Goal: Task Accomplishment & Management: Manage account settings

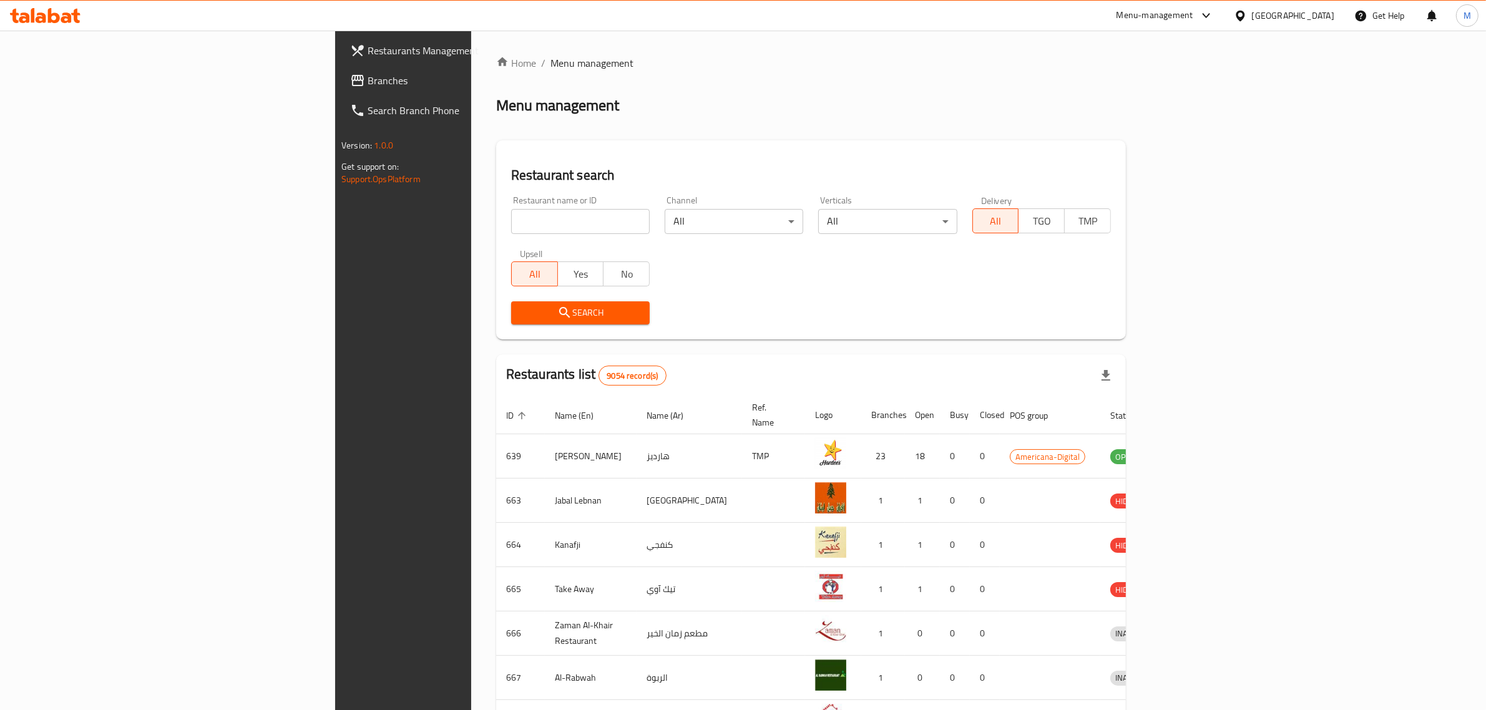
click at [1214, 17] on div at bounding box center [1203, 15] width 21 height 15
click at [1224, 16] on div "Menu-management" at bounding box center [1164, 16] width 117 height 30
click at [1323, 16] on div "[GEOGRAPHIC_DATA]" at bounding box center [1293, 16] width 82 height 14
click at [1193, 337] on div "[GEOGRAPHIC_DATA] [GEOGRAPHIC_DATA] [GEOGRAPHIC_DATA] [GEOGRAPHIC_DATA] [GEOGRA…" at bounding box center [1239, 187] width 187 height 309
click at [1193, 329] on div "[GEOGRAPHIC_DATA]" at bounding box center [1198, 327] width 82 height 14
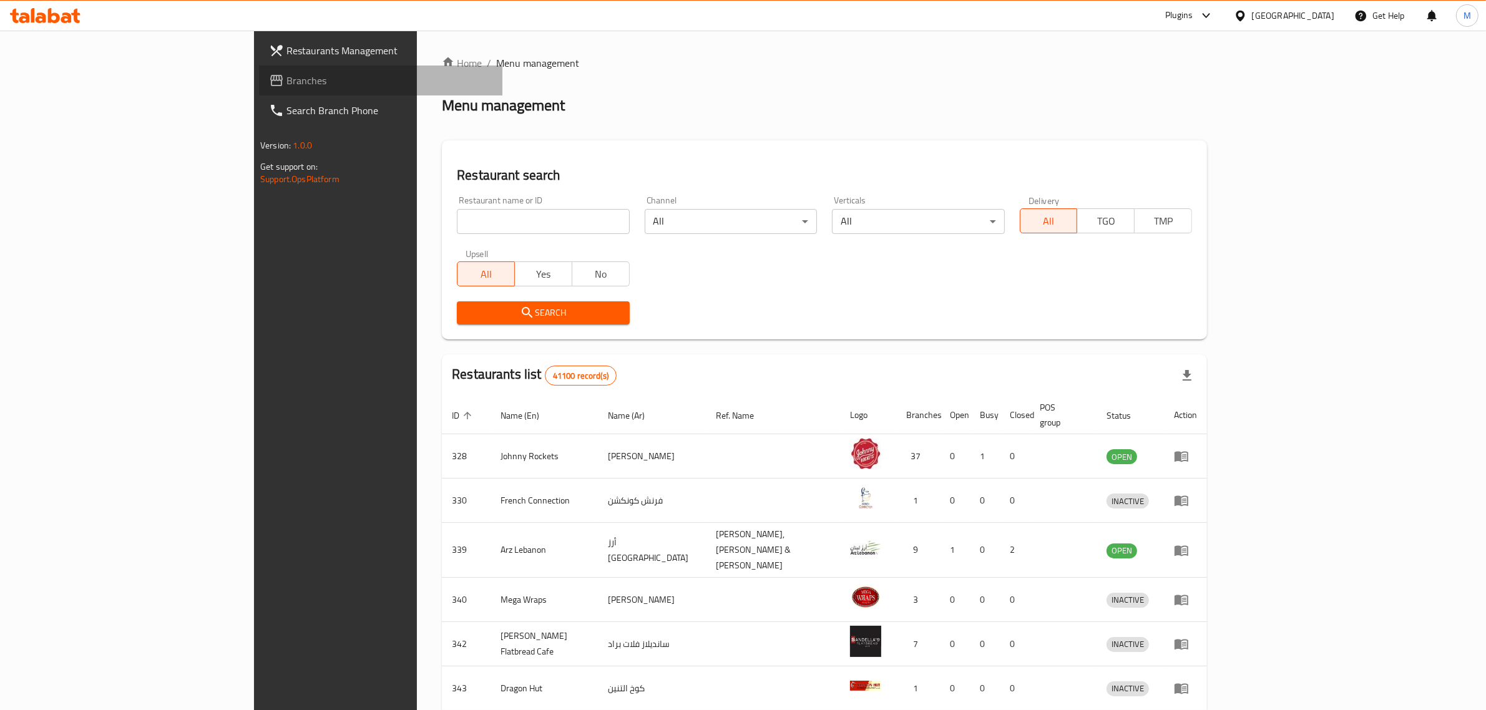
click at [259, 88] on link "Branches" at bounding box center [380, 81] width 243 height 30
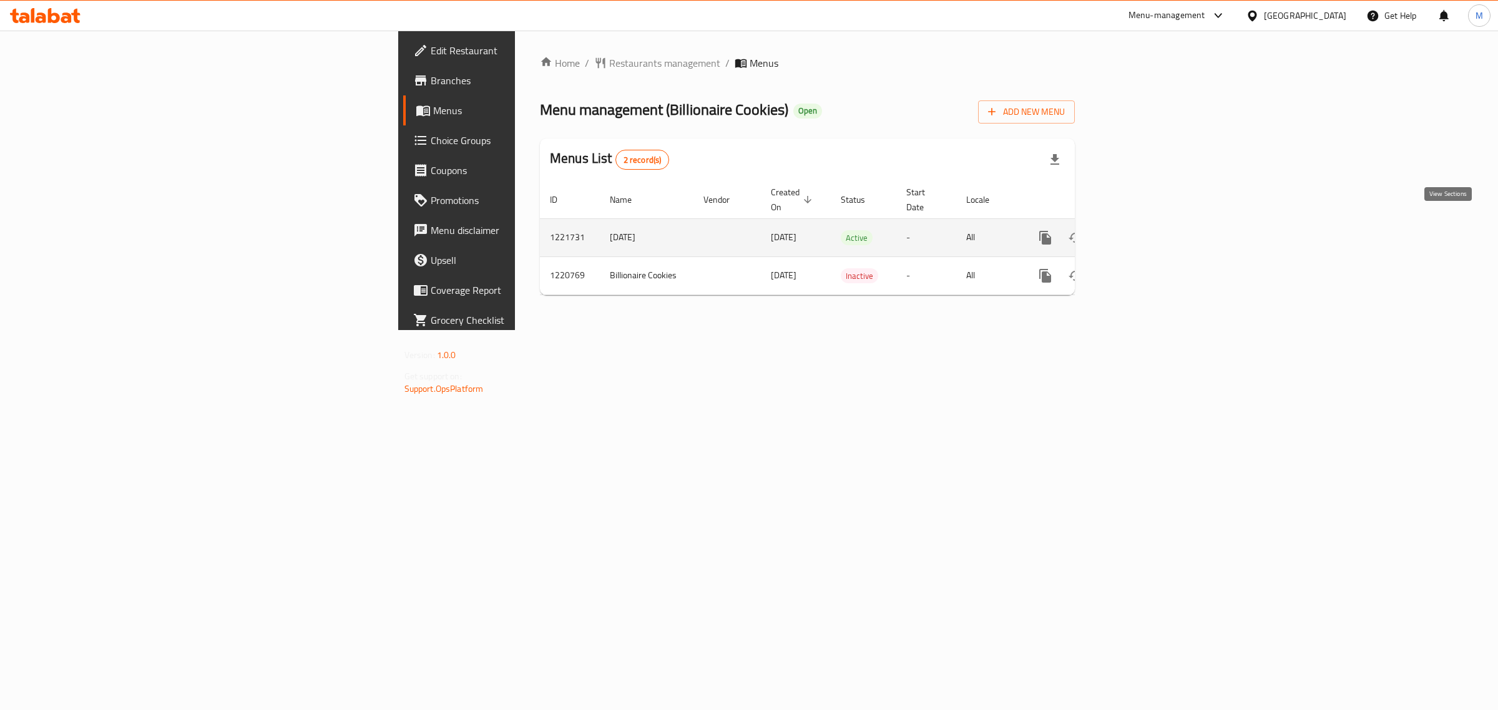
click at [1142, 230] on icon "enhanced table" at bounding box center [1134, 237] width 15 height 15
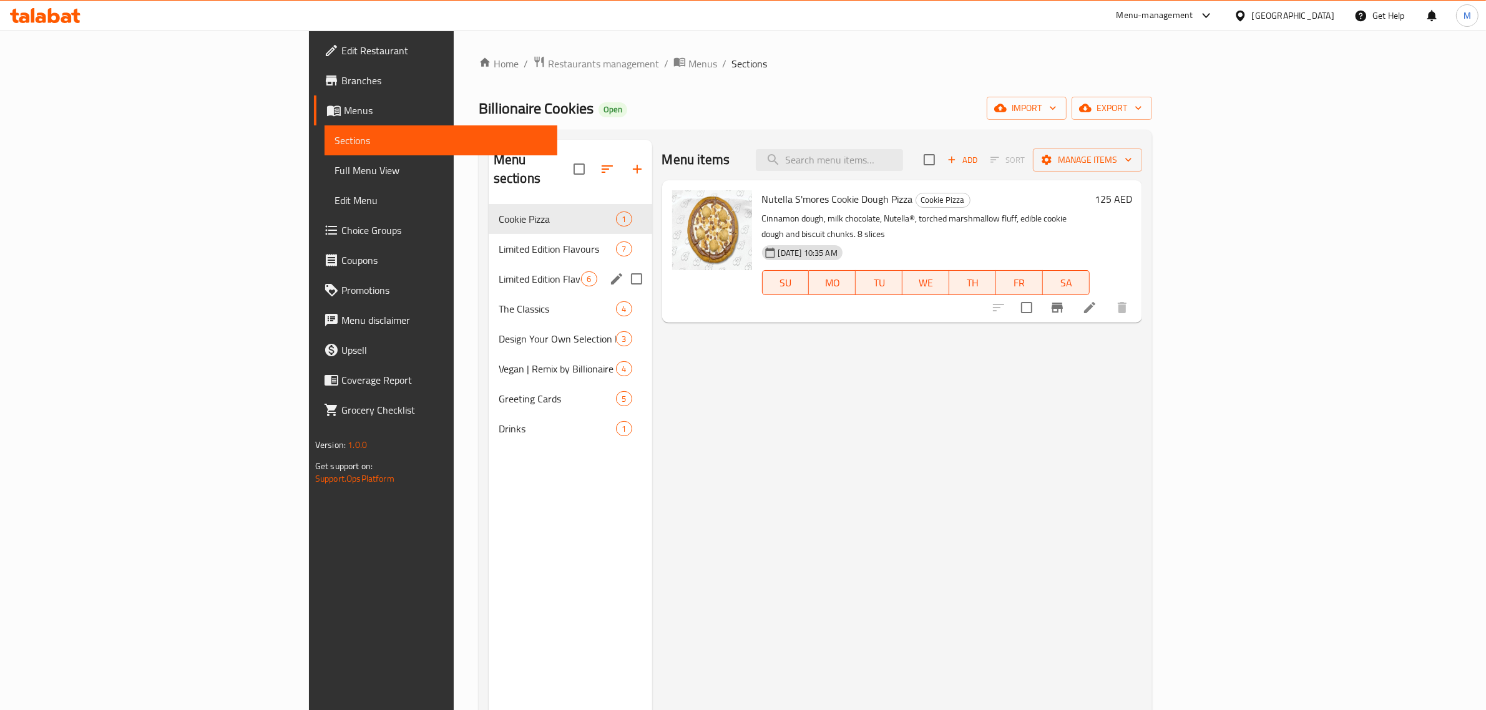
click at [489, 271] on div "Limited Edition Flavours 6" at bounding box center [570, 279] width 163 height 30
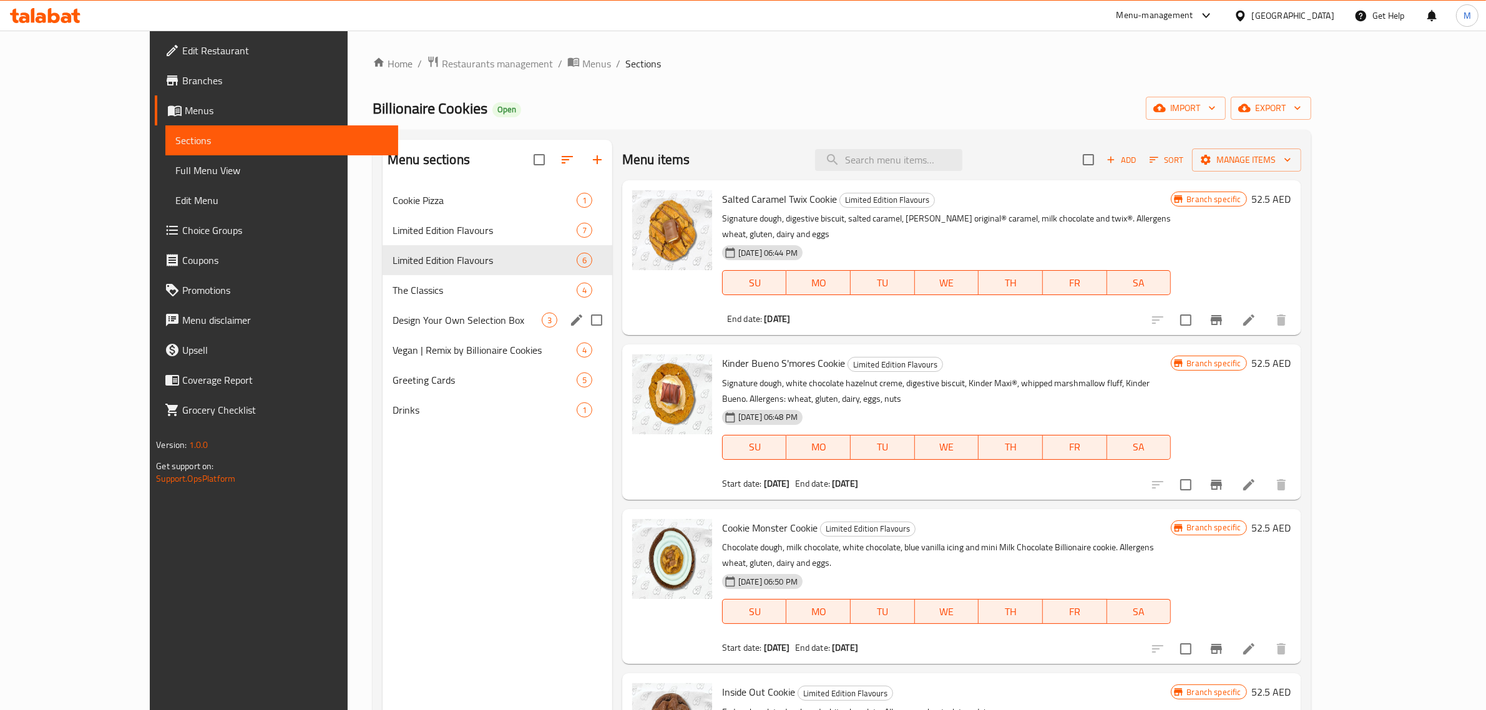
click at [422, 311] on div "Design Your Own Selection Box 3" at bounding box center [497, 320] width 230 height 30
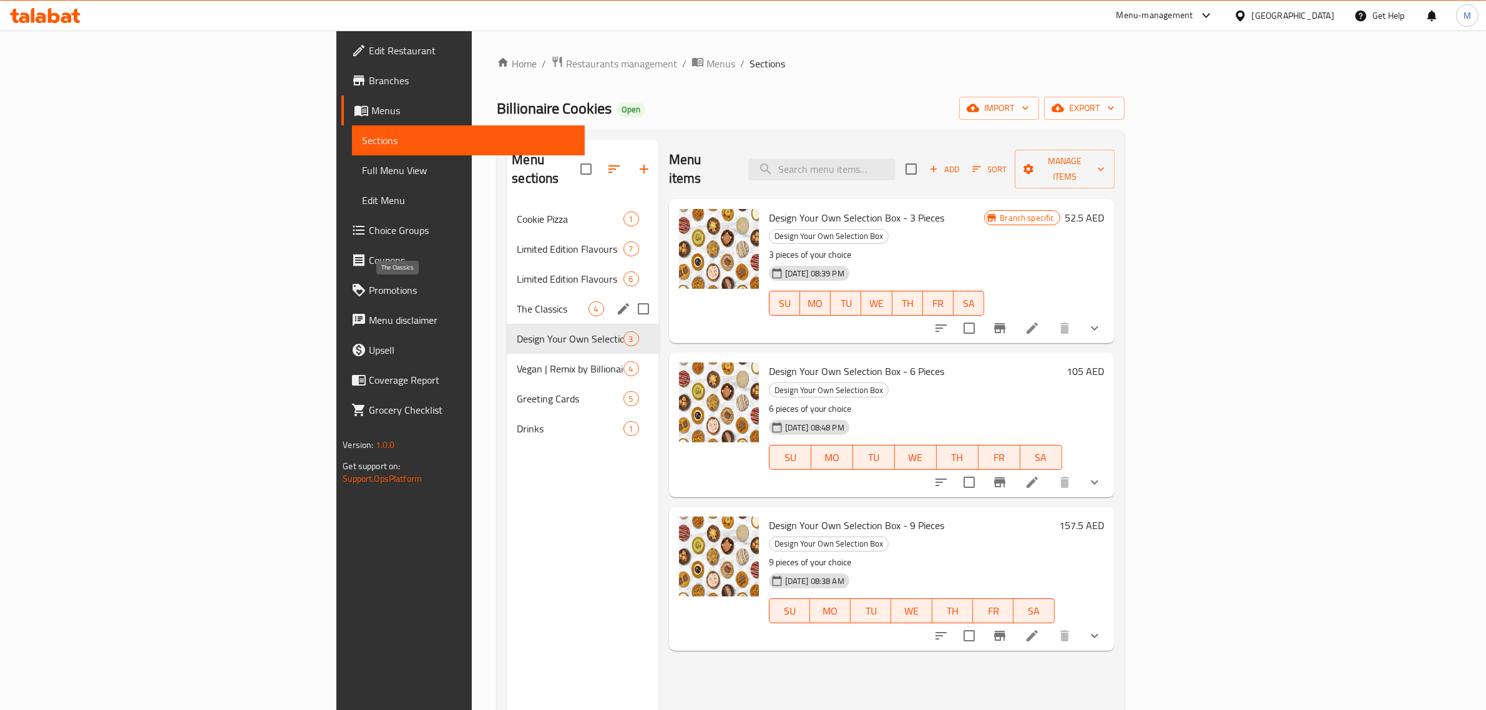
click at [517, 301] on span "The Classics" at bounding box center [552, 308] width 71 height 15
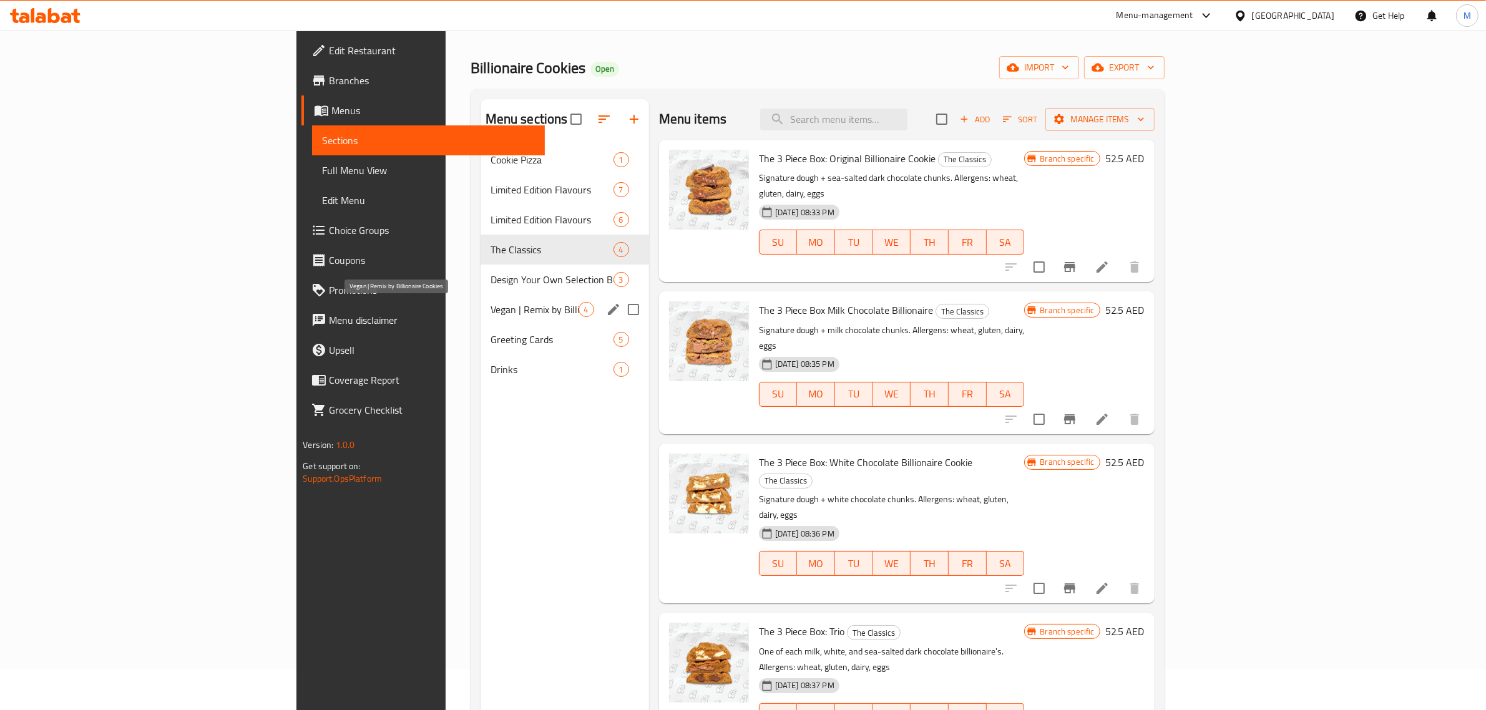
scroll to position [19, 0]
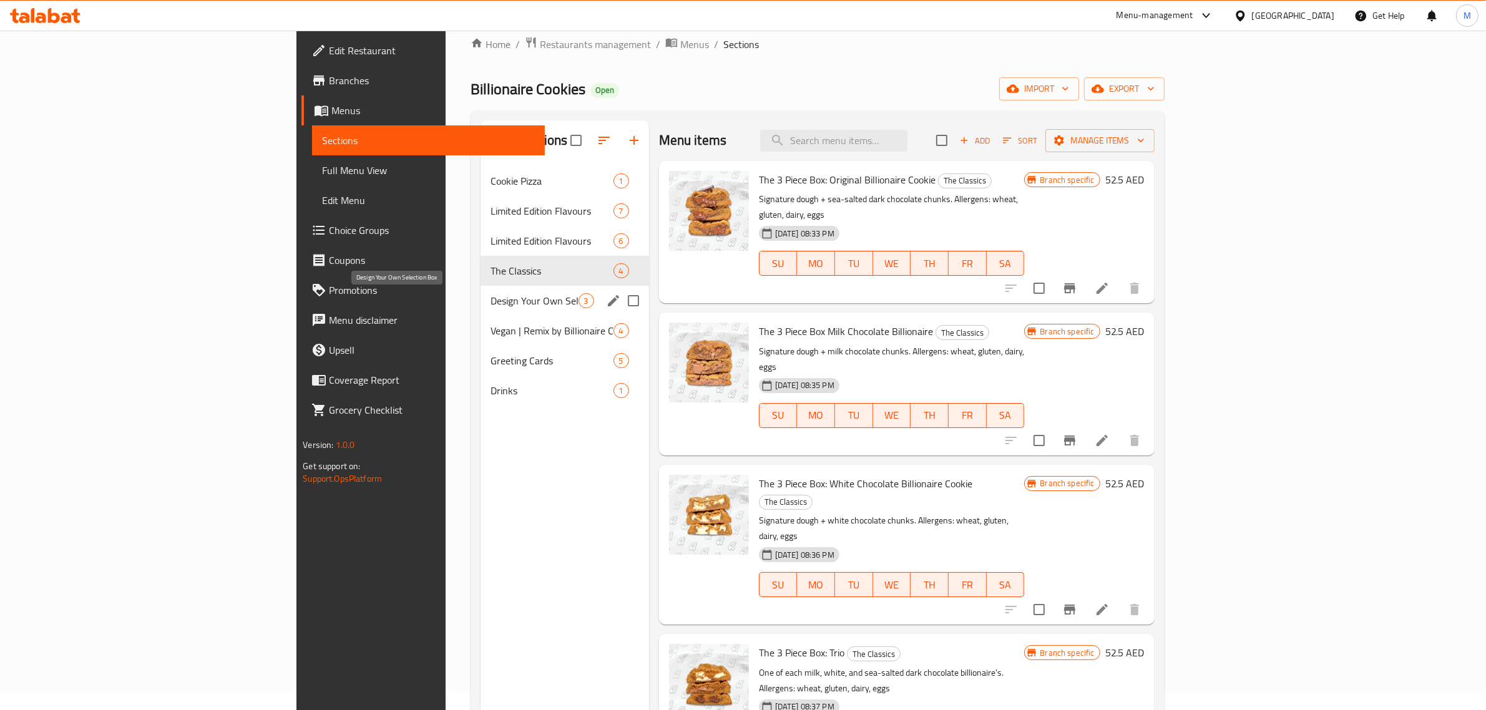
click at [490, 301] on span "Design Your Own Selection Box" at bounding box center [534, 300] width 88 height 15
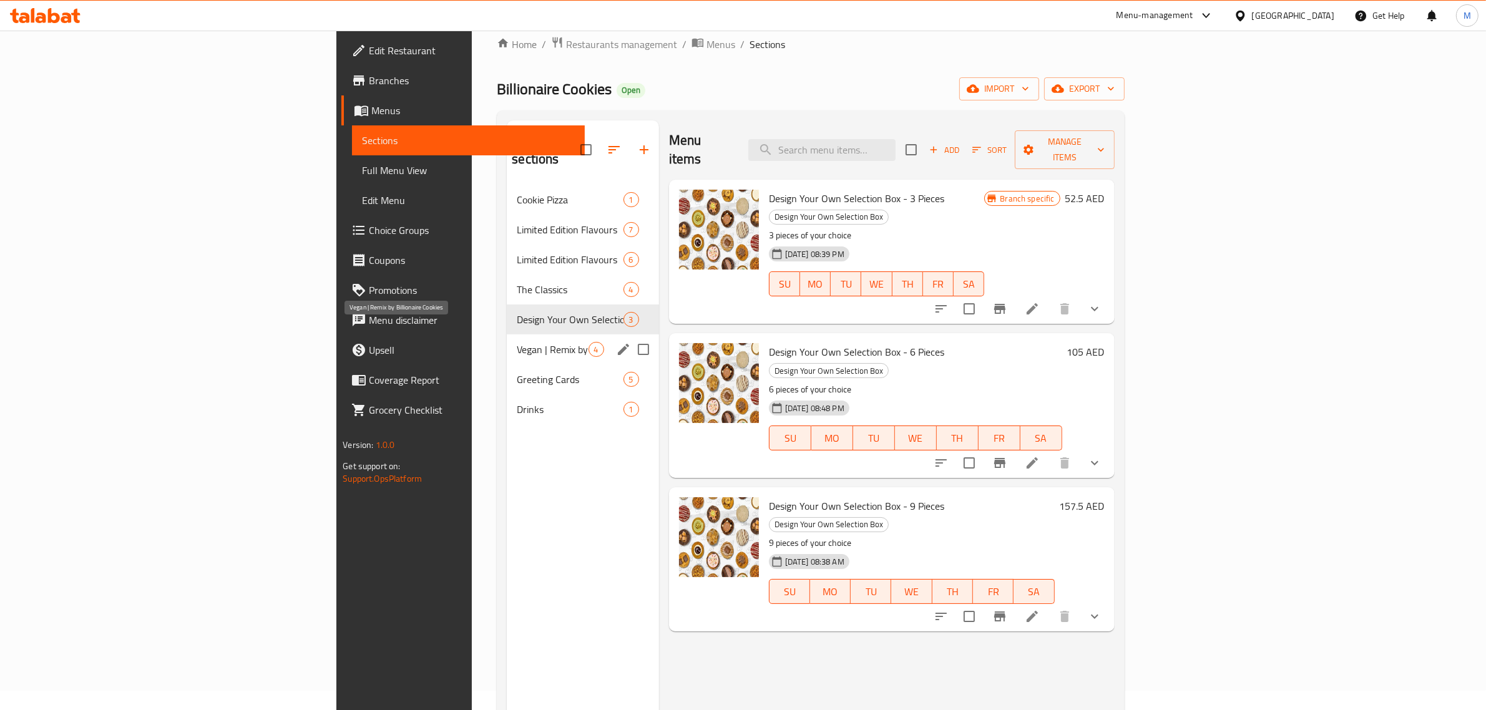
click at [517, 342] on span "Vegan | Remix by Billionaire Cookies" at bounding box center [552, 349] width 71 height 15
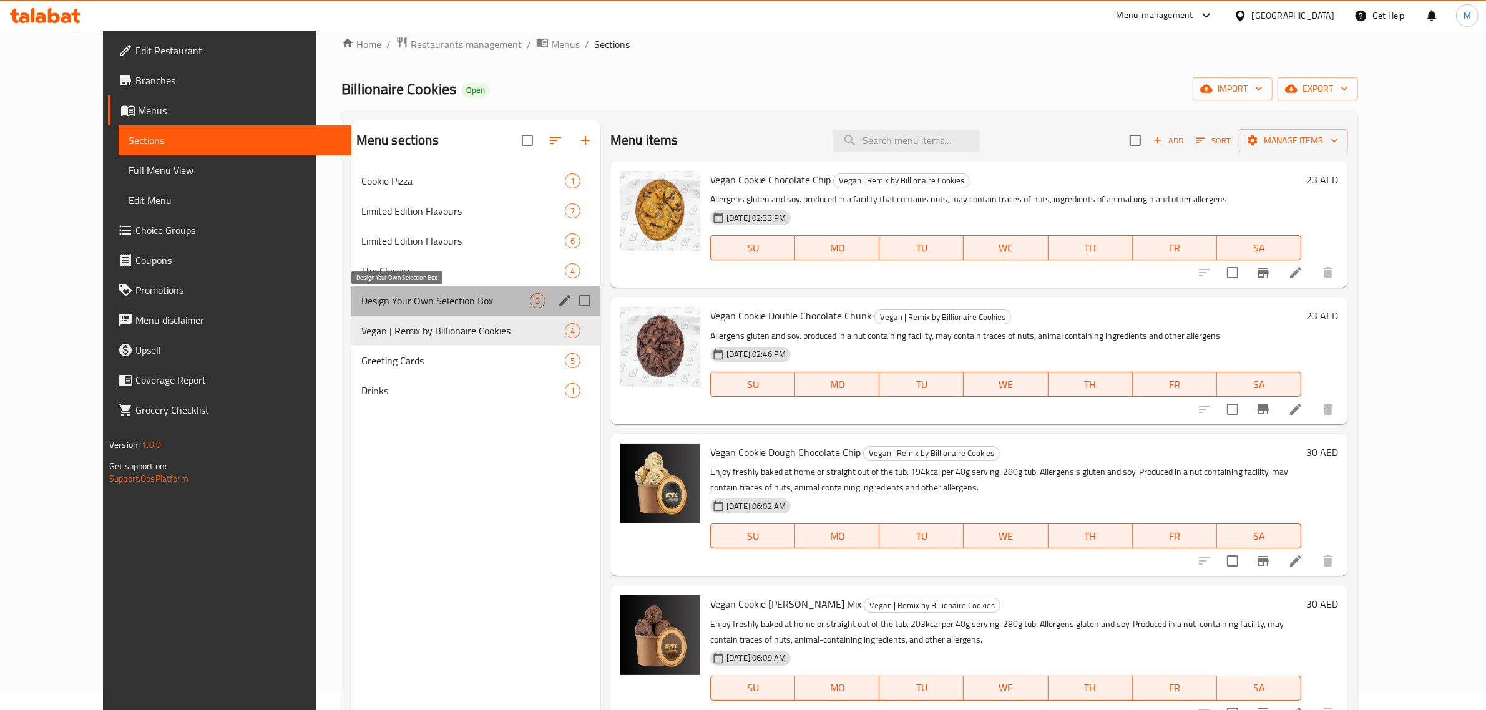
click at [419, 303] on span "Design Your Own Selection Box" at bounding box center [445, 300] width 168 height 15
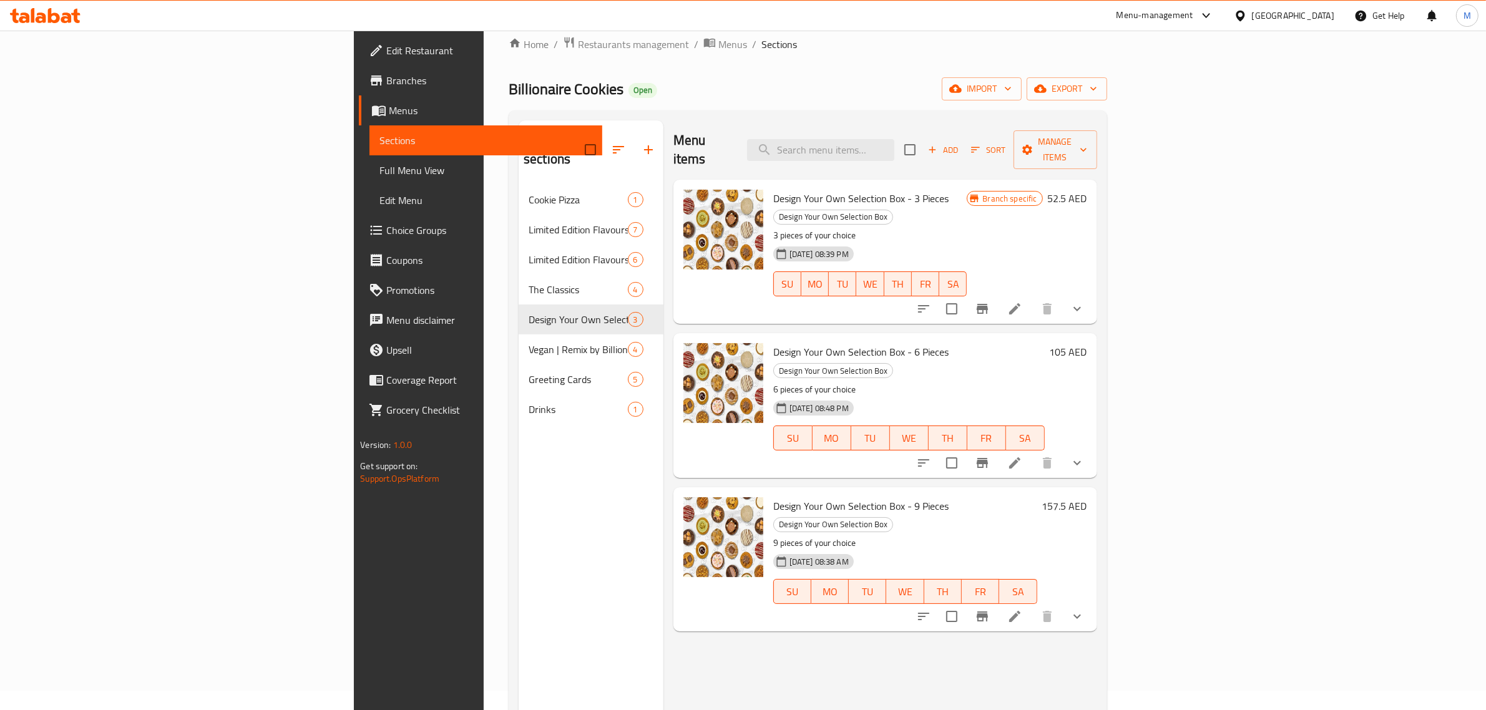
click at [773, 189] on span "Design Your Own Selection Box - 3 Pieces" at bounding box center [860, 198] width 175 height 19
copy h6 "Design Your Own Selection Box - 3 Pieces"
click at [519, 542] on div "Menu sections Cookie Pizza 1 Limited Edition Flavours 7 Limited Edition Flavour…" at bounding box center [591, 475] width 145 height 710
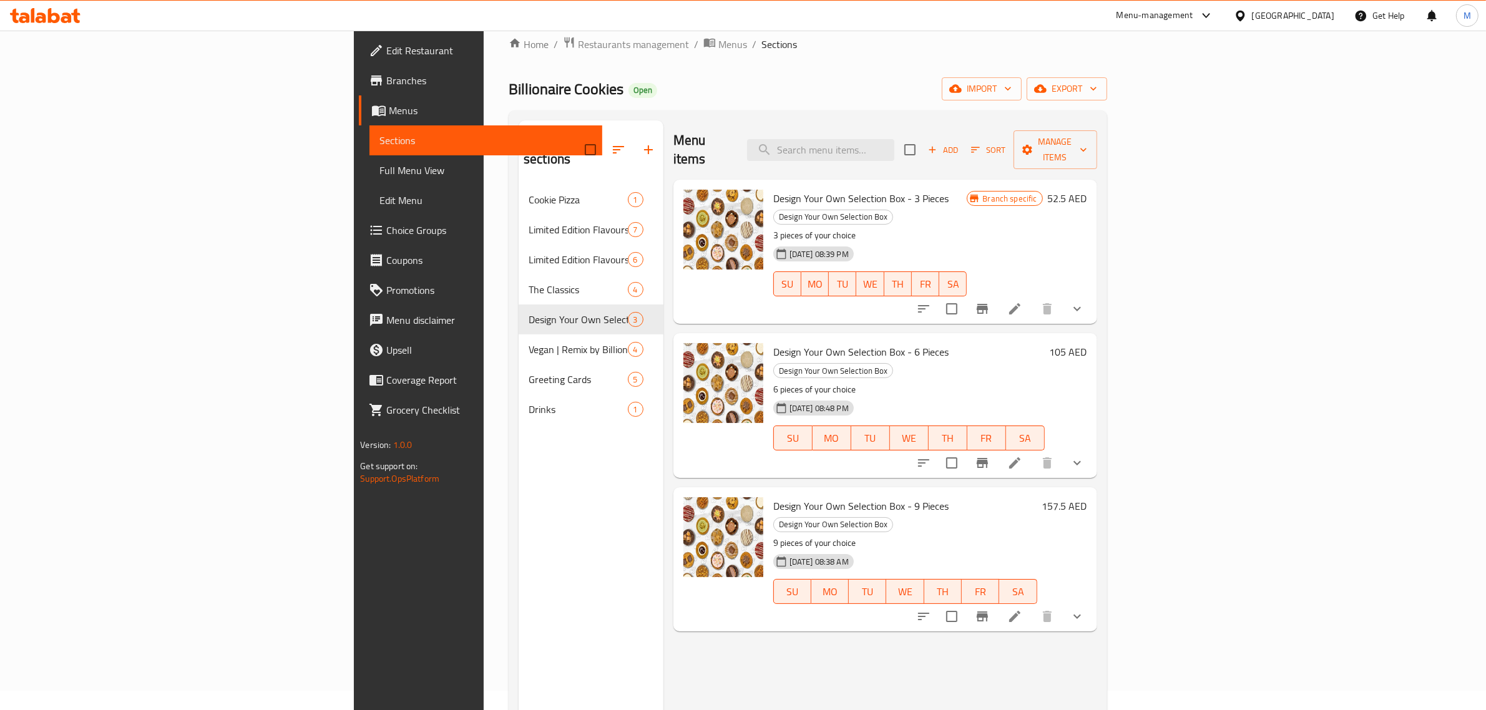
drag, startPoint x: 379, startPoint y: 562, endPoint x: 391, endPoint y: 562, distance: 11.2
click at [519, 562] on div "Menu sections Cookie Pizza 1 Limited Edition Flavours 7 Limited Edition Flavour…" at bounding box center [591, 475] width 145 height 710
click at [519, 563] on div "Menu sections Cookie Pizza 1 Limited Edition Flavours 7 Limited Edition Flavour…" at bounding box center [591, 475] width 145 height 710
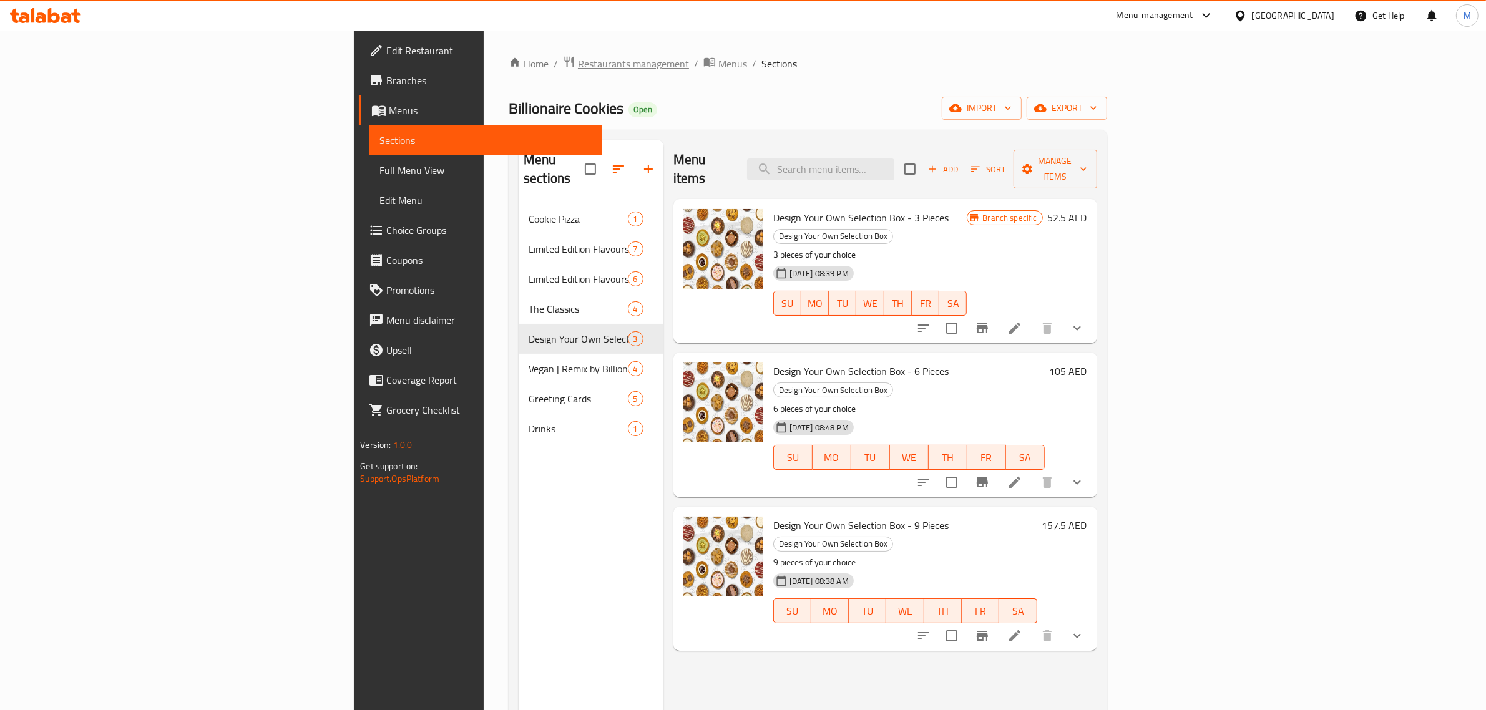
click at [578, 69] on span "Restaurants management" at bounding box center [633, 63] width 111 height 15
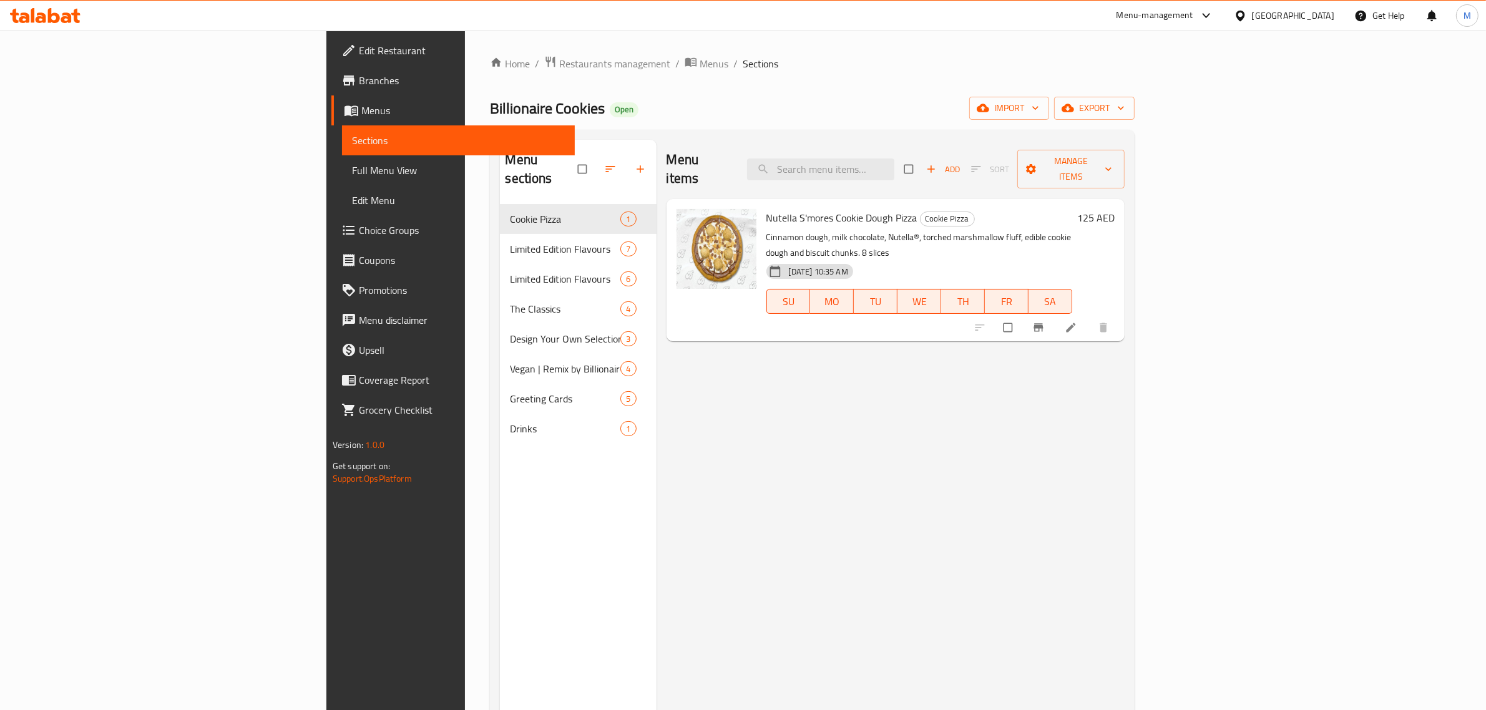
click at [352, 173] on span "Full Menu View" at bounding box center [458, 170] width 213 height 15
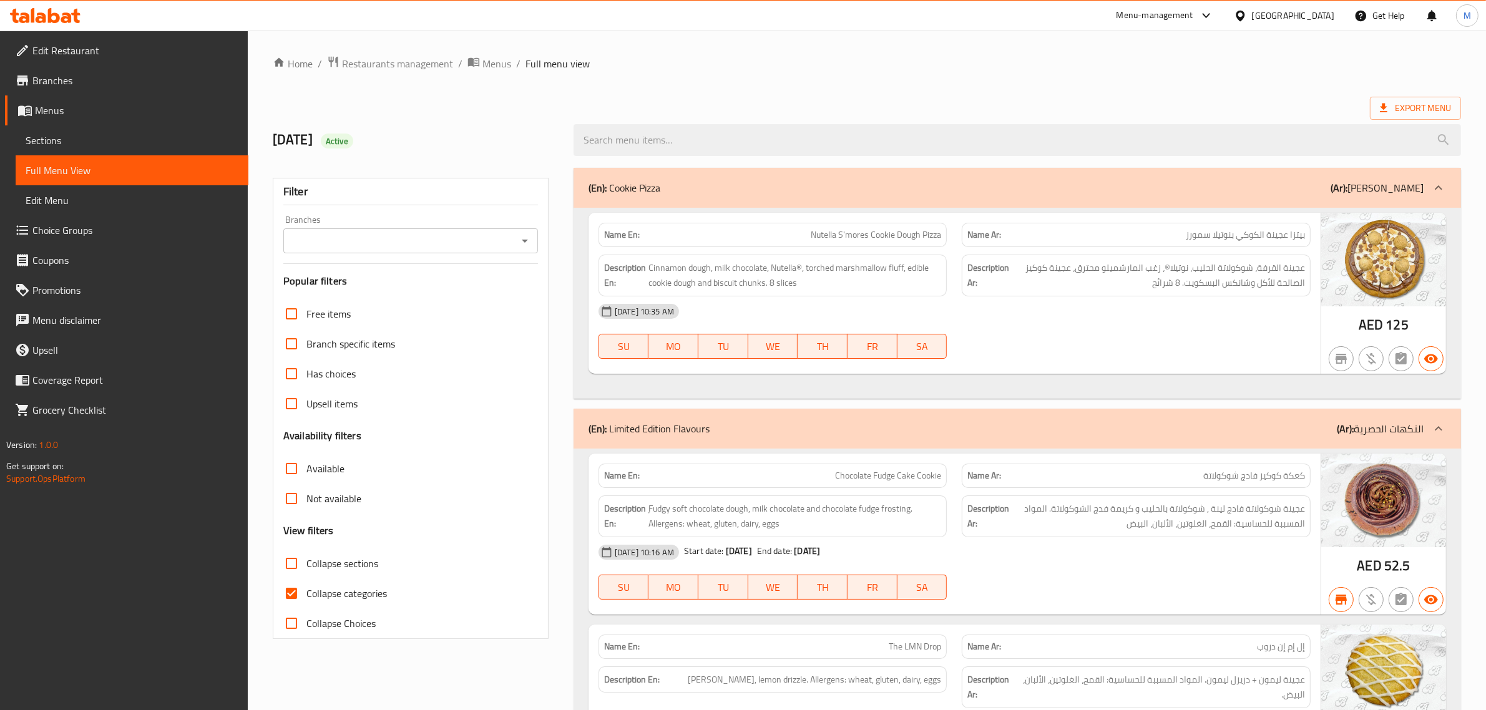
click at [1446, 182] on div at bounding box center [1438, 188] width 30 height 30
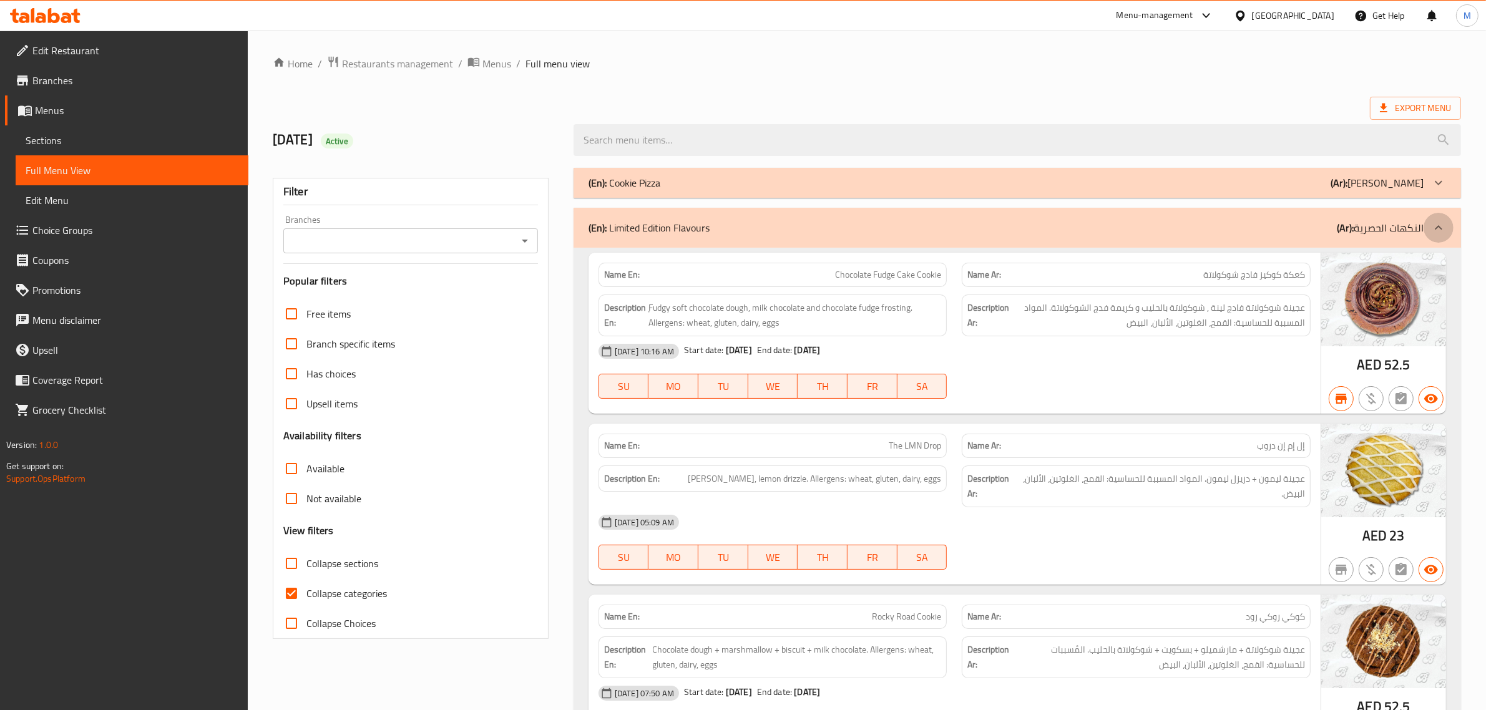
click at [1438, 215] on div at bounding box center [1438, 228] width 30 height 30
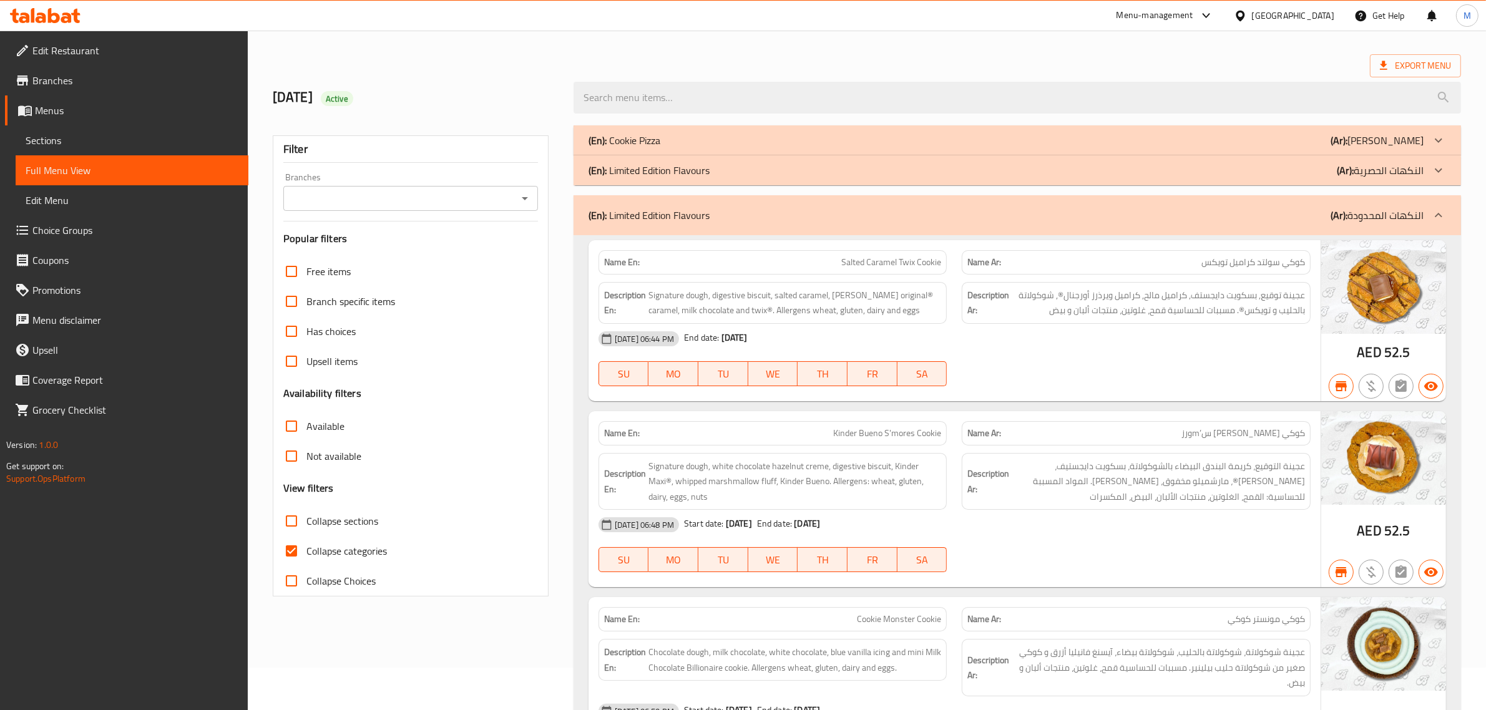
scroll to position [78, 0]
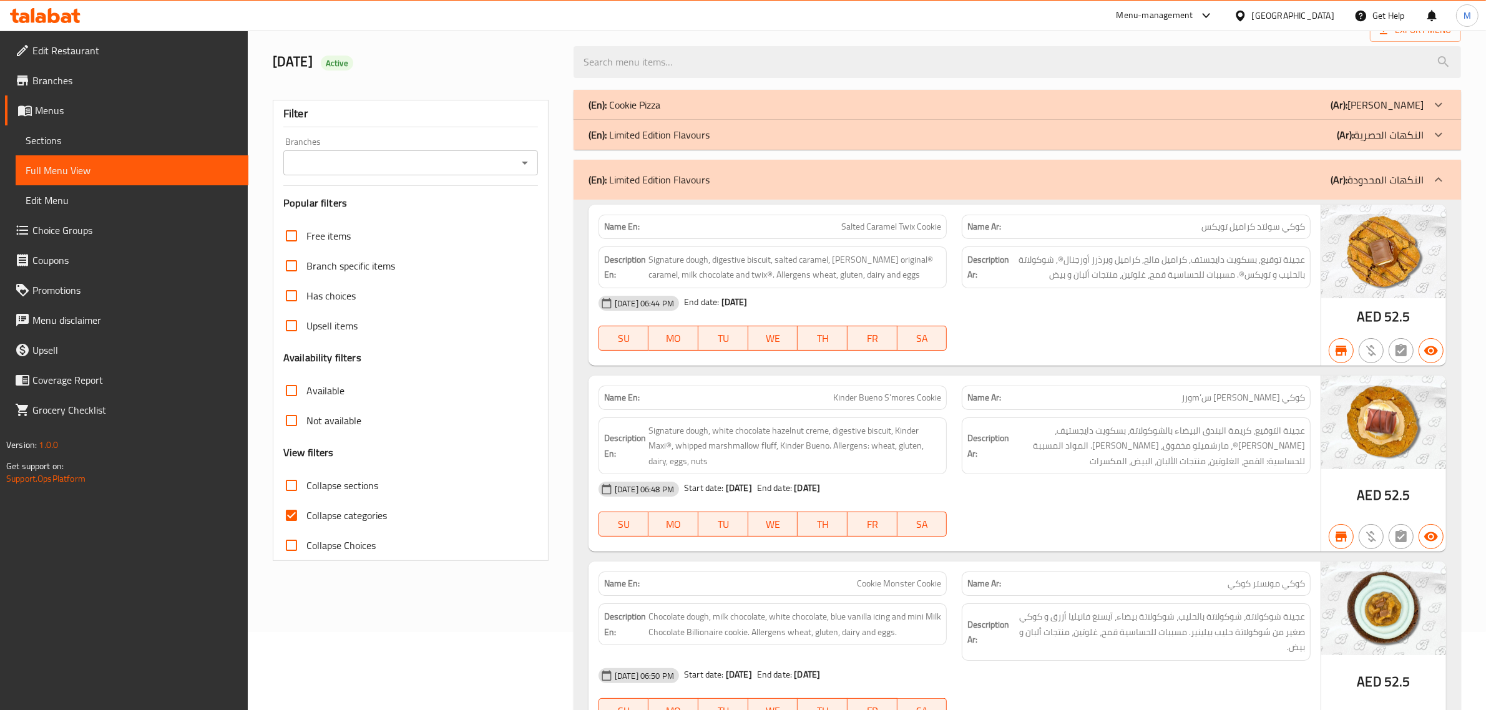
click at [1435, 185] on icon at bounding box center [1438, 179] width 15 height 15
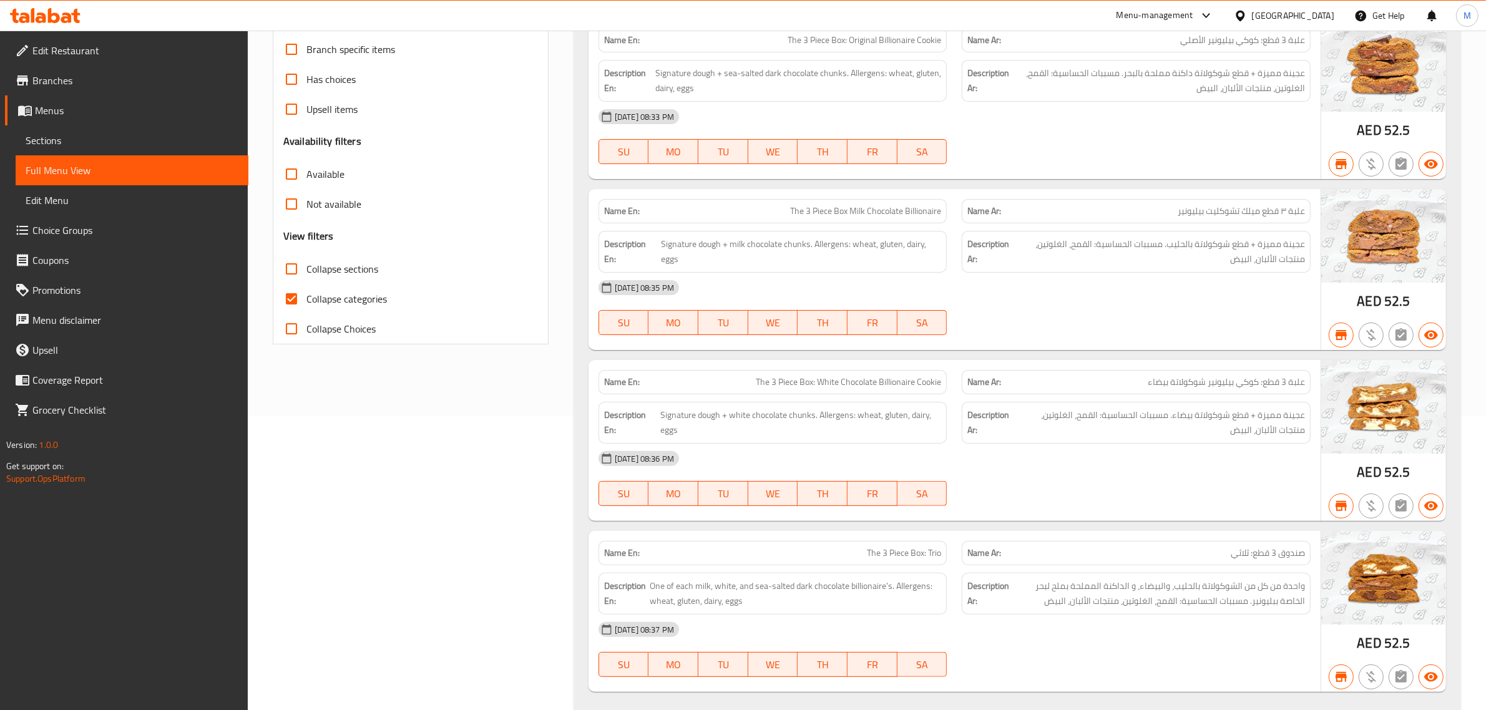
scroll to position [234, 0]
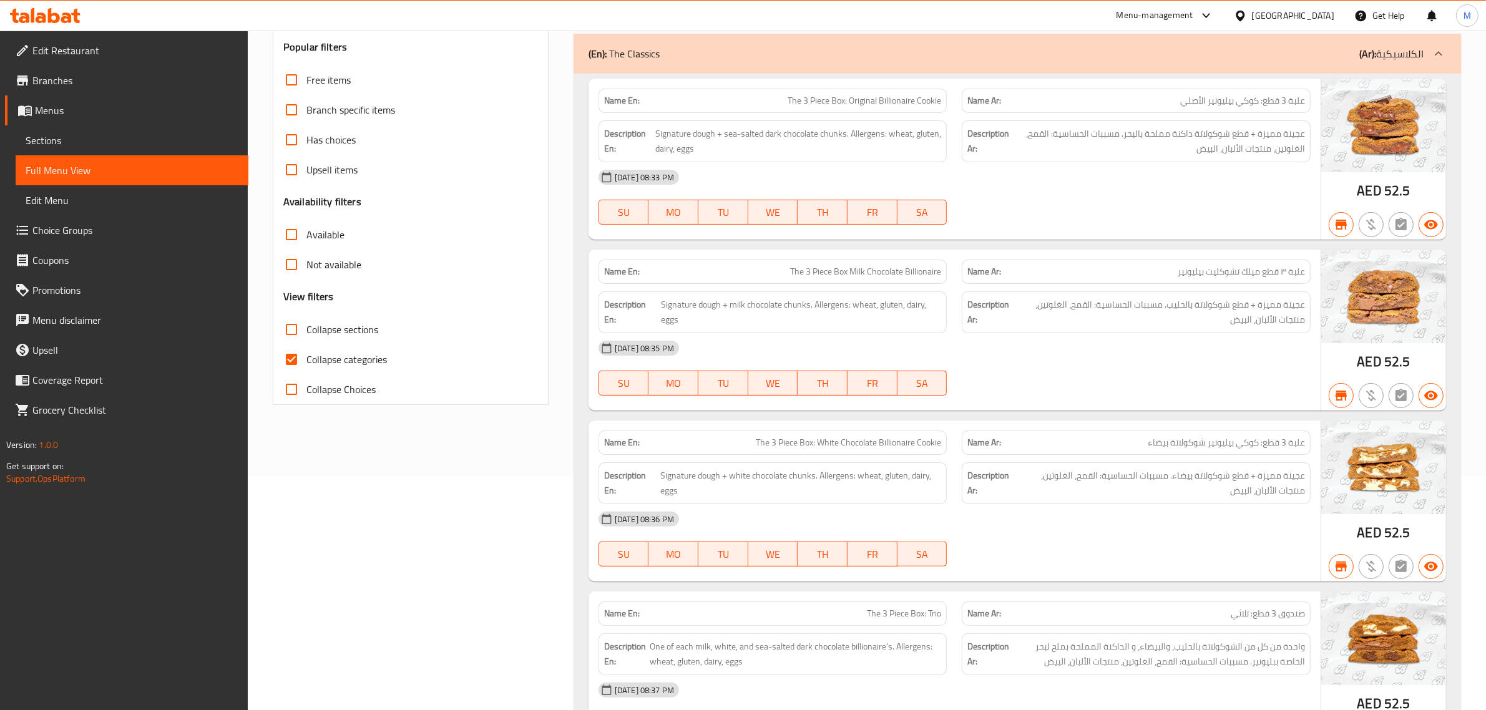
click at [1429, 53] on div at bounding box center [1438, 54] width 30 height 30
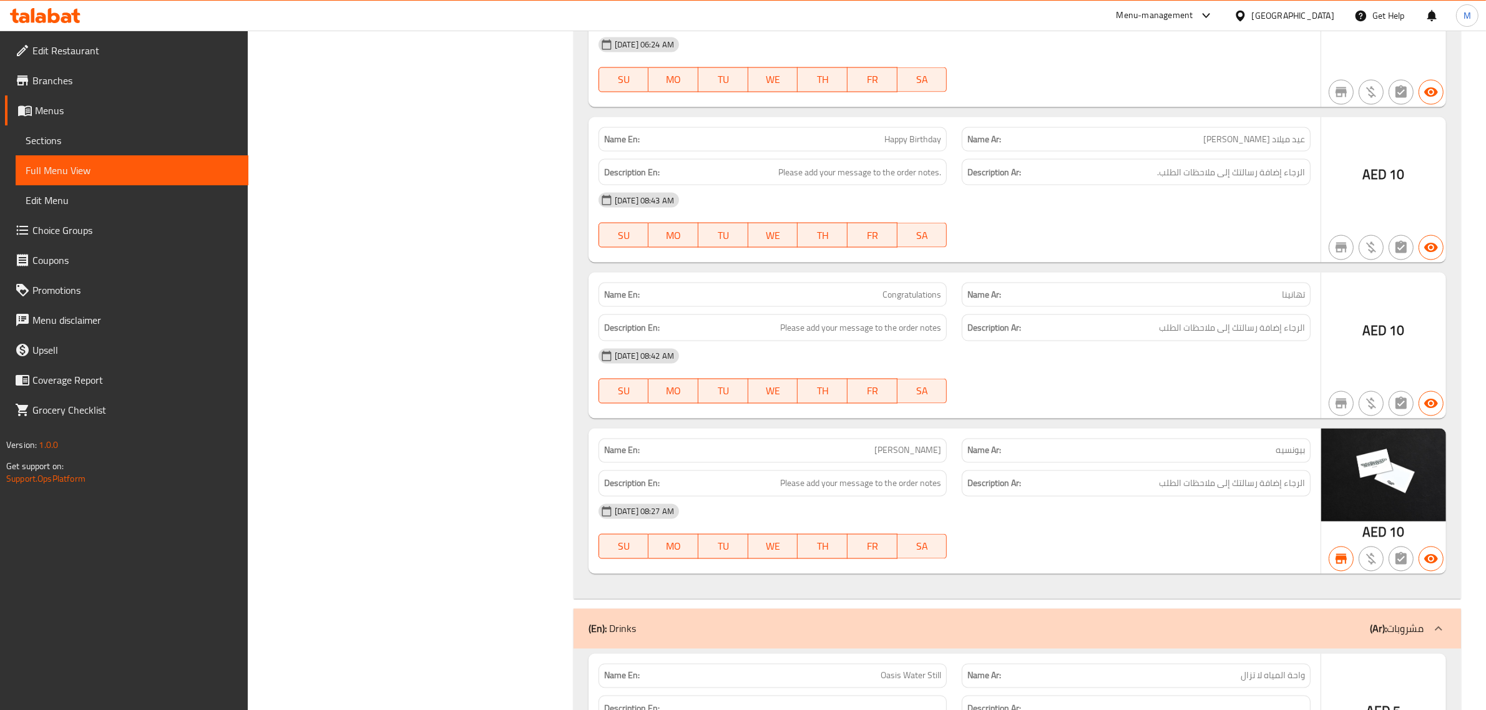
scroll to position [2696, 0]
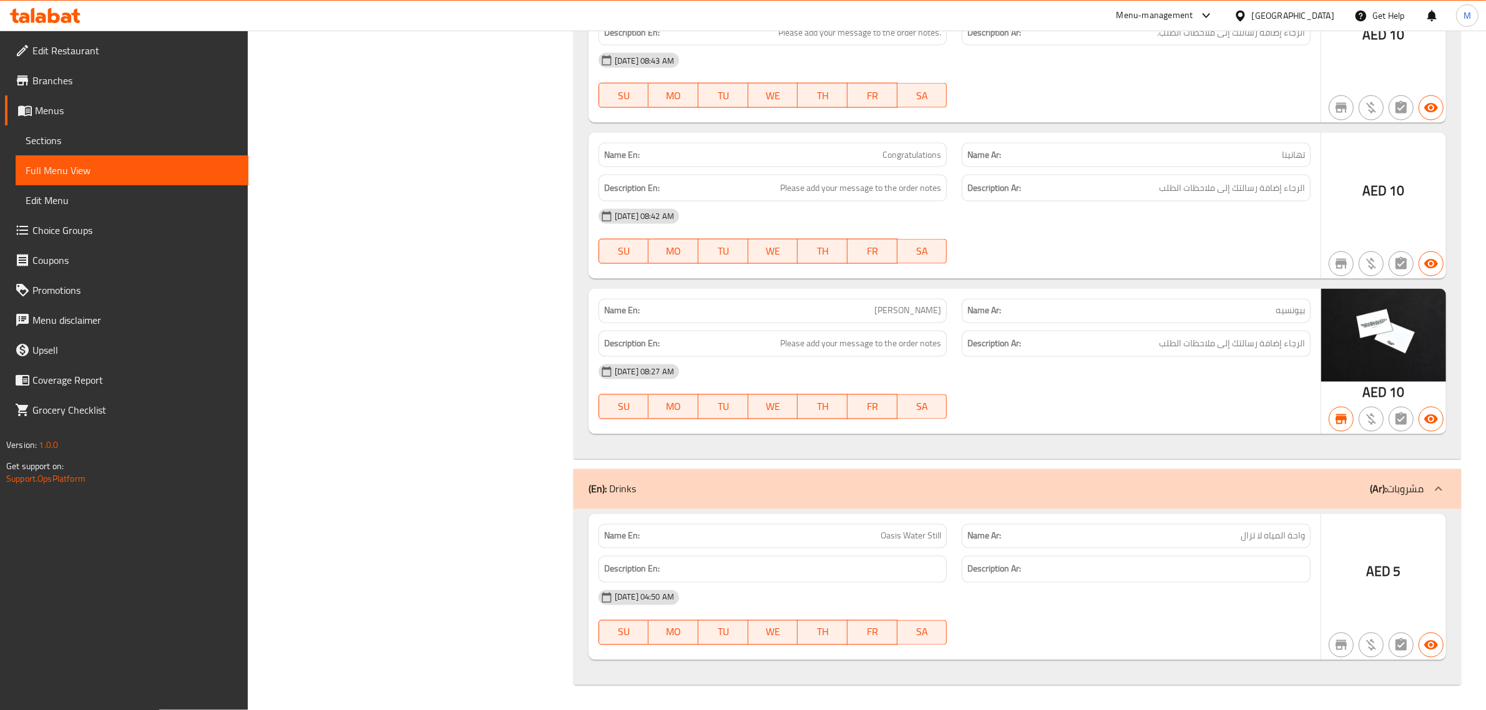
click at [1346, 500] on div "(En): Drinks (Ar): مشروبات" at bounding box center [1016, 489] width 887 height 40
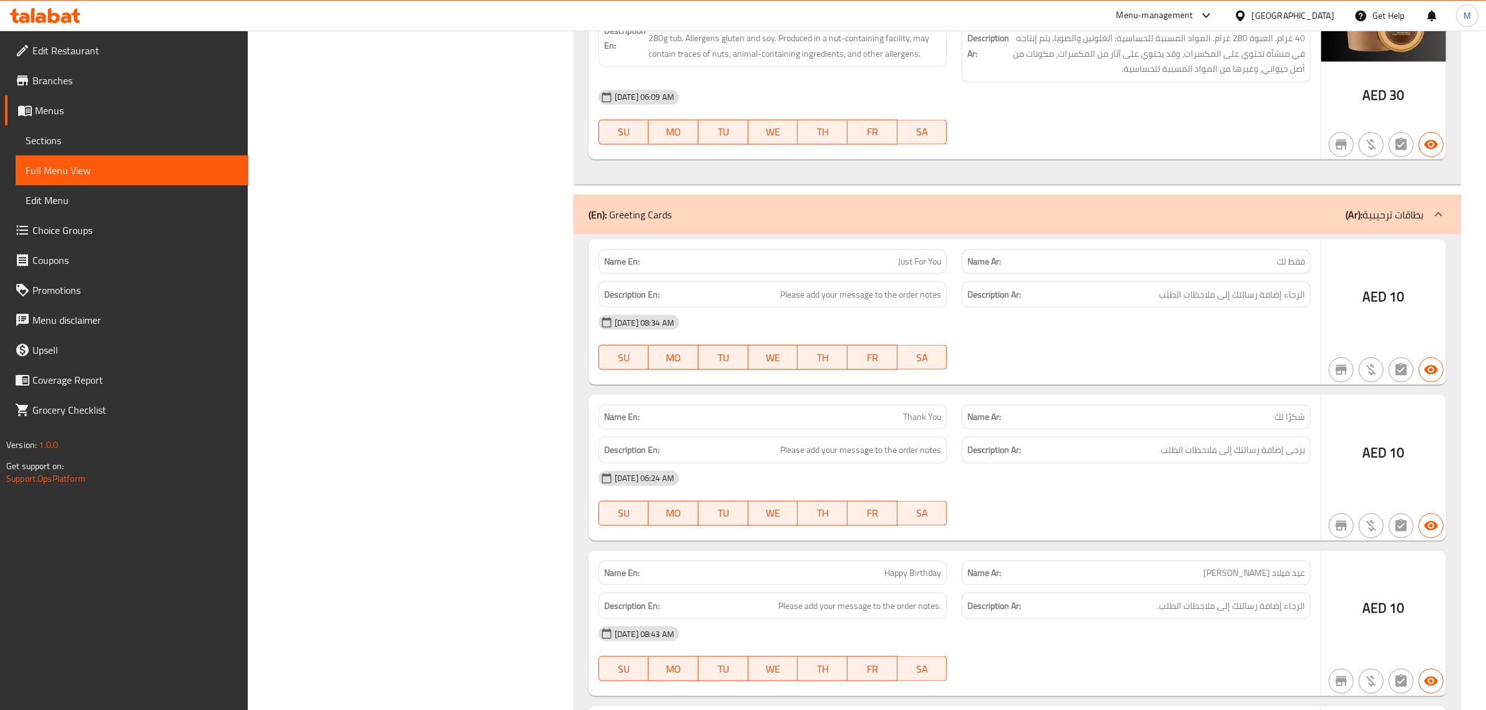
scroll to position [1964, 0]
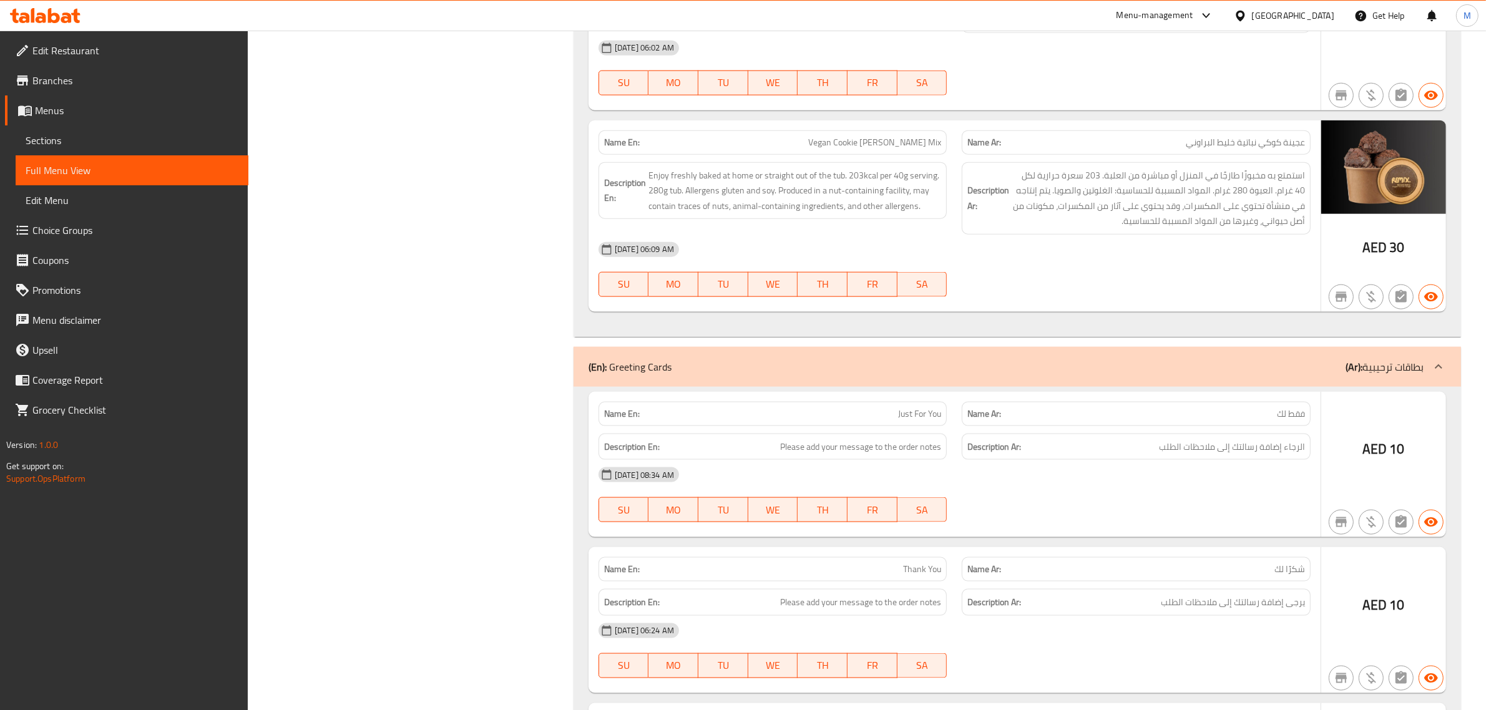
click at [1348, 373] on b "(Ar):" at bounding box center [1353, 367] width 17 height 19
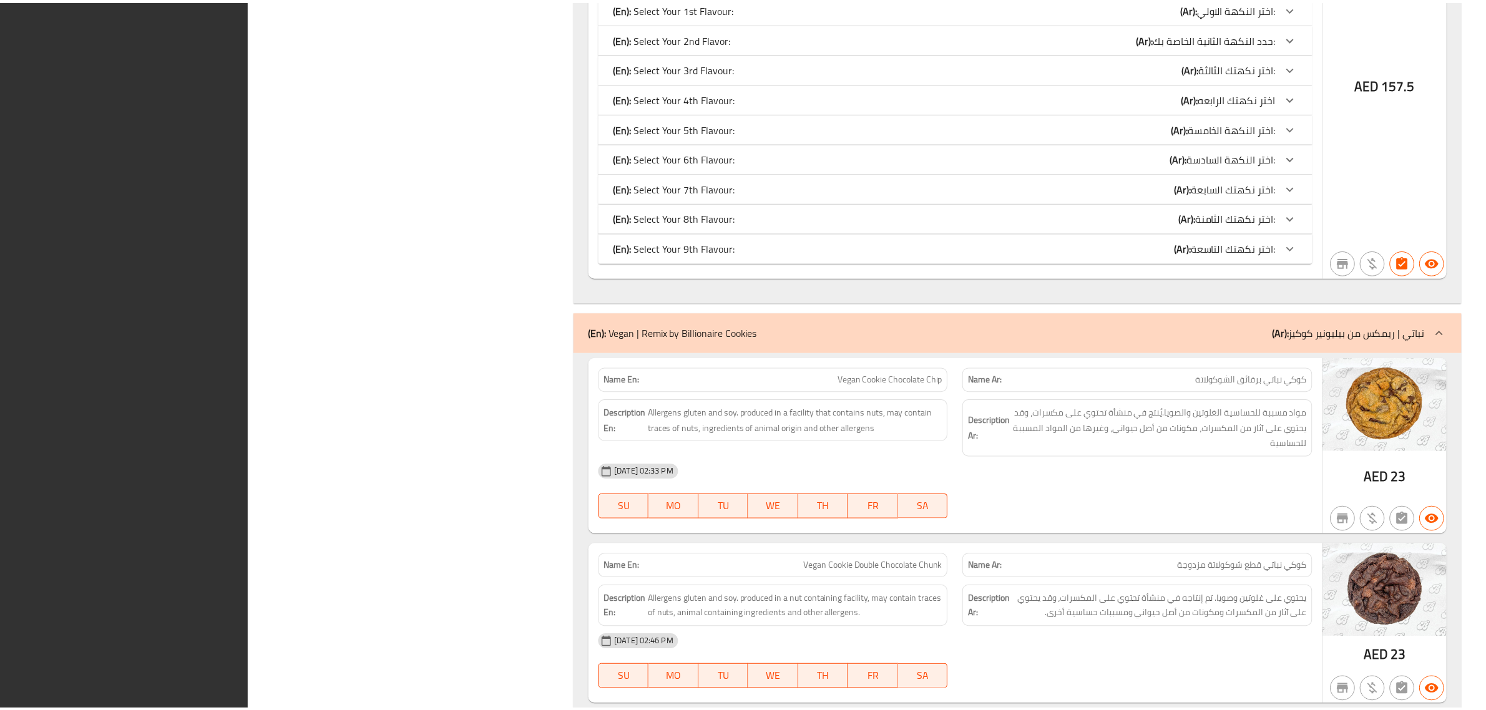
scroll to position [1689, 0]
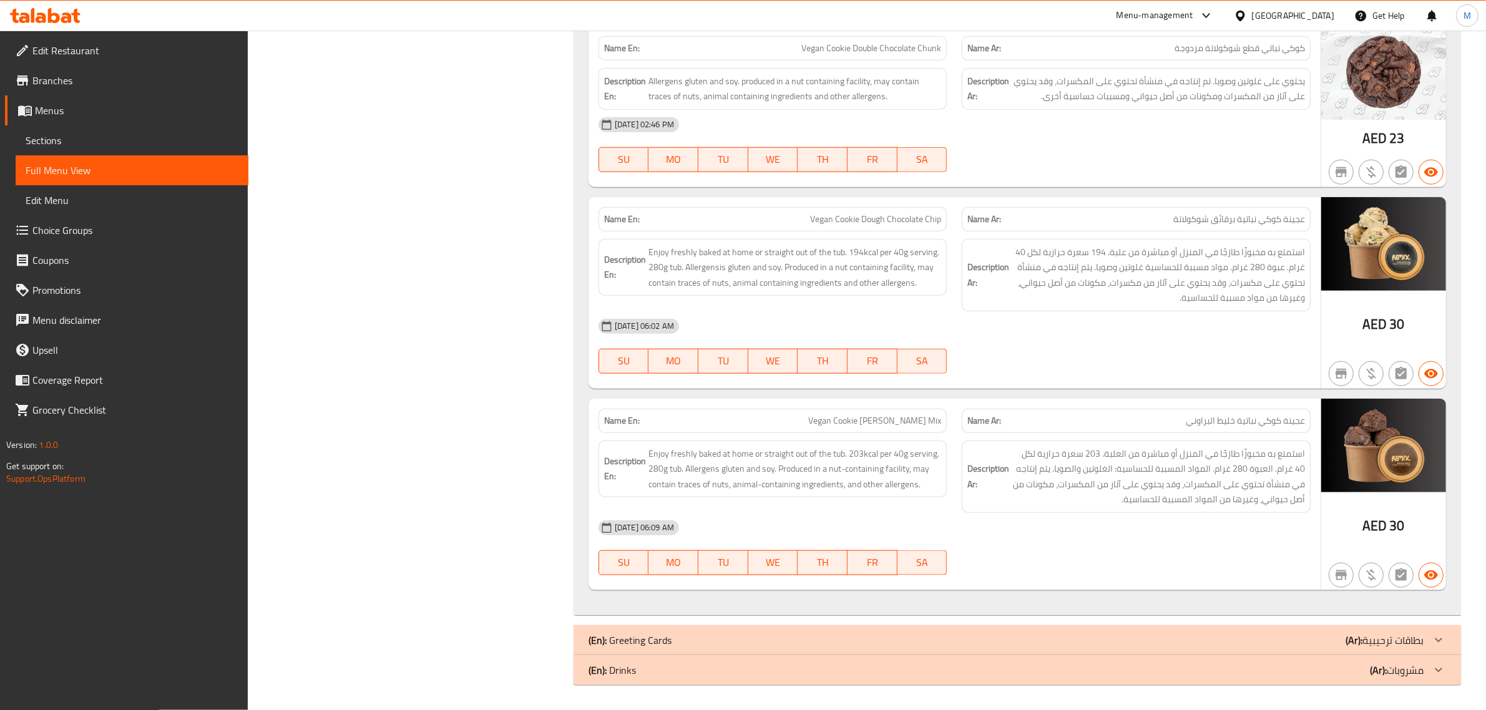
click at [395, 17] on div "Menu-management United Arab Emirates Get Help M" at bounding box center [743, 16] width 1486 height 30
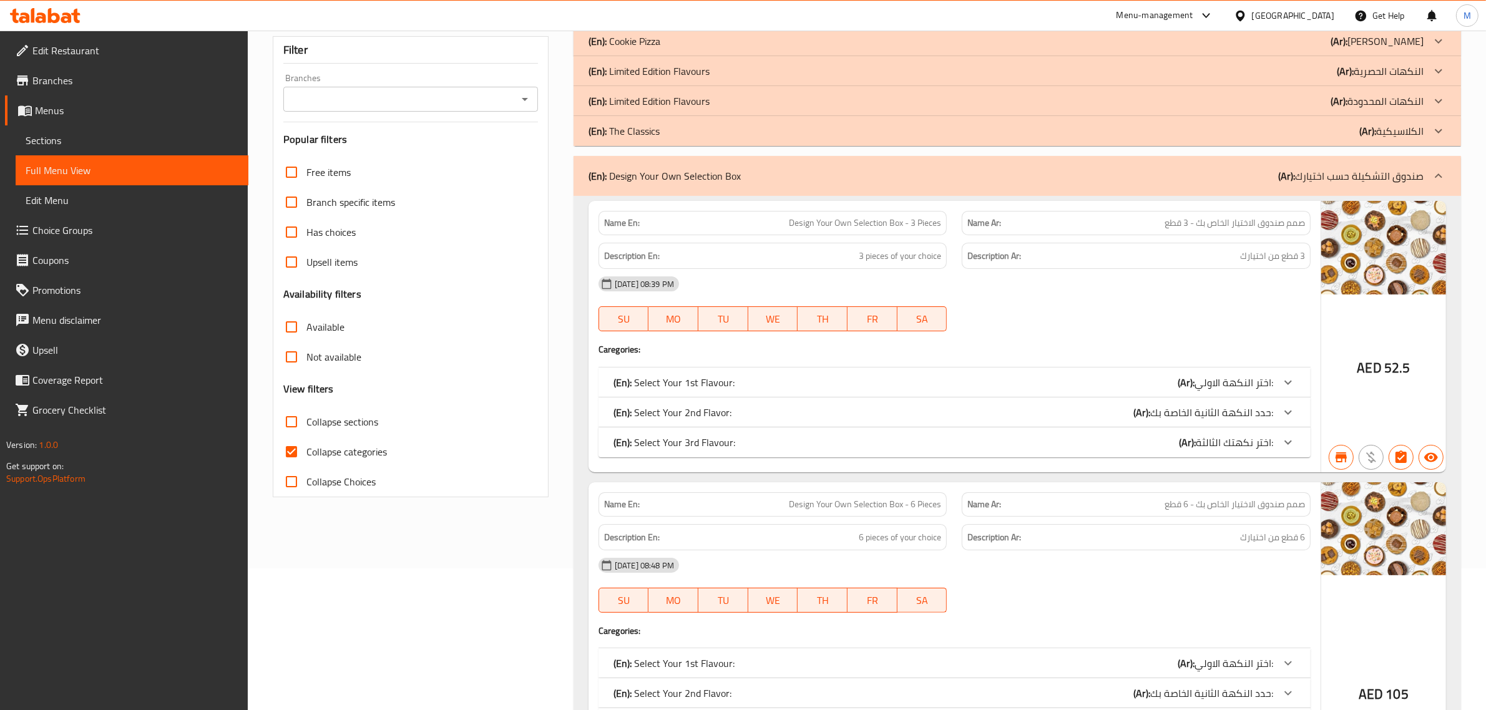
scroll to position [51, 0]
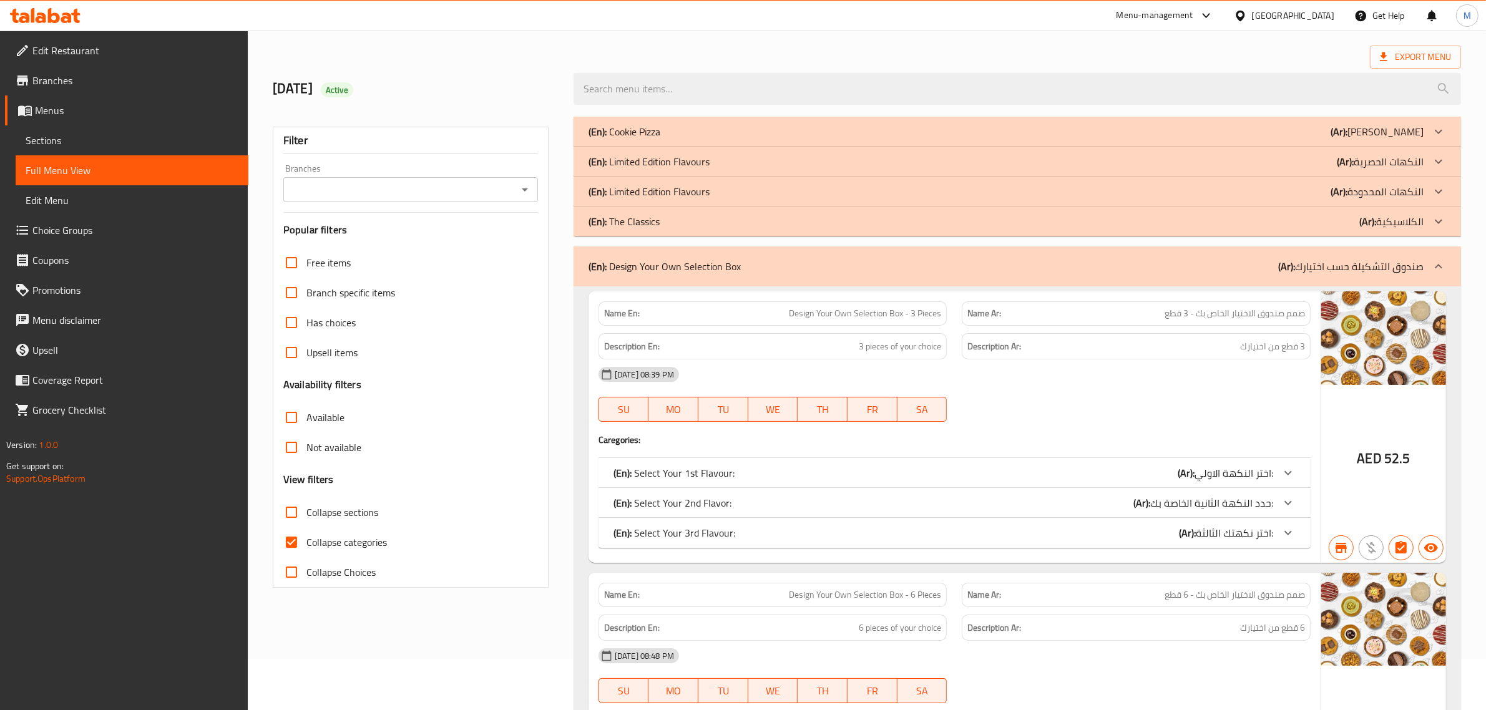
click at [837, 226] on div "(En): The Classics (Ar): الكلاسيكية" at bounding box center [1005, 221] width 835 height 15
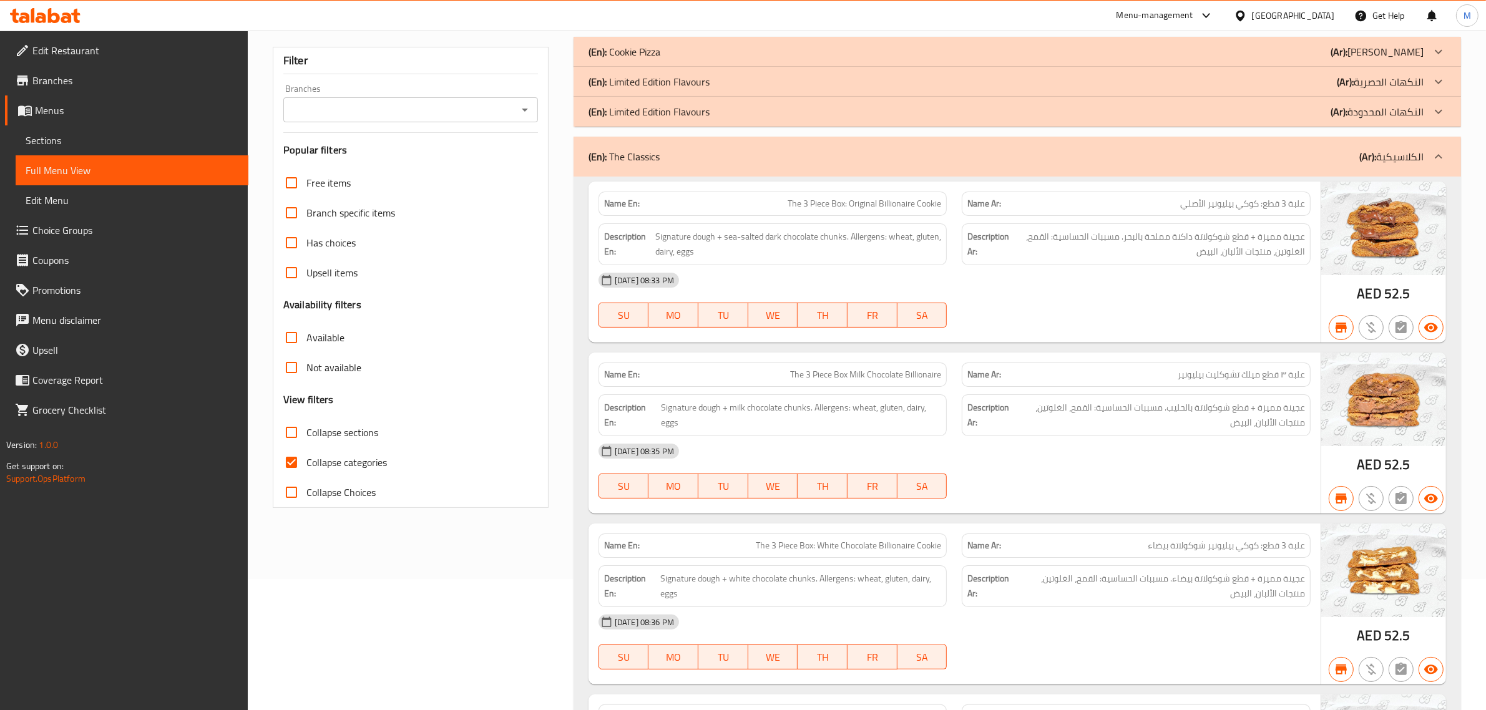
scroll to position [129, 0]
click at [1090, 158] on div "(En): The Classics (Ar): الكلاسيكية" at bounding box center [1005, 158] width 835 height 15
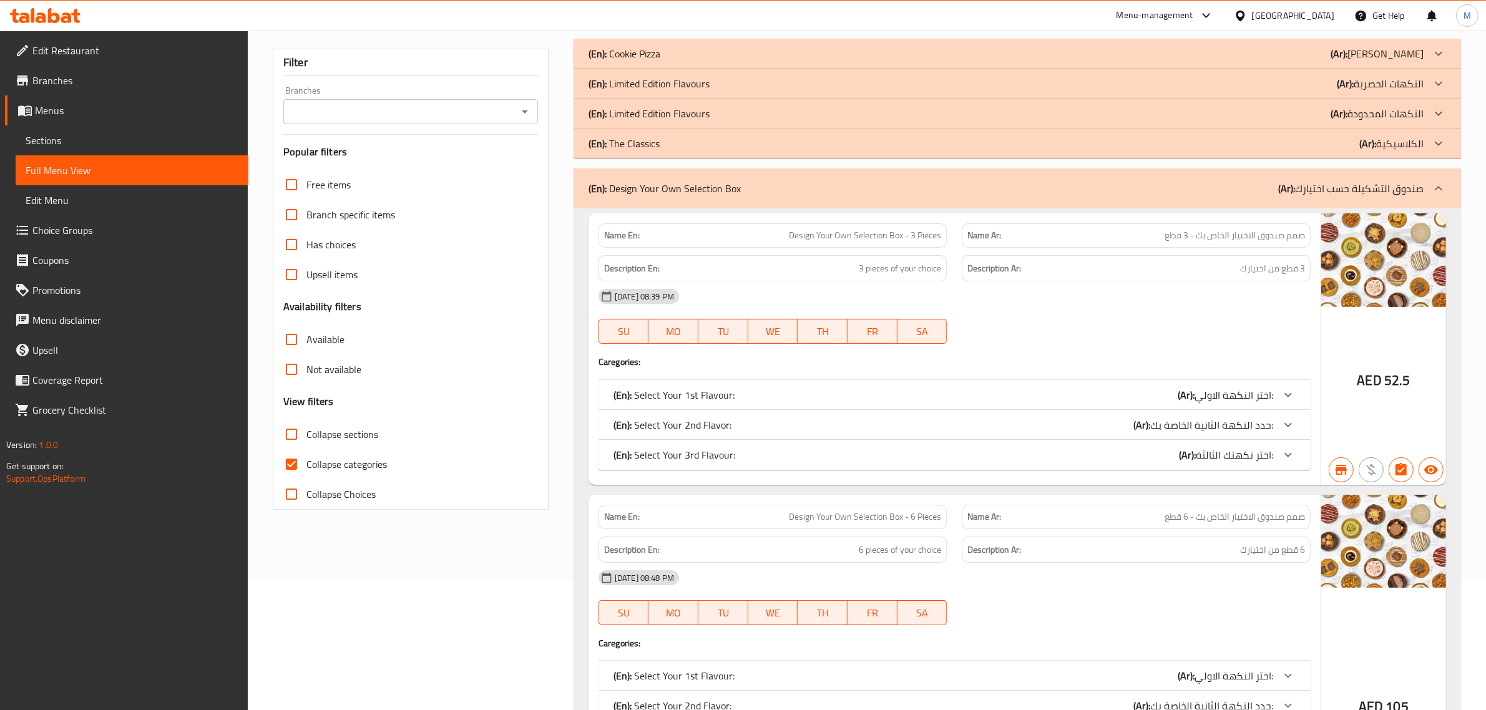
click at [1154, 119] on div "(En): Limited Edition Flavours (Ar): النكهات المحدودة" at bounding box center [1005, 113] width 835 height 15
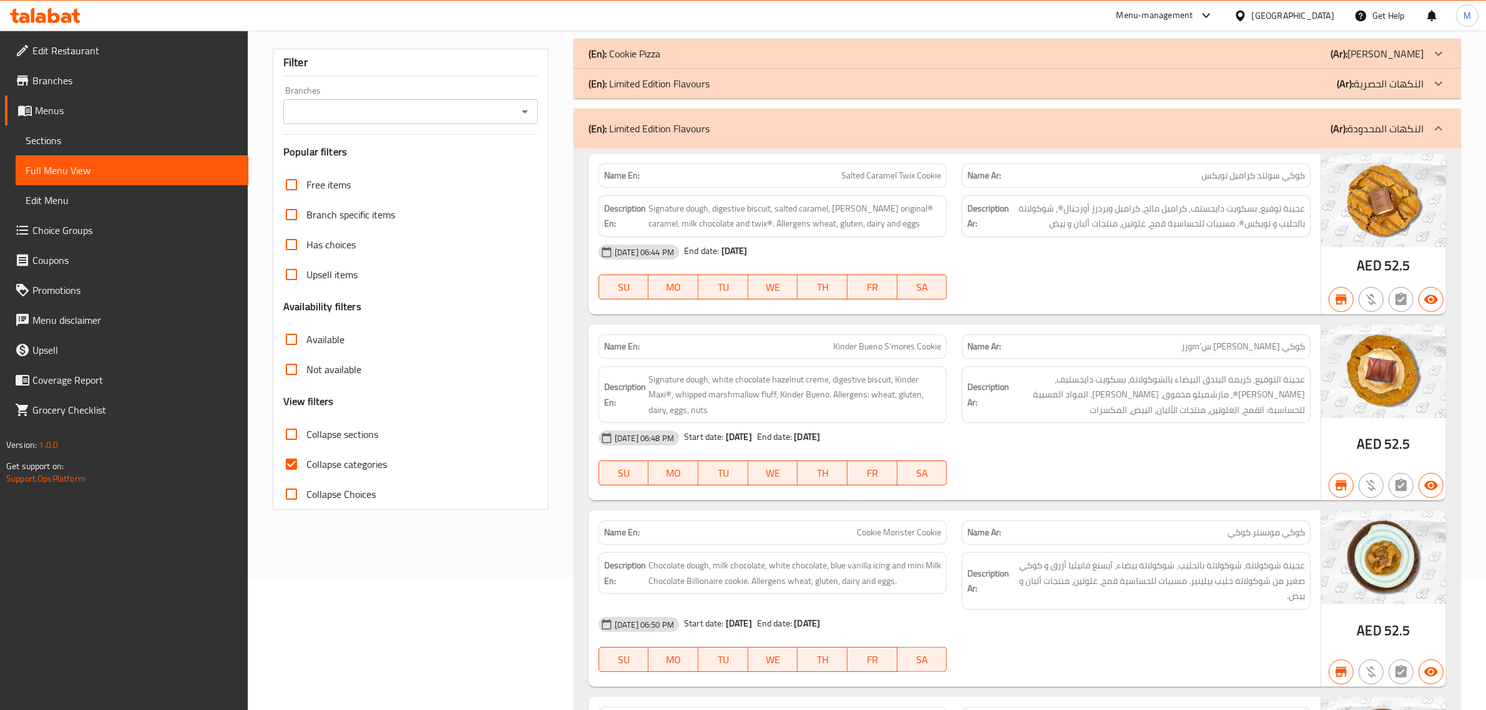
click at [1106, 130] on div "(En): Limited Edition Flavours (Ar): النكهات المحدودة" at bounding box center [1005, 128] width 835 height 15
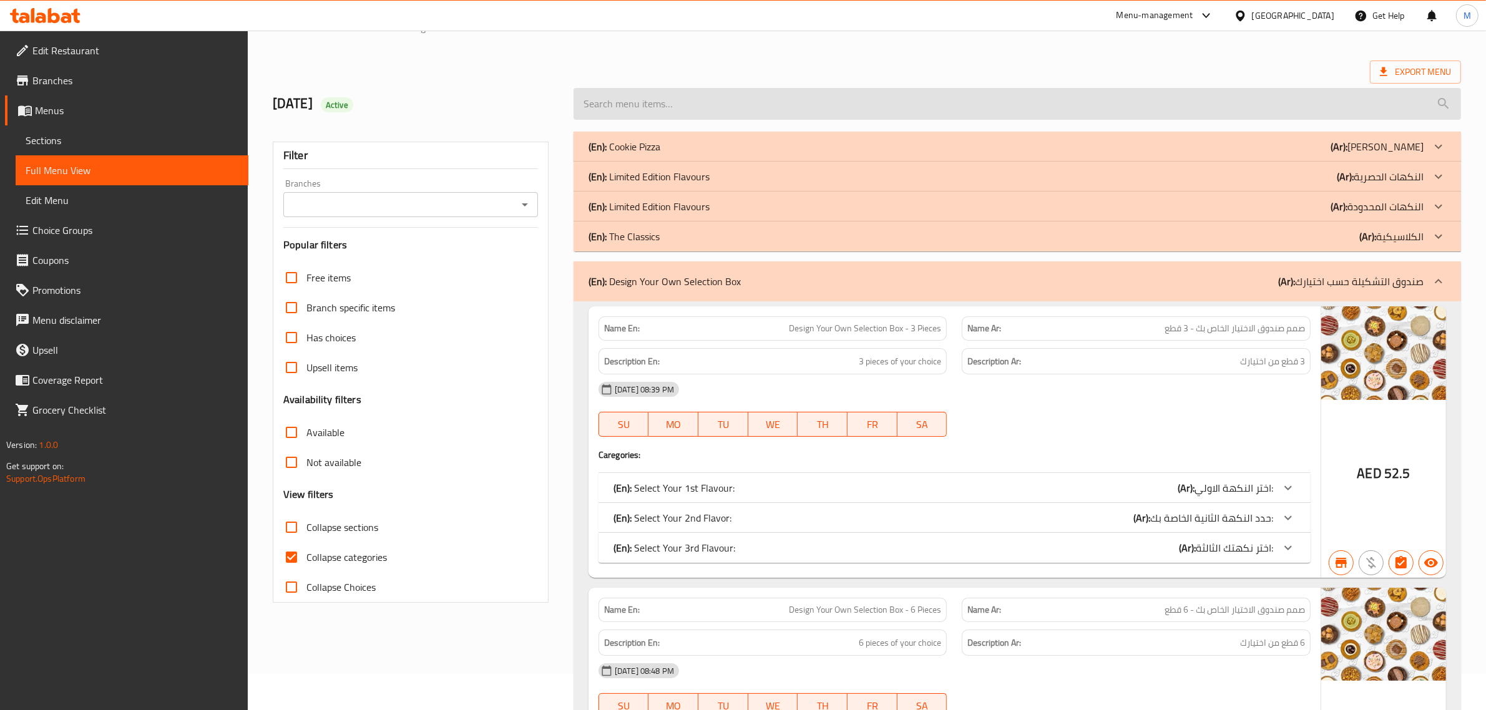
scroll to position [0, 0]
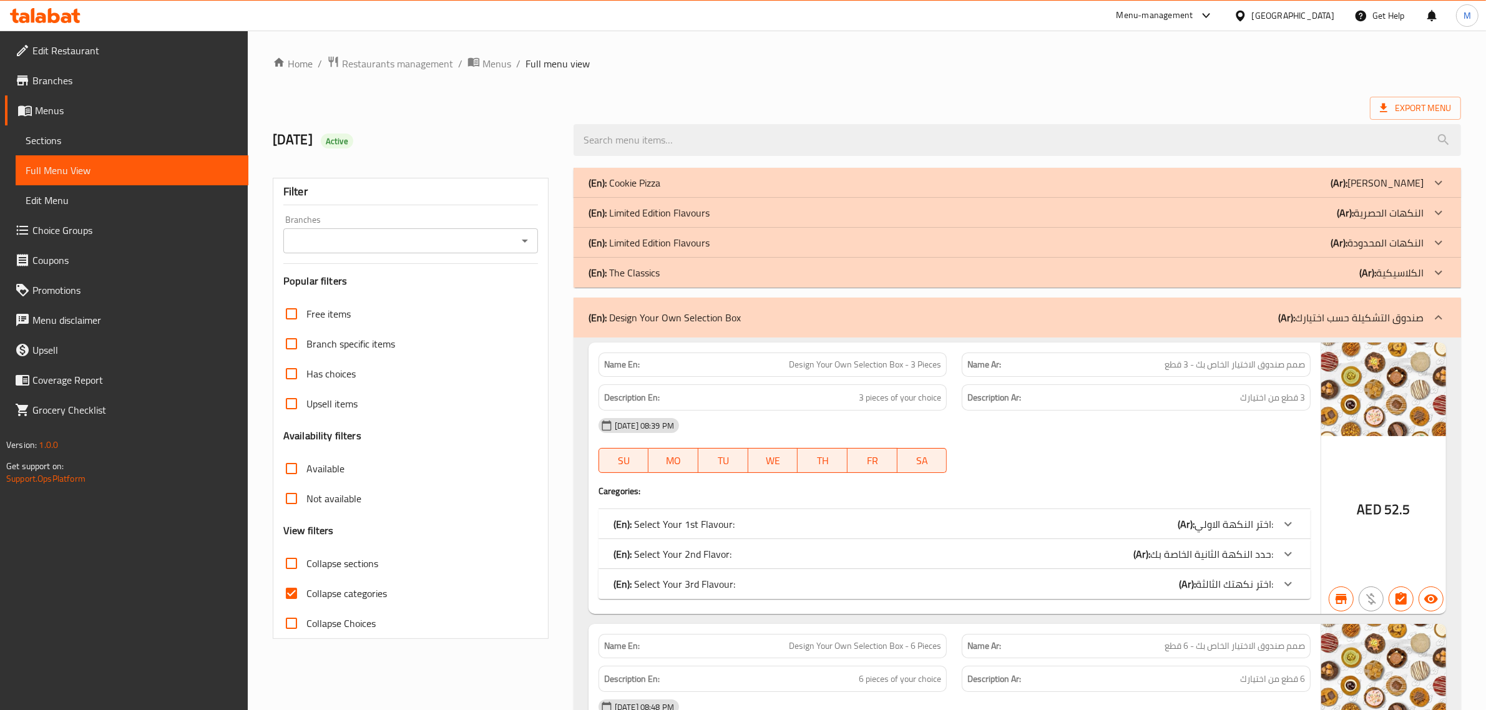
click at [1380, 213] on p "(Ar): النكهات الحصرية" at bounding box center [1380, 212] width 87 height 15
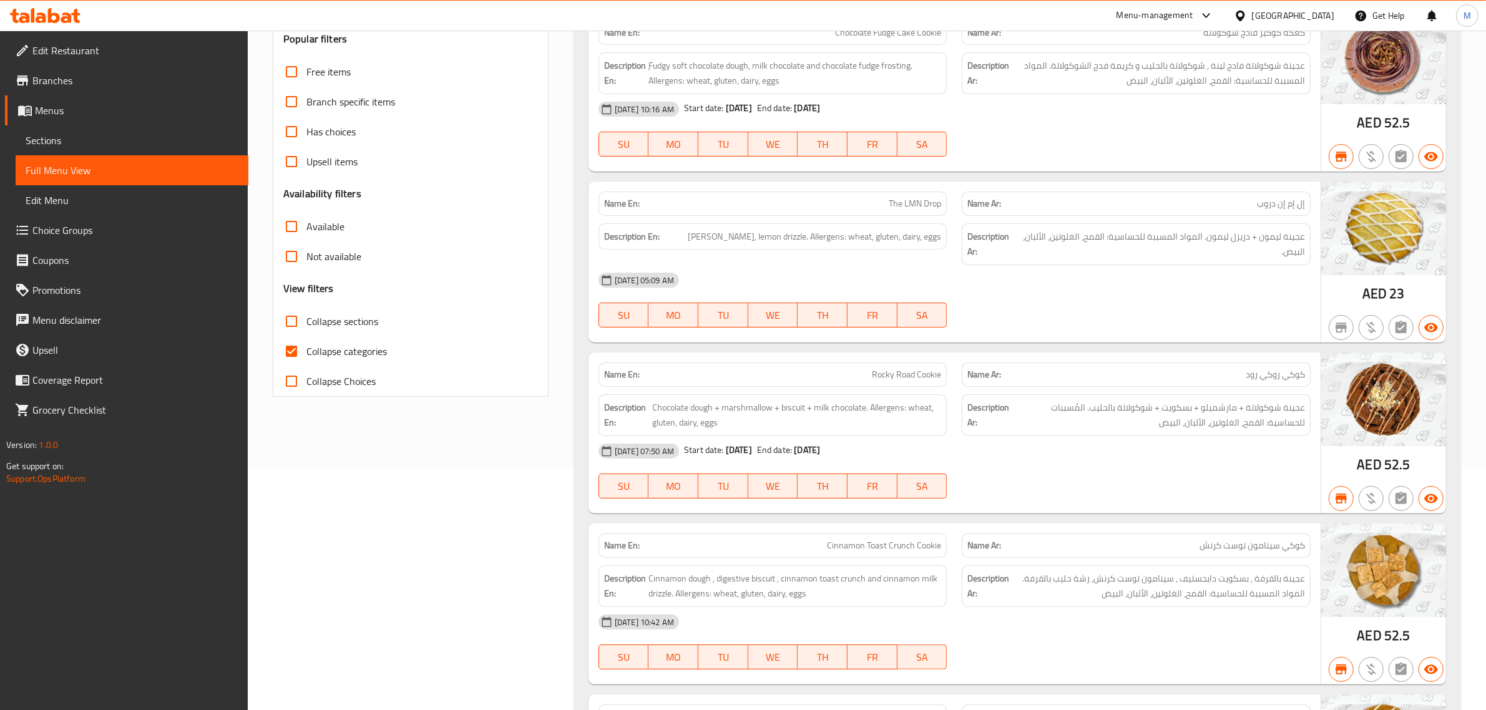
scroll to position [78, 0]
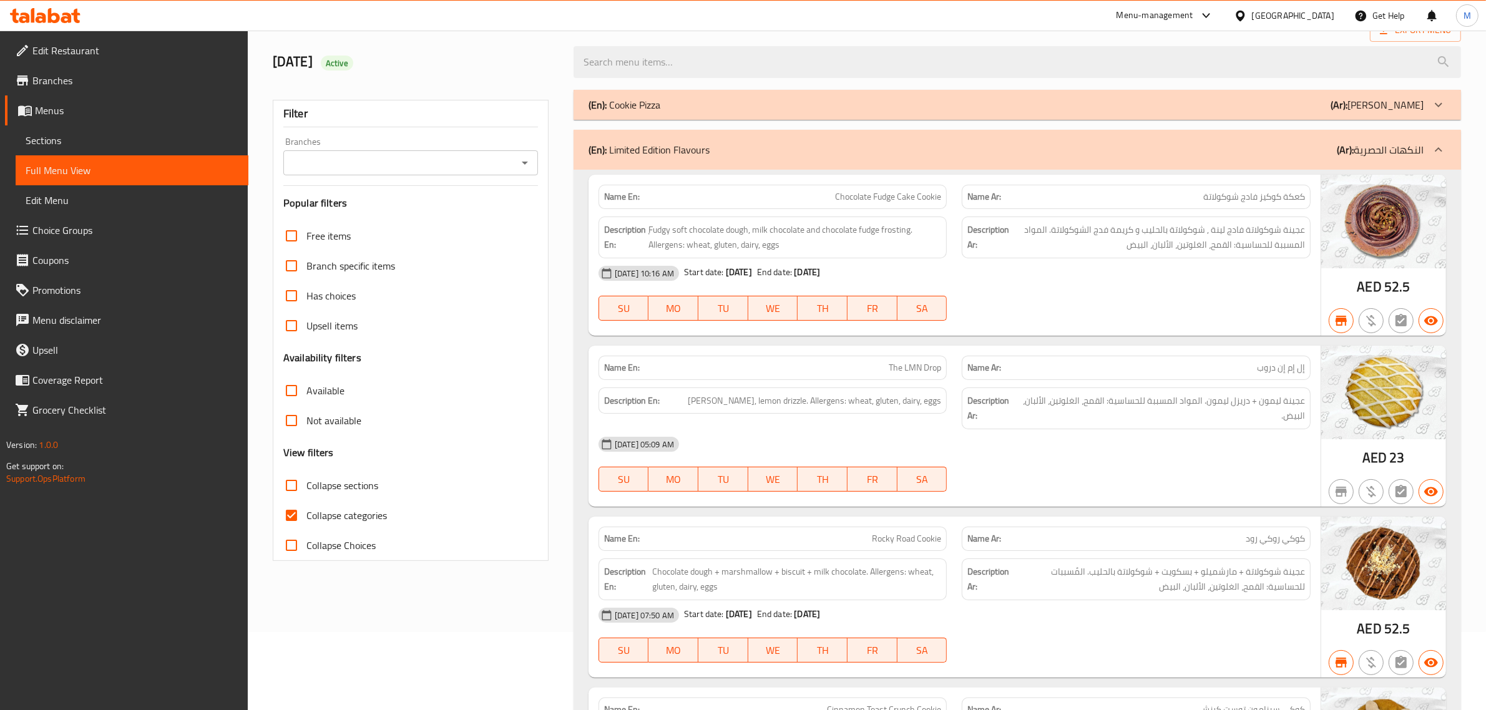
click at [1315, 162] on div "(En): Limited Edition Flavours (Ar): النكهات الحصرية" at bounding box center [1016, 150] width 887 height 40
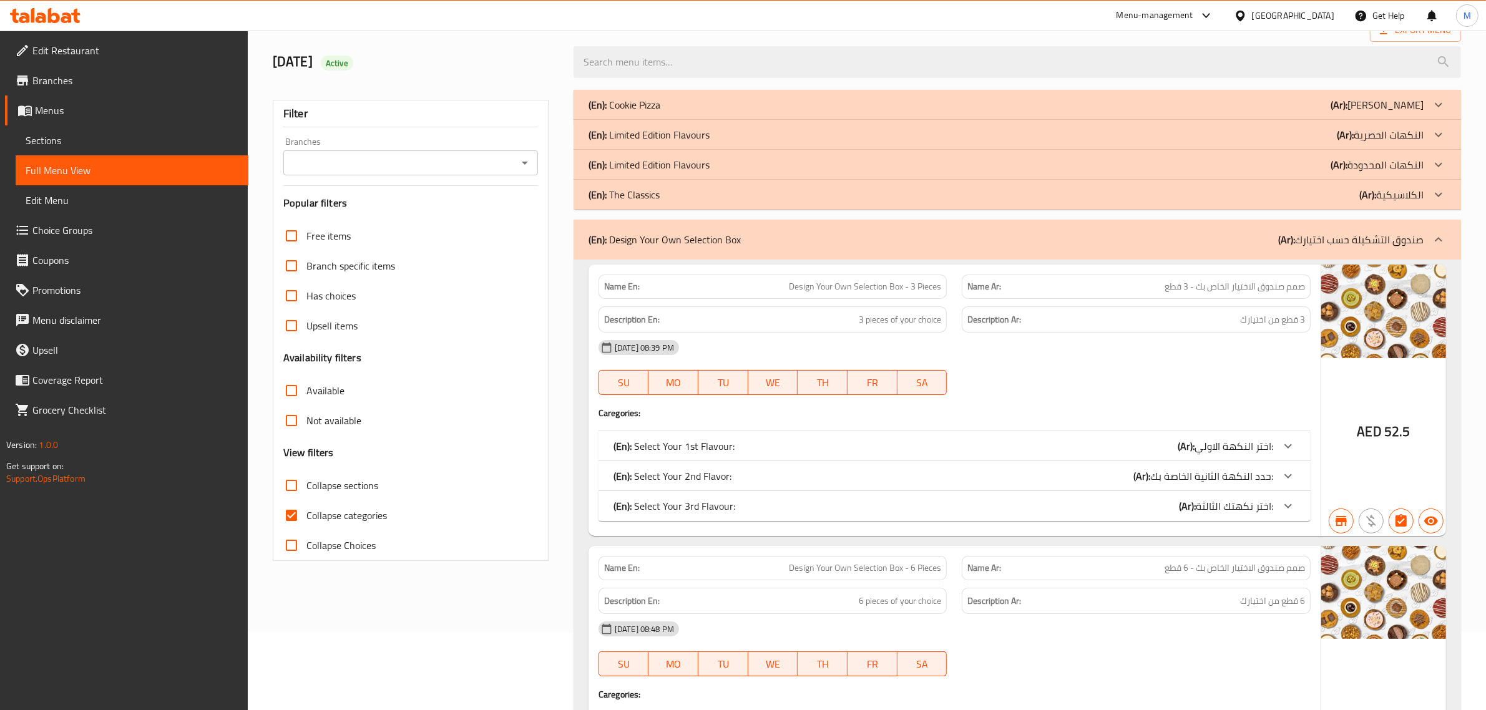
click at [1311, 111] on div "(En): Cookie Pizza (Ar): بيتزا كوكي" at bounding box center [1005, 104] width 835 height 15
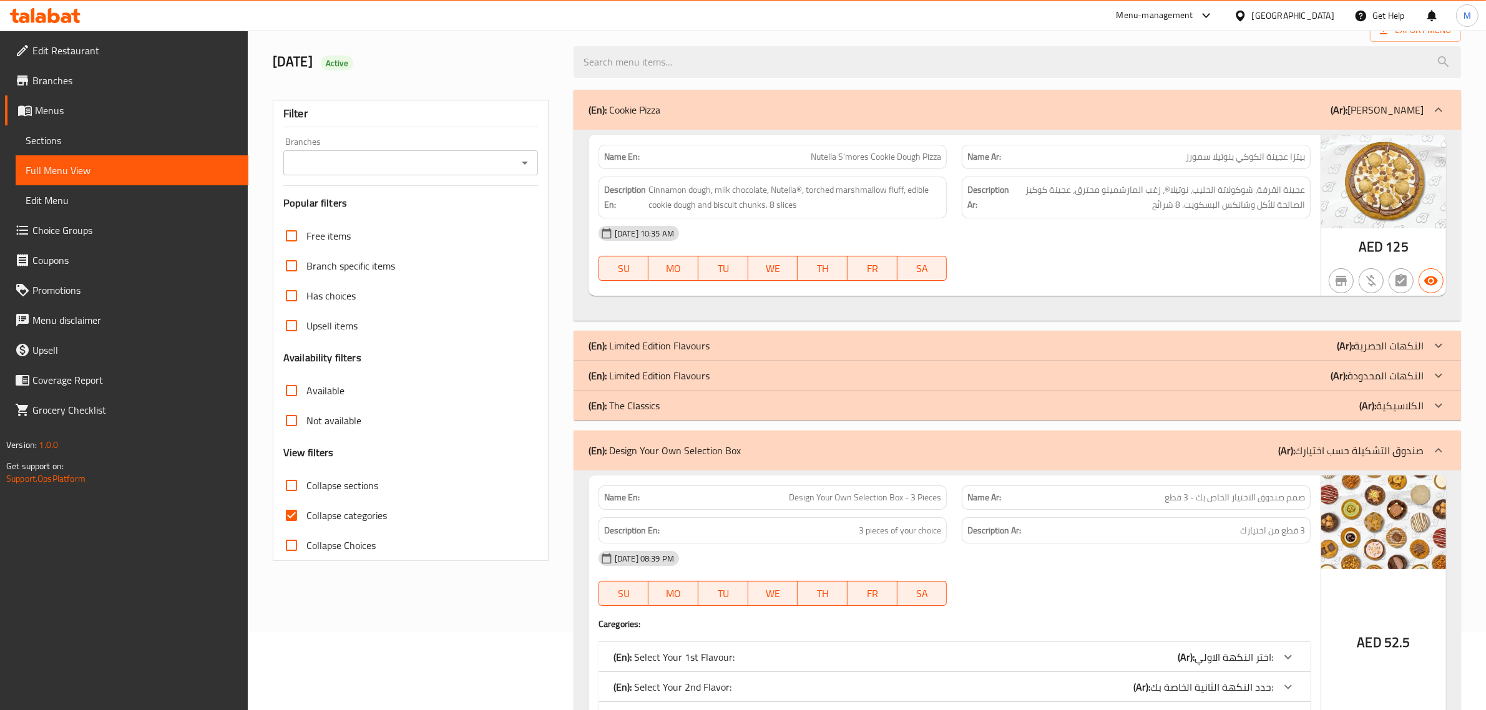
click at [1226, 128] on div "(En): Cookie Pizza (Ar): بيتزا كوكي" at bounding box center [1016, 110] width 887 height 40
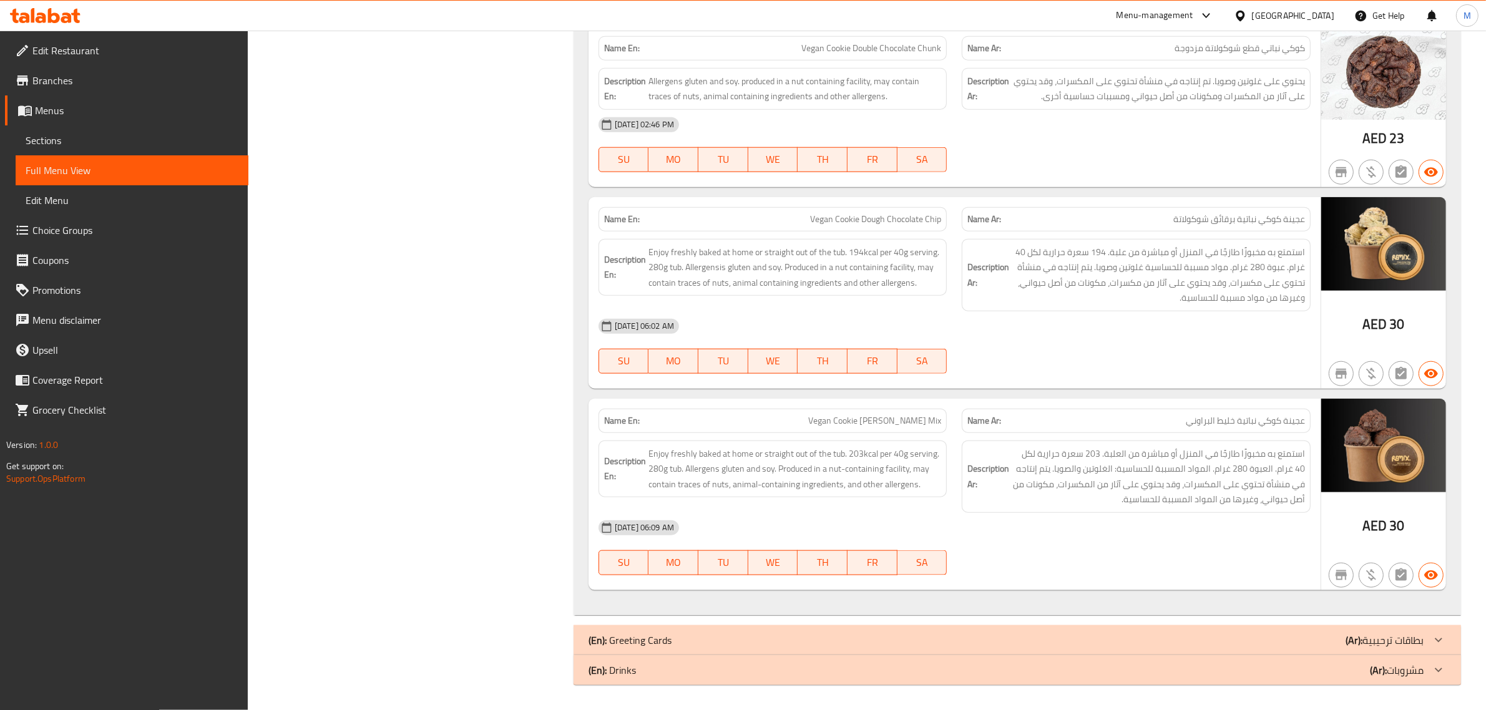
scroll to position [0, 0]
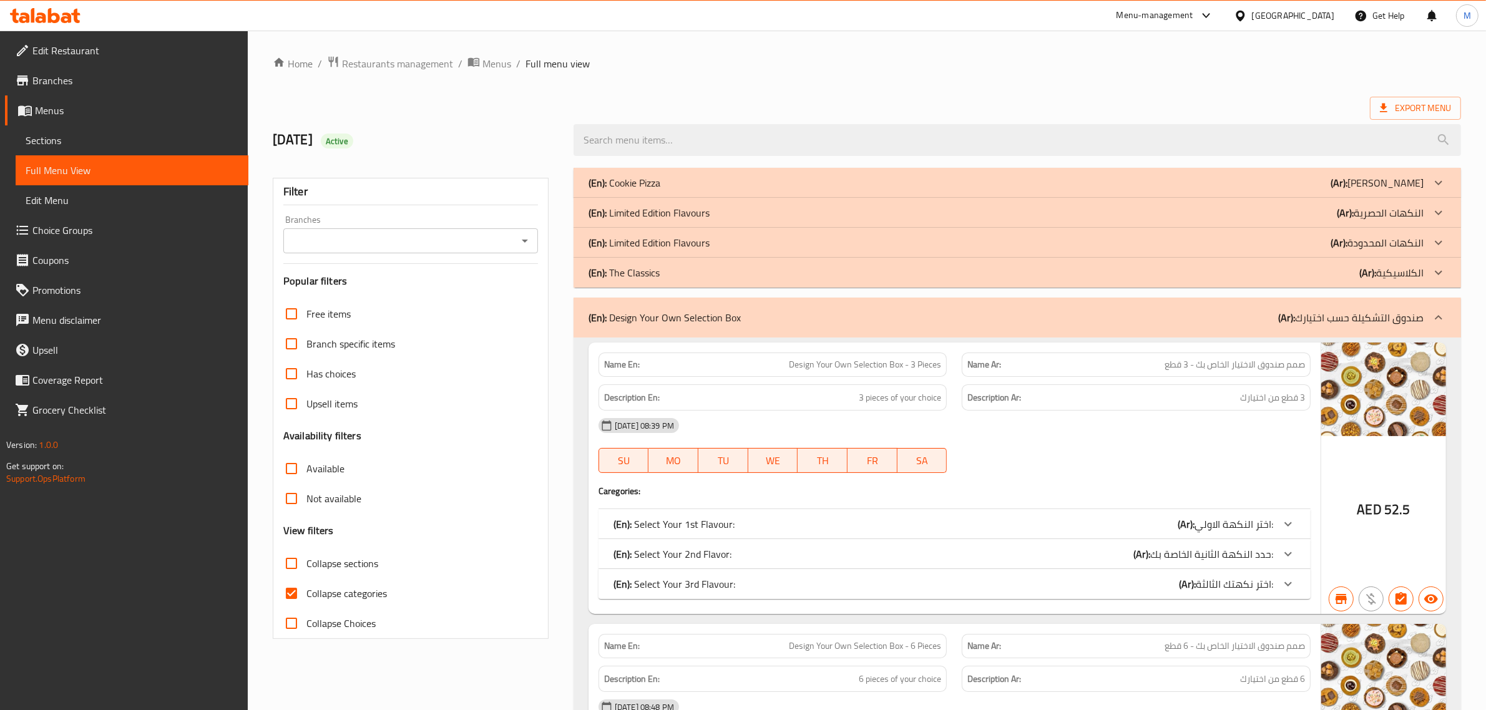
click at [512, 241] on input "Branches" at bounding box center [400, 240] width 226 height 17
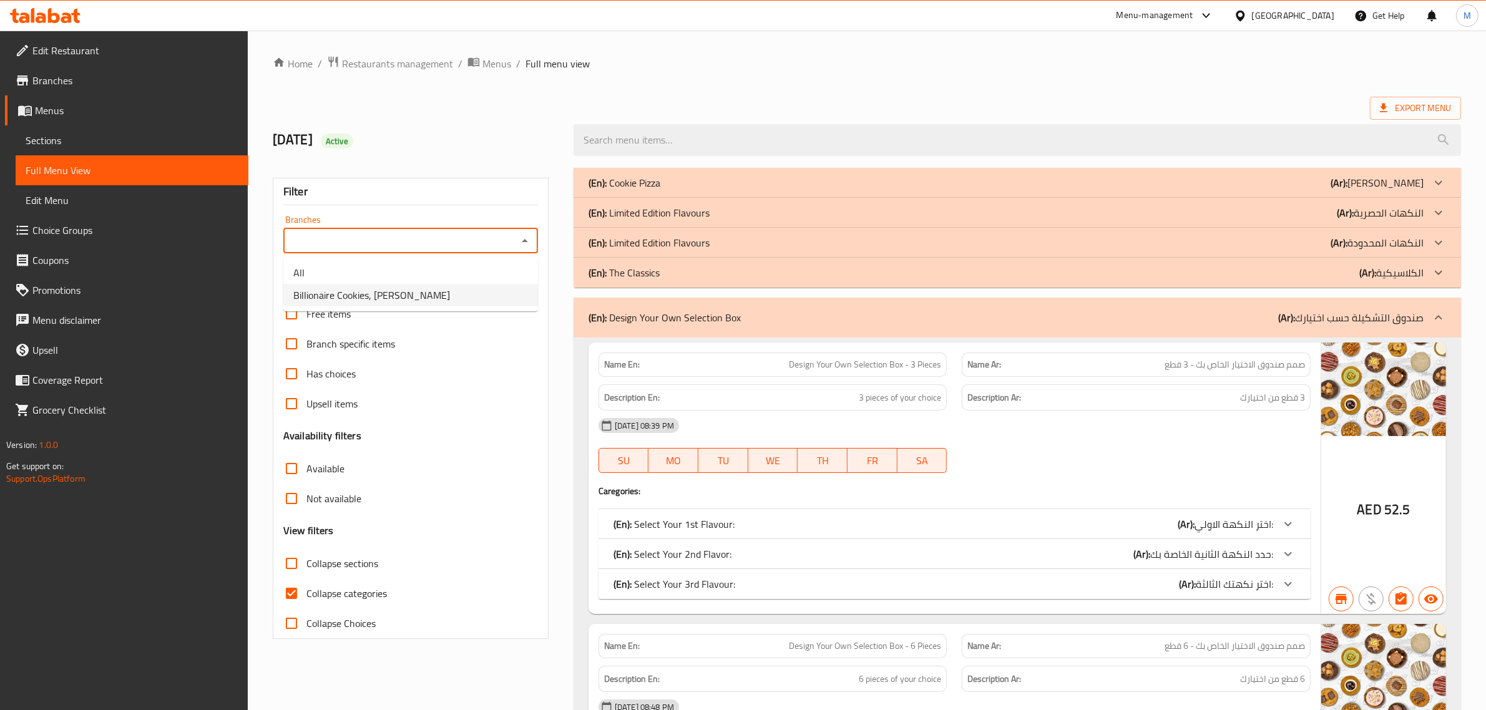
drag, startPoint x: 373, startPoint y: 291, endPoint x: 412, endPoint y: 296, distance: 39.0
click at [412, 296] on li "Billionaire Cookies, Al Mina" at bounding box center [410, 295] width 255 height 22
type input "Billionaire Cookies, Al Mina"
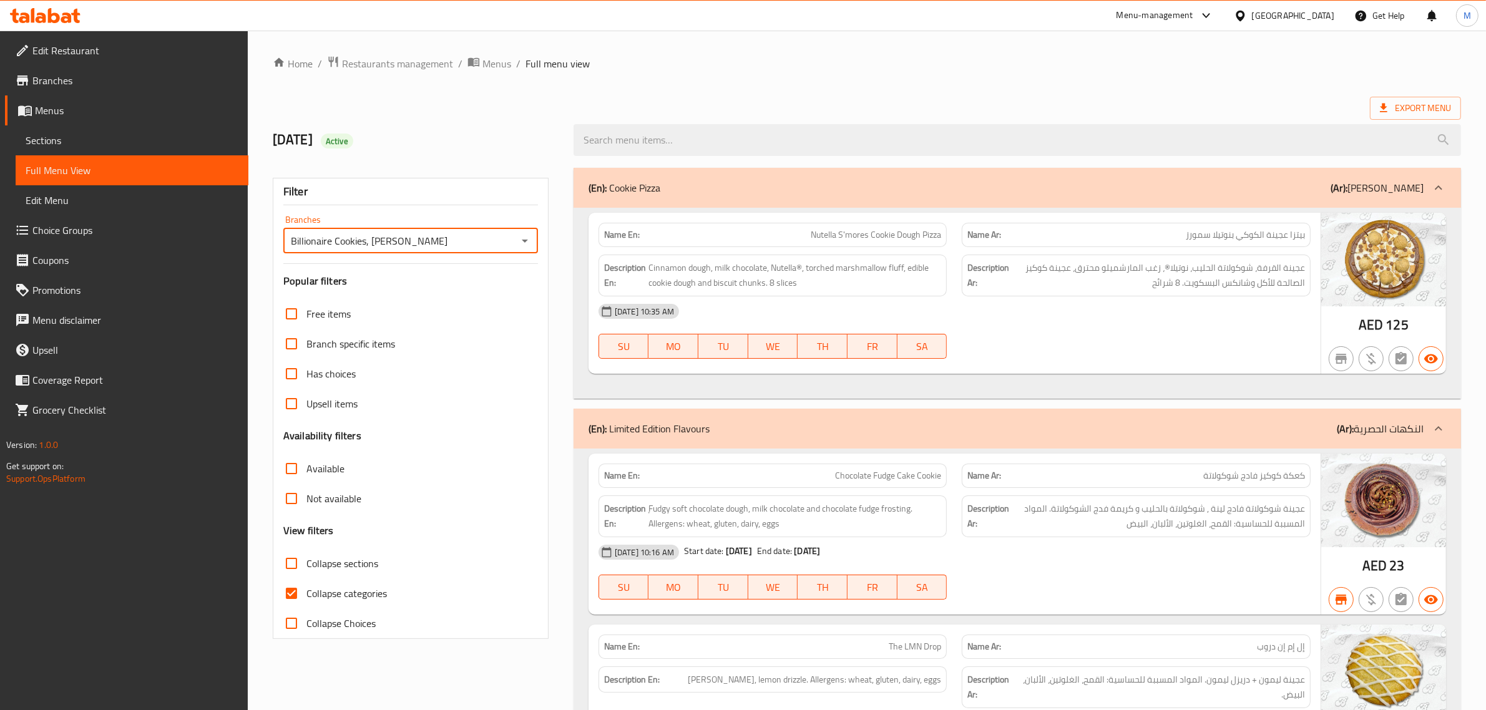
drag, startPoint x: 372, startPoint y: 238, endPoint x: 419, endPoint y: 242, distance: 47.0
click at [419, 242] on input "Billionaire Cookies, Al Mina" at bounding box center [400, 240] width 226 height 17
click at [1136, 180] on div "(En): Cookie Pizza (Ar): بيتزا كوكي" at bounding box center [1005, 187] width 835 height 15
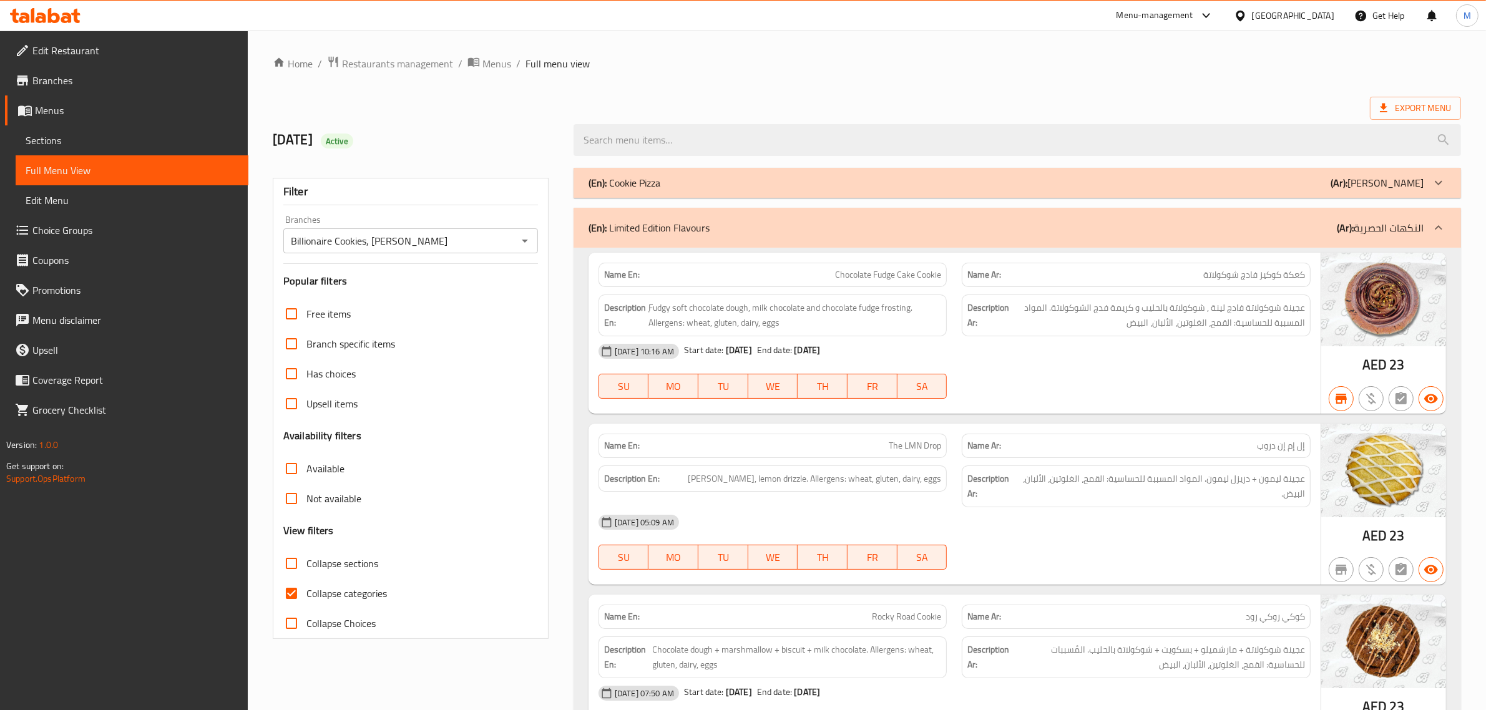
click at [1106, 223] on div "(En): Limited Edition Flavours (Ar): النكهات الحصرية" at bounding box center [1005, 227] width 835 height 15
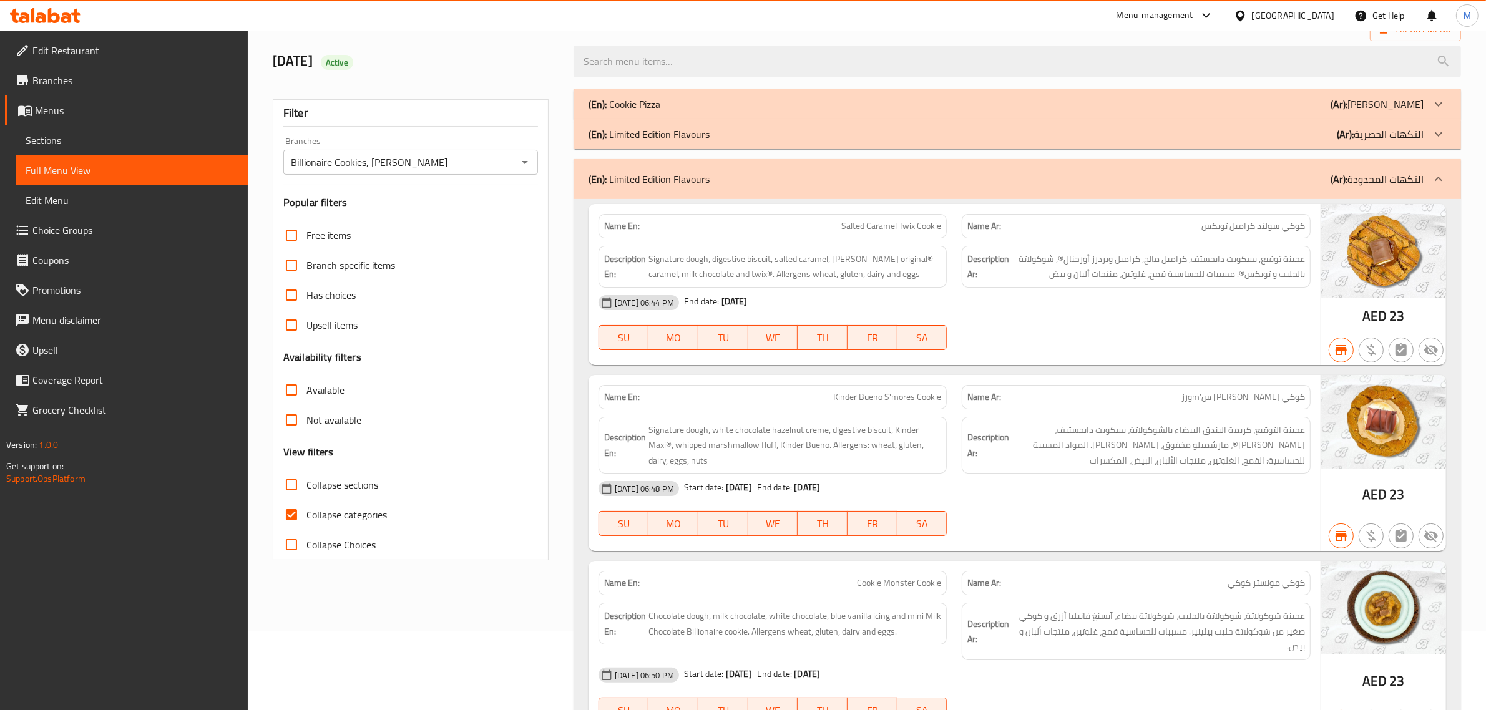
scroll to position [78, 0]
click at [1084, 173] on div "(En): Limited Edition Flavours (Ar): النكهات المحدودة" at bounding box center [1005, 179] width 835 height 15
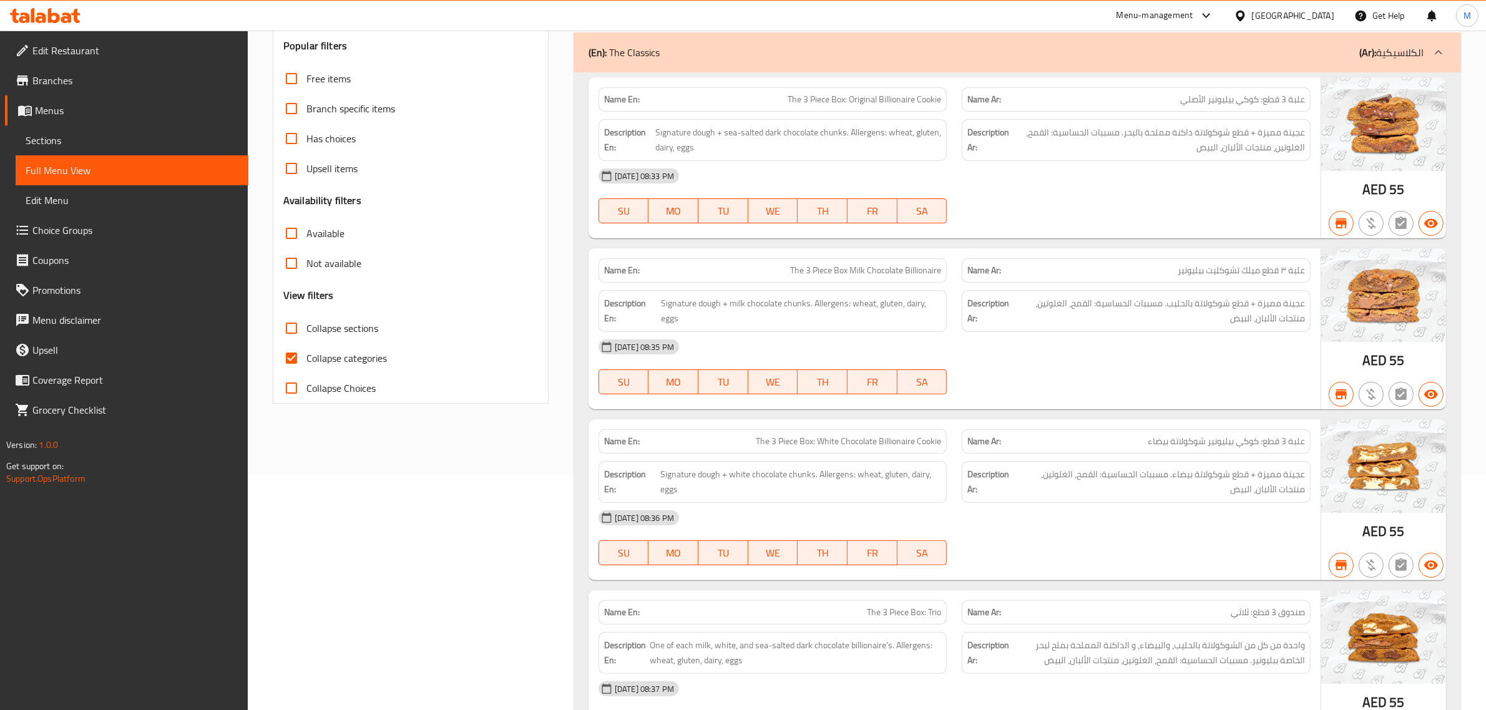
scroll to position [234, 0]
click at [1187, 73] on div "(En): The Classics (Ar): الكلاسيكية" at bounding box center [1016, 54] width 887 height 40
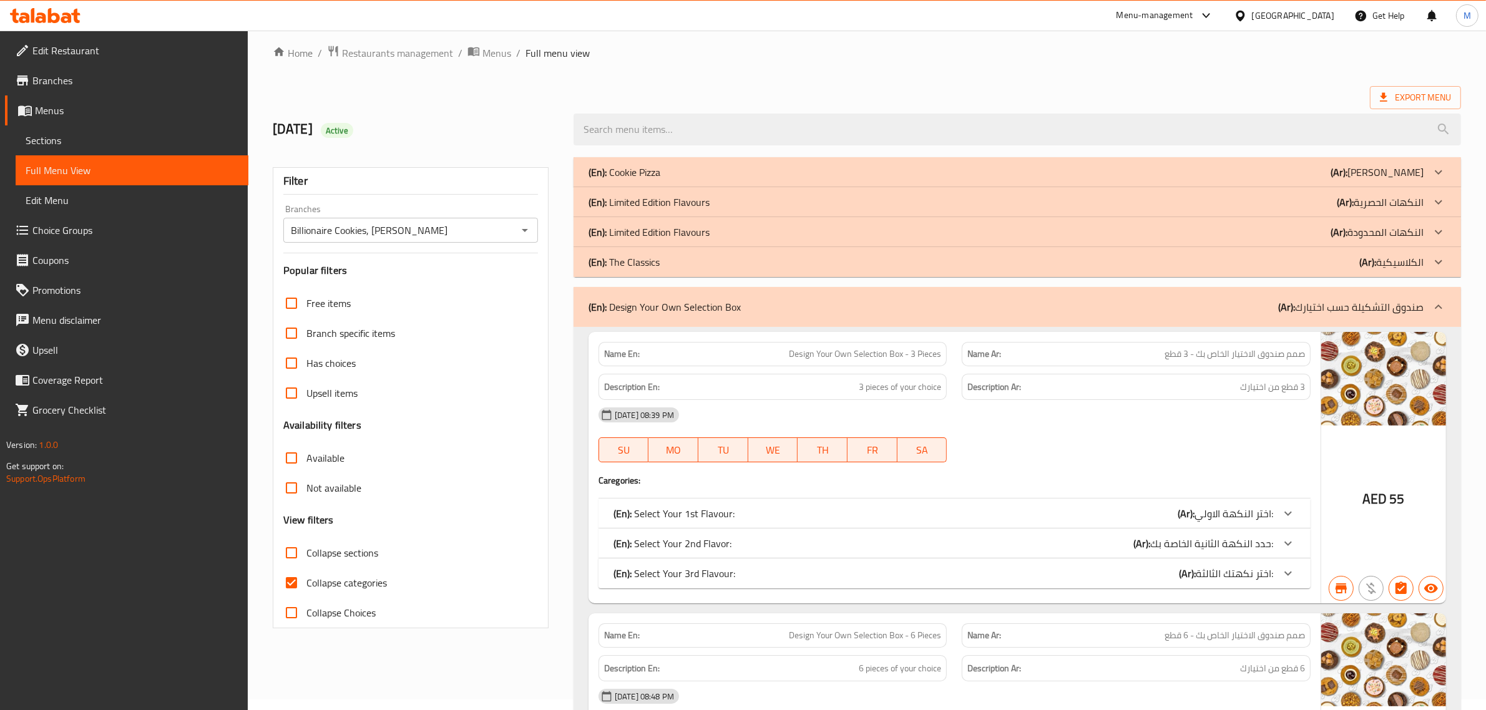
scroll to position [0, 0]
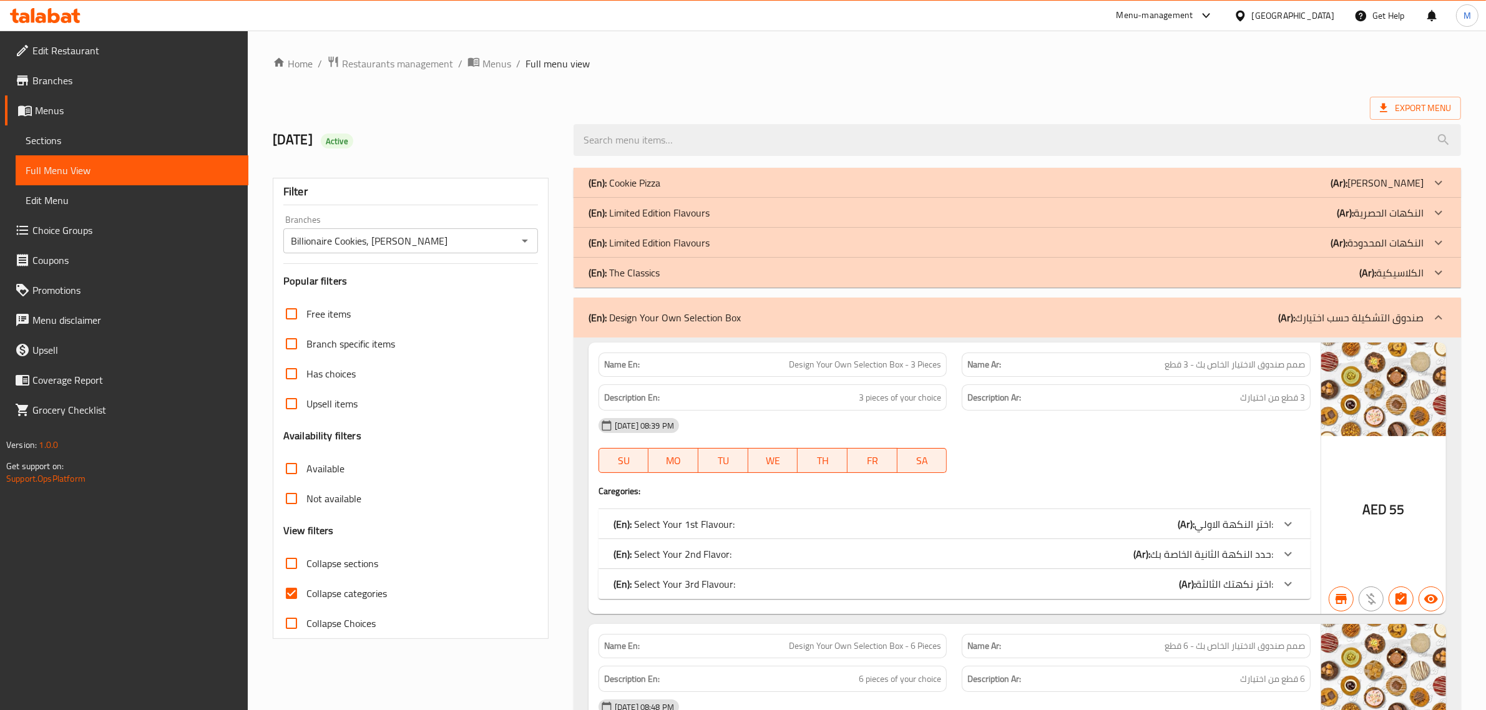
click at [931, 273] on div "(En): The Classics (Ar): الكلاسيكية" at bounding box center [1005, 272] width 835 height 15
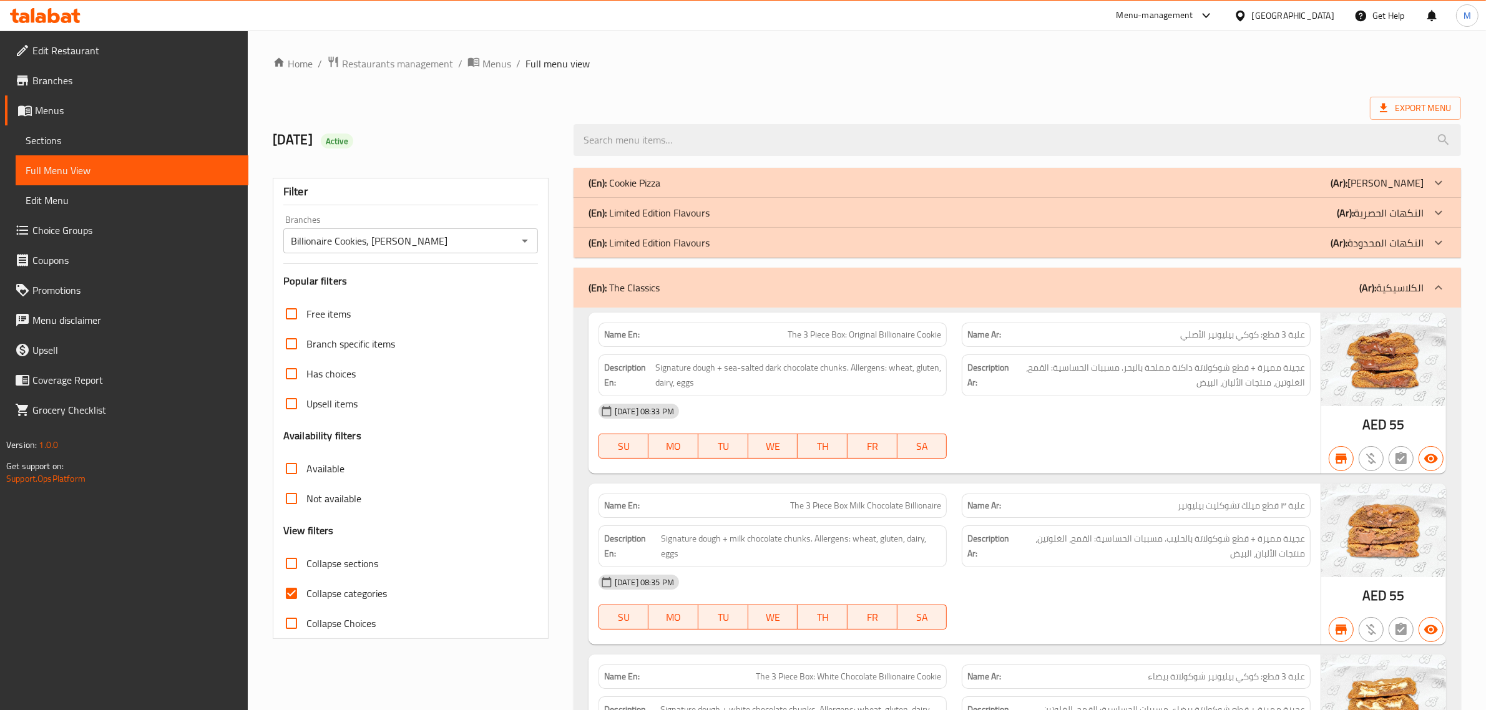
click at [912, 278] on div "(En): The Classics (Ar): الكلاسيكية" at bounding box center [1016, 288] width 887 height 40
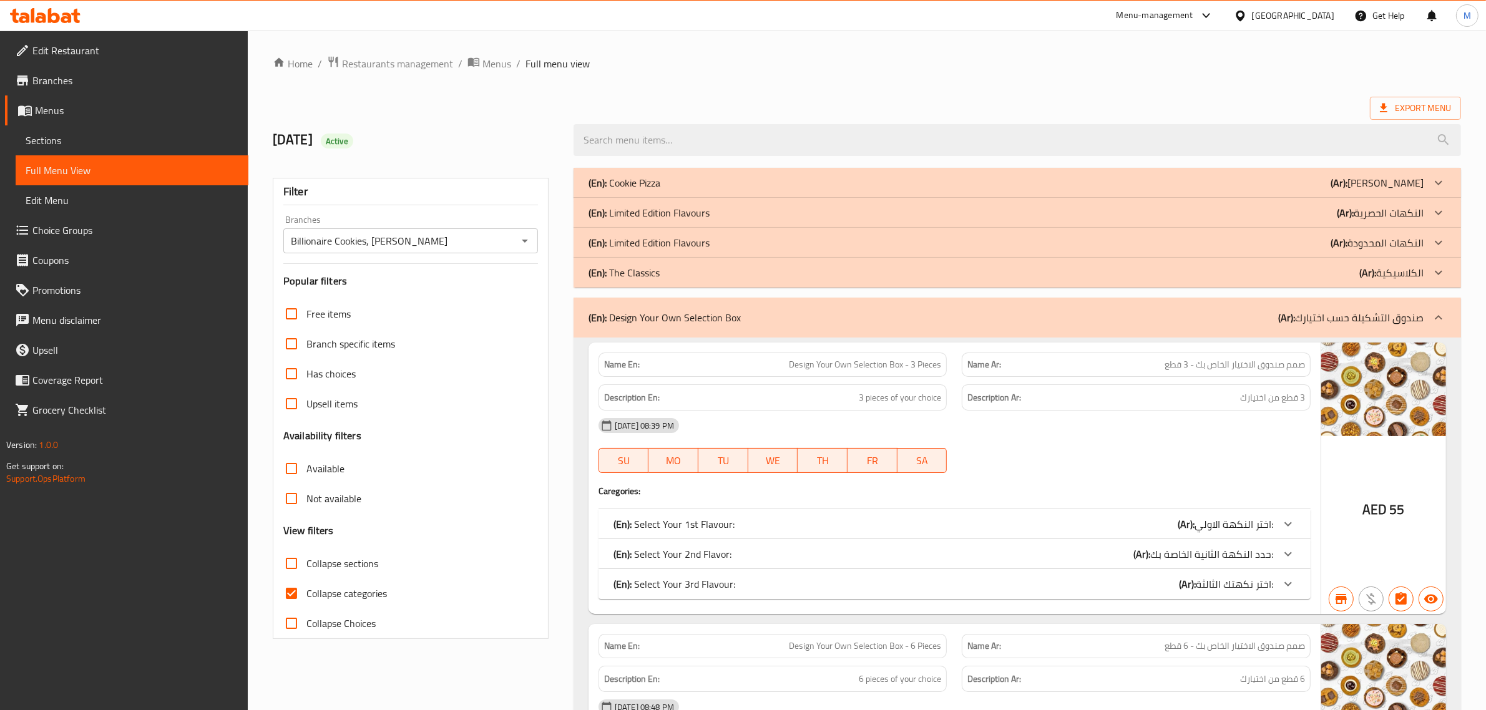
click at [927, 245] on div "(En): Limited Edition Flavours (Ar): النكهات المحدودة" at bounding box center [1005, 242] width 835 height 15
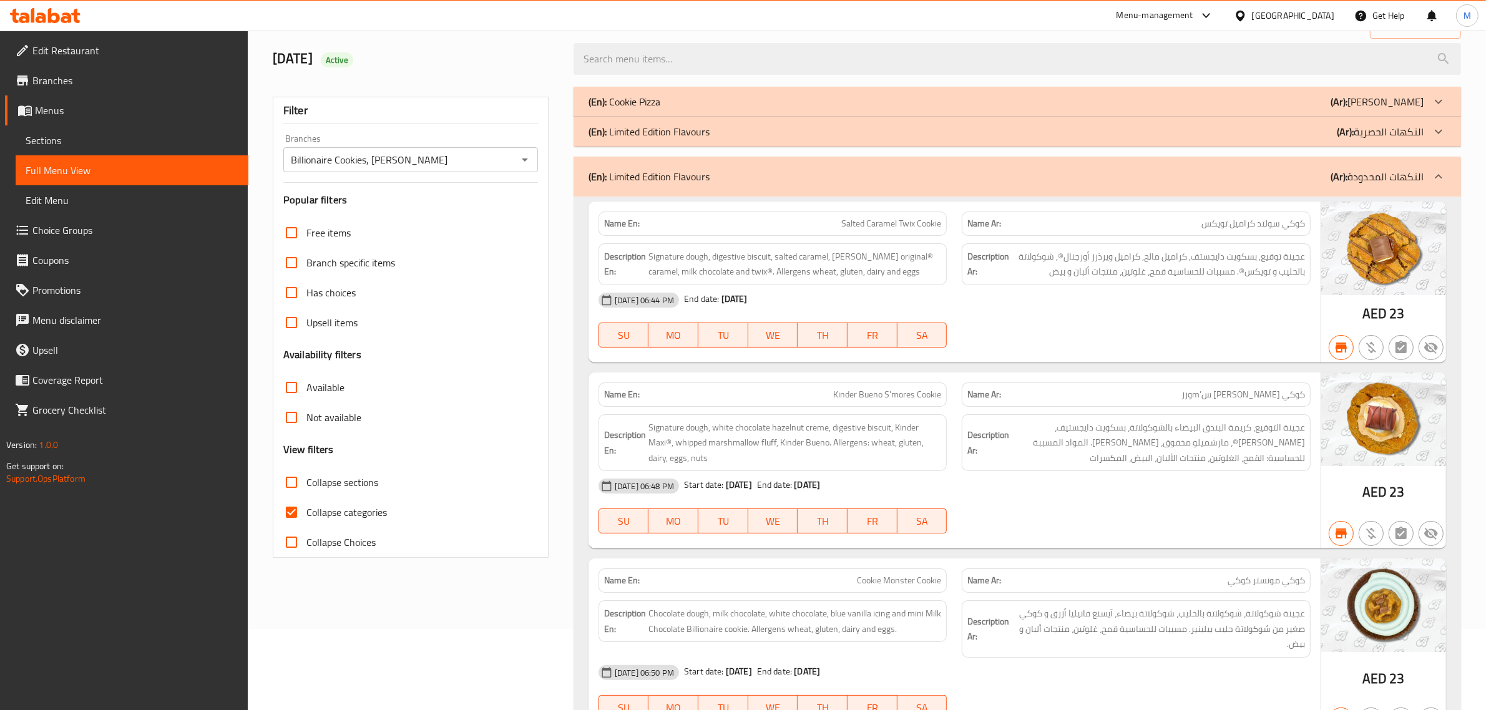
scroll to position [78, 0]
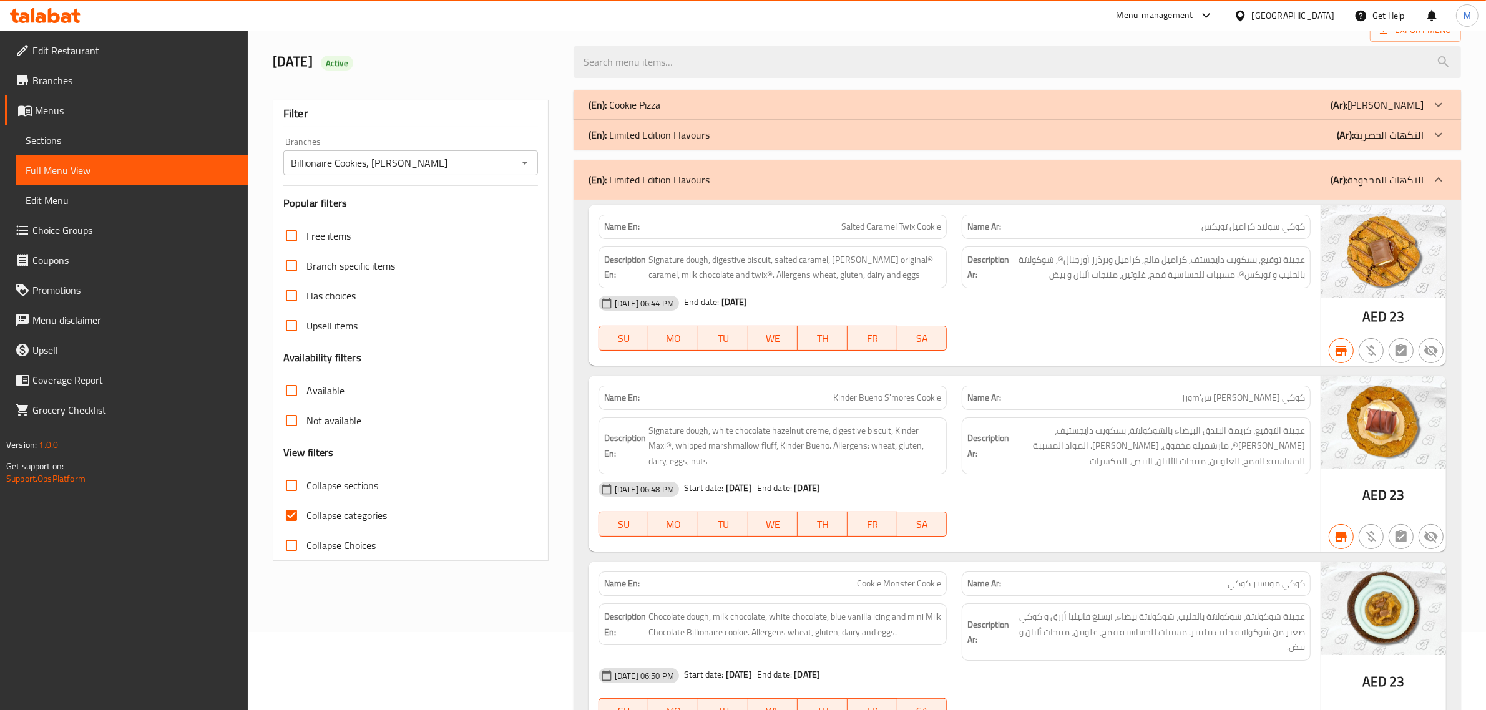
click at [907, 181] on div "(En): Limited Edition Flavours (Ar): النكهات المحدودة" at bounding box center [1005, 179] width 835 height 15
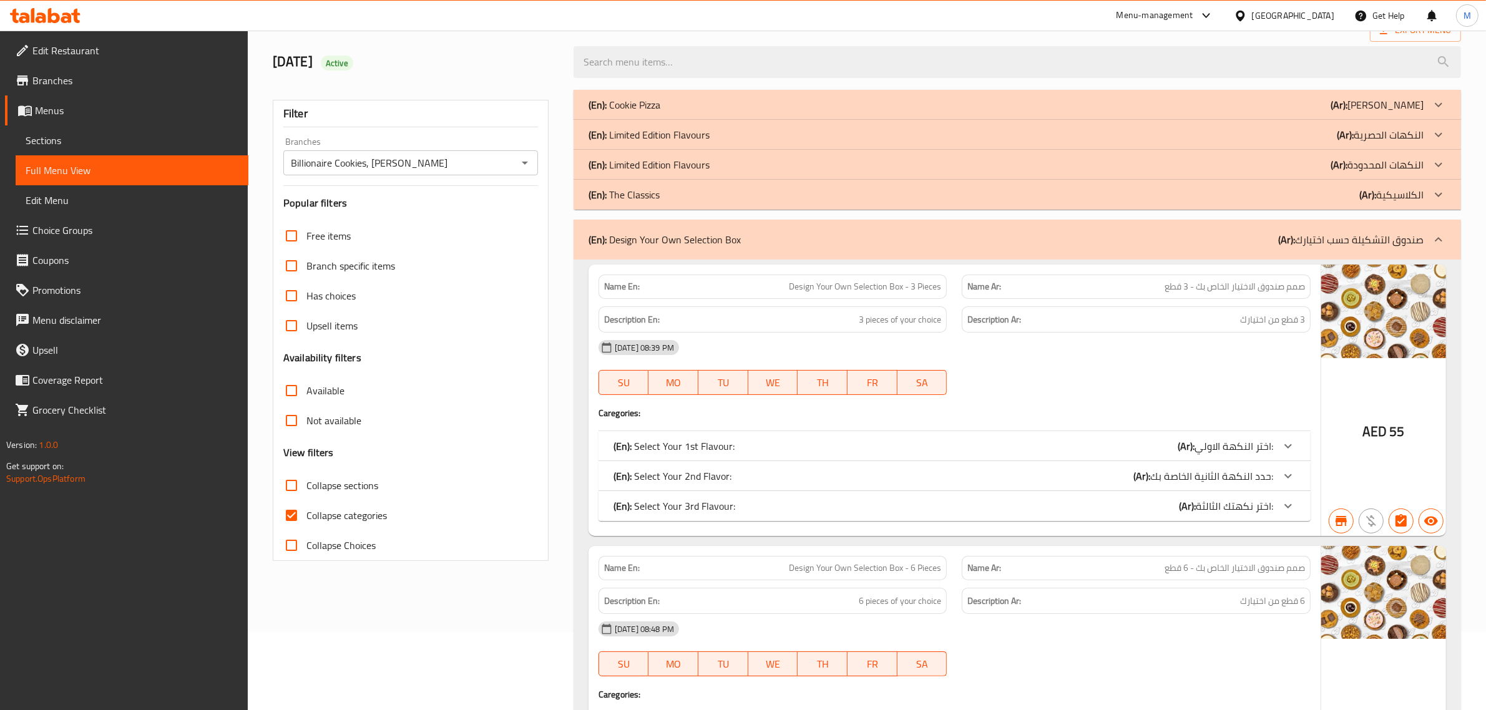
scroll to position [0, 0]
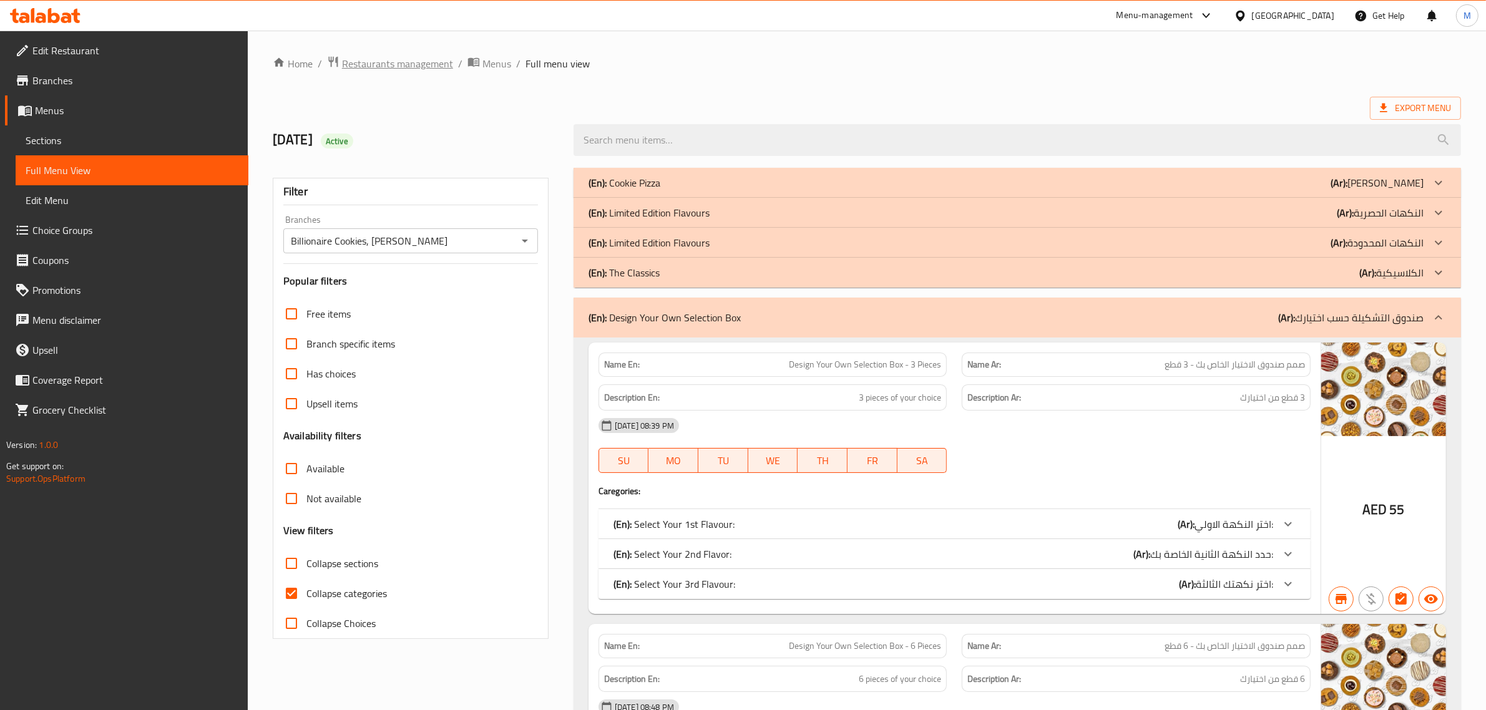
click at [423, 56] on span "Restaurants management" at bounding box center [397, 63] width 111 height 15
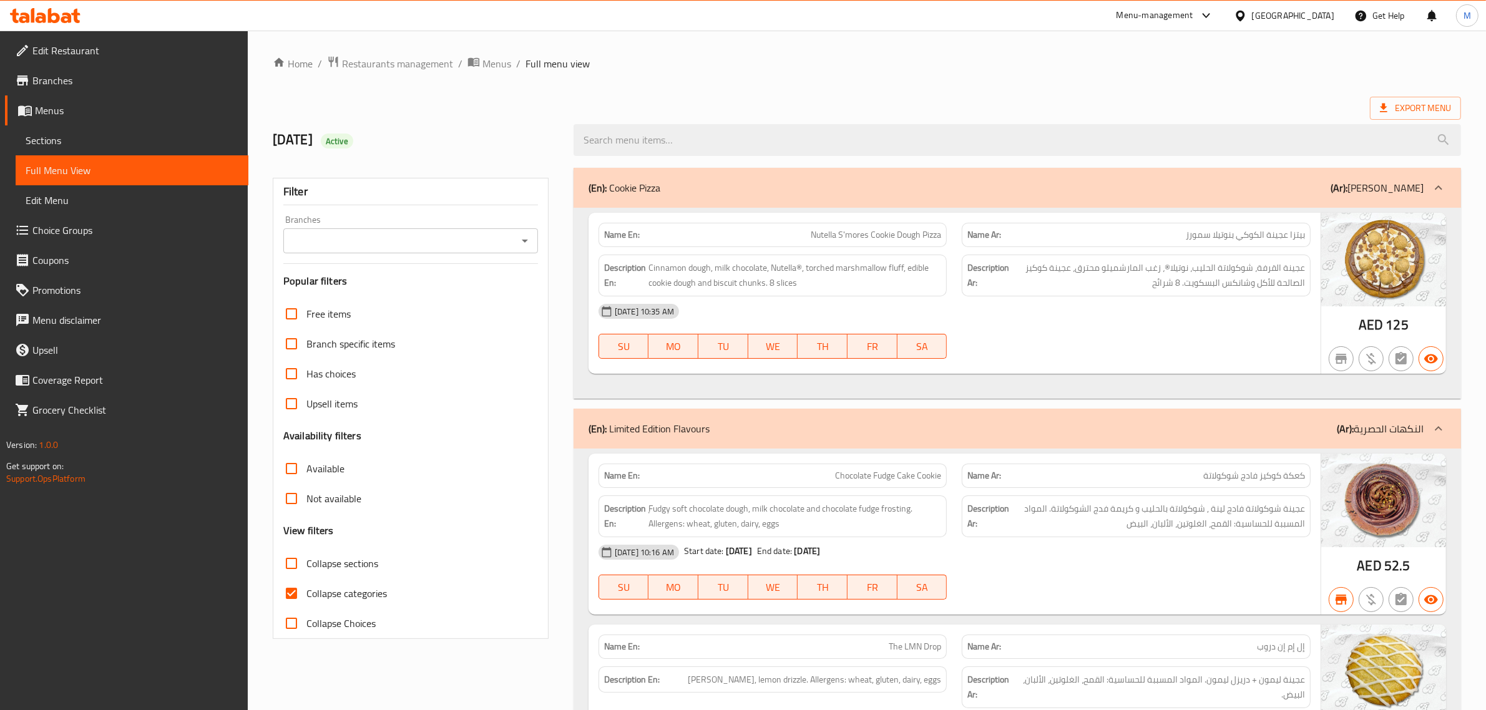
click at [64, 232] on span "Choice Groups" at bounding box center [135, 230] width 206 height 15
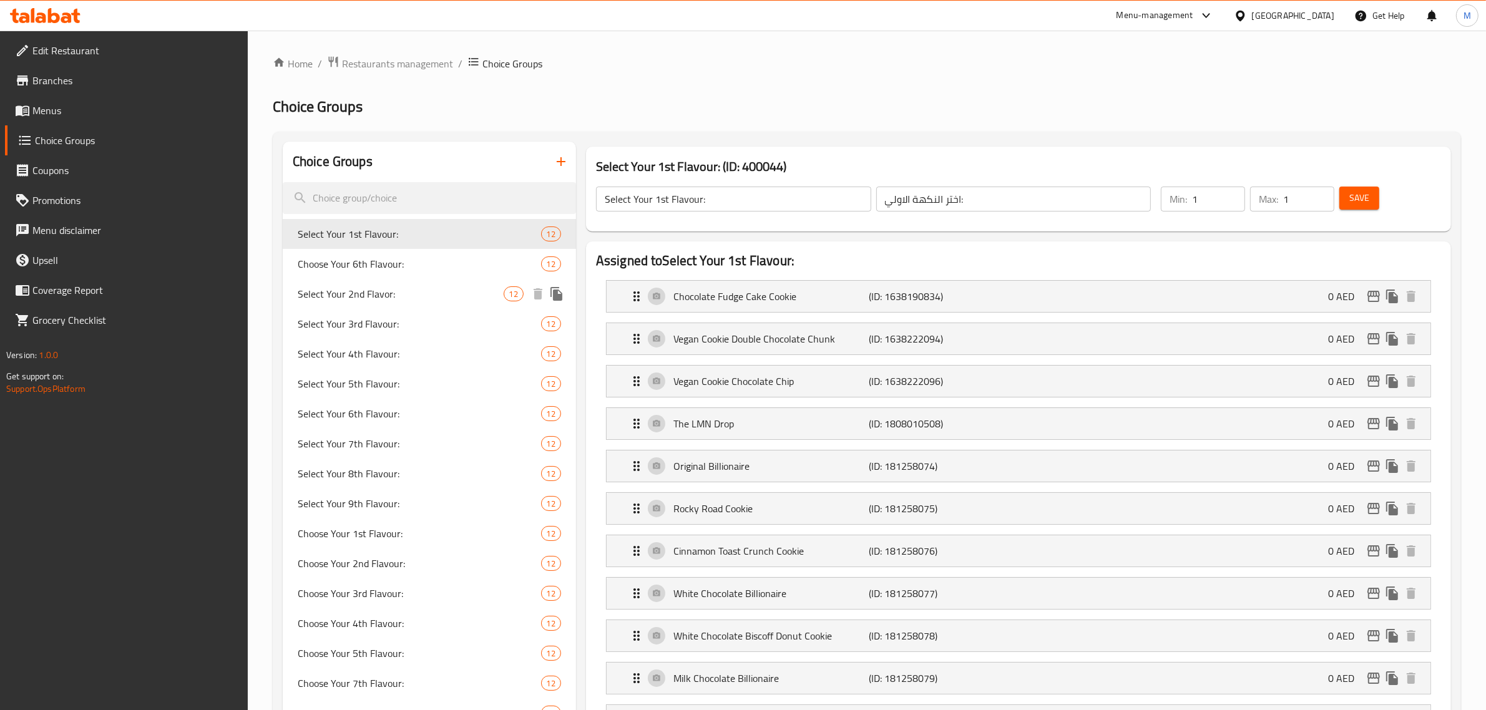
drag, startPoint x: 381, startPoint y: 234, endPoint x: 378, endPoint y: 303, distance: 69.3
click at [378, 303] on div "Select Your 1st Flavour: 12 Choose Your 6th Flavour: 12 Select Your 2nd Flavor:…" at bounding box center [429, 488] width 293 height 539
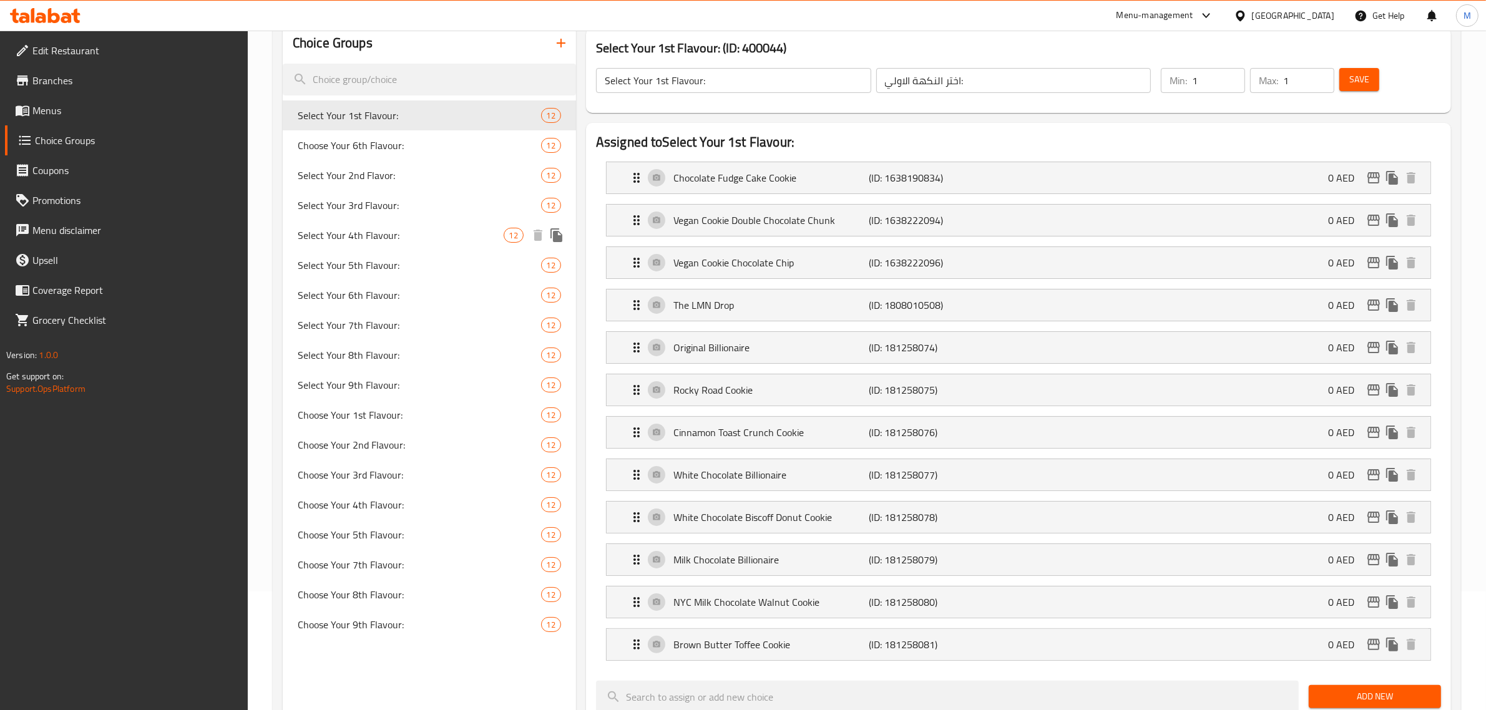
scroll to position [156, 0]
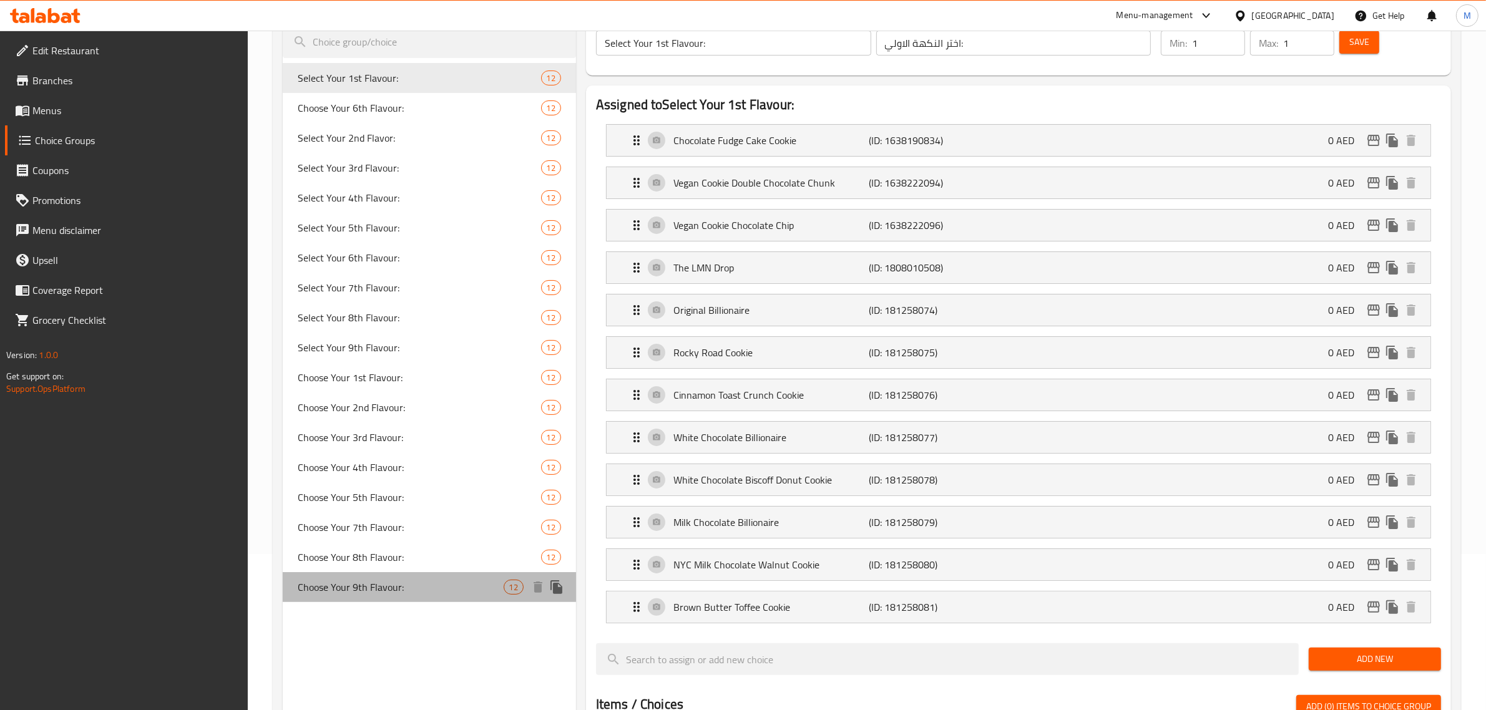
click at [344, 596] on div "Choose Your 9th Flavour: 12" at bounding box center [429, 587] width 293 height 30
type input "Choose Your 9th Flavour:"
type input "اختر نكهتك التاسعة:"
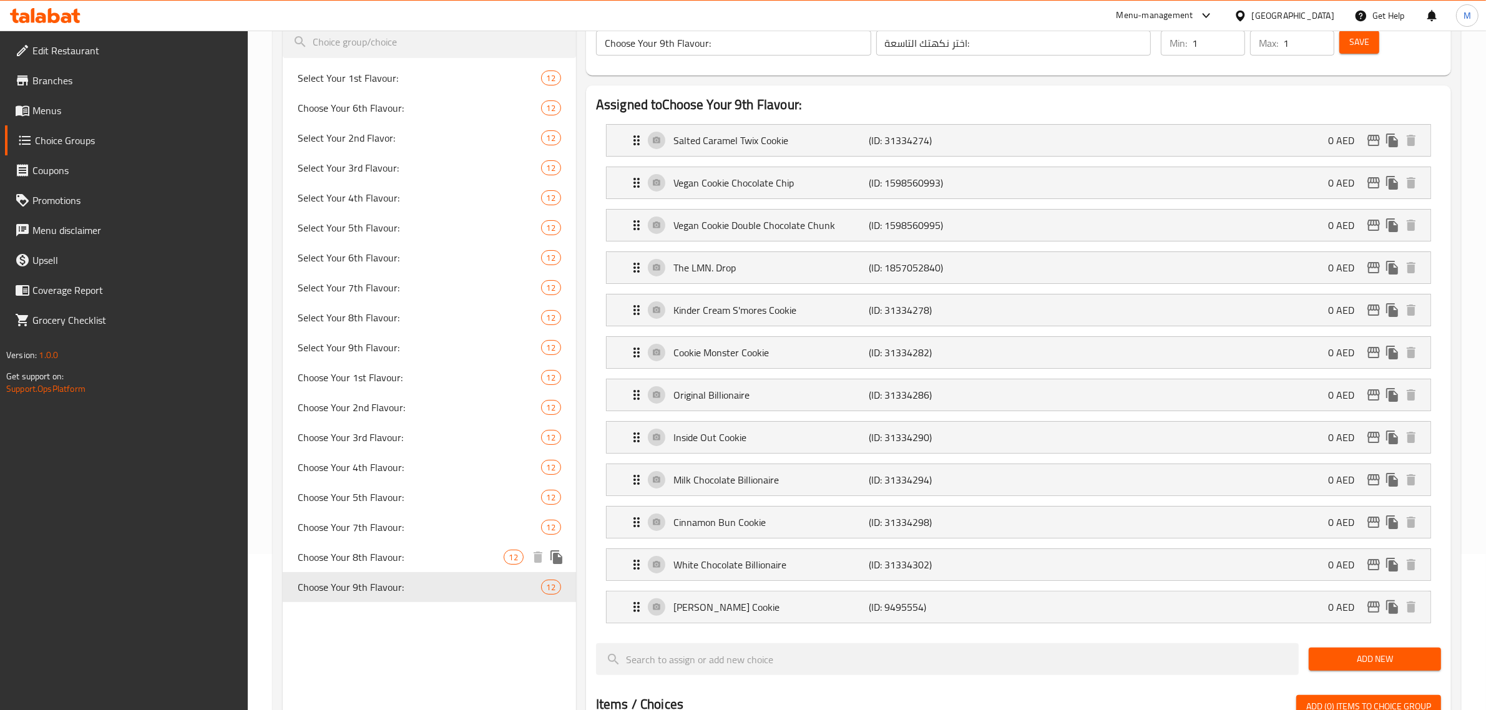
click at [393, 560] on span "Choose Your 8th Flavour:" at bounding box center [401, 557] width 206 height 15
type input "Choose Your 8th Flavour:"
type input "اختر نكهتك الثامنة:"
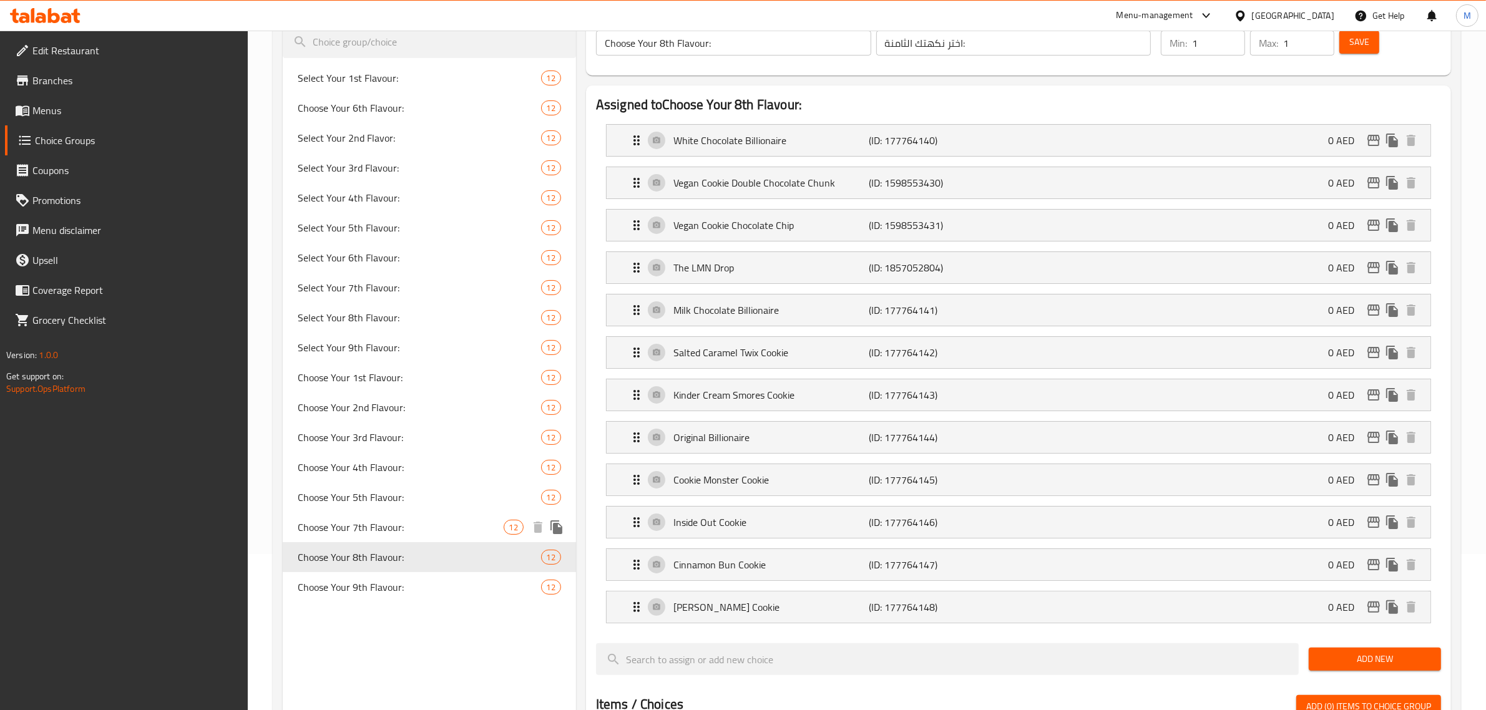
click at [390, 531] on span "Choose Your 7th Flavour:" at bounding box center [401, 527] width 206 height 15
type input "Choose Your 7th Flavour:"
type input "اختر نكهتك السابعة:"
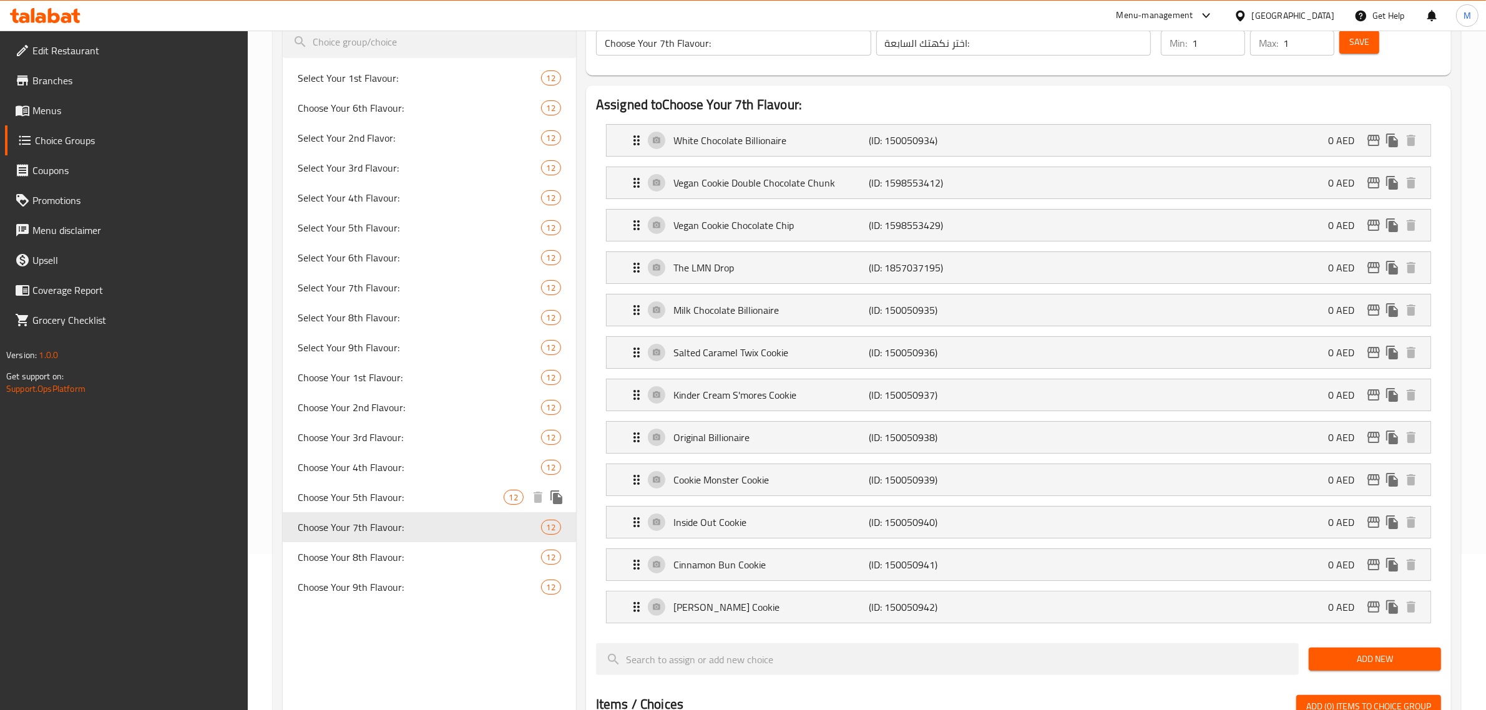
click at [394, 497] on span "Choose Your 5th Flavour:" at bounding box center [401, 497] width 206 height 15
type input "Choose Your 5th Flavour:"
type input "اختر نكهتك الخامسة:"
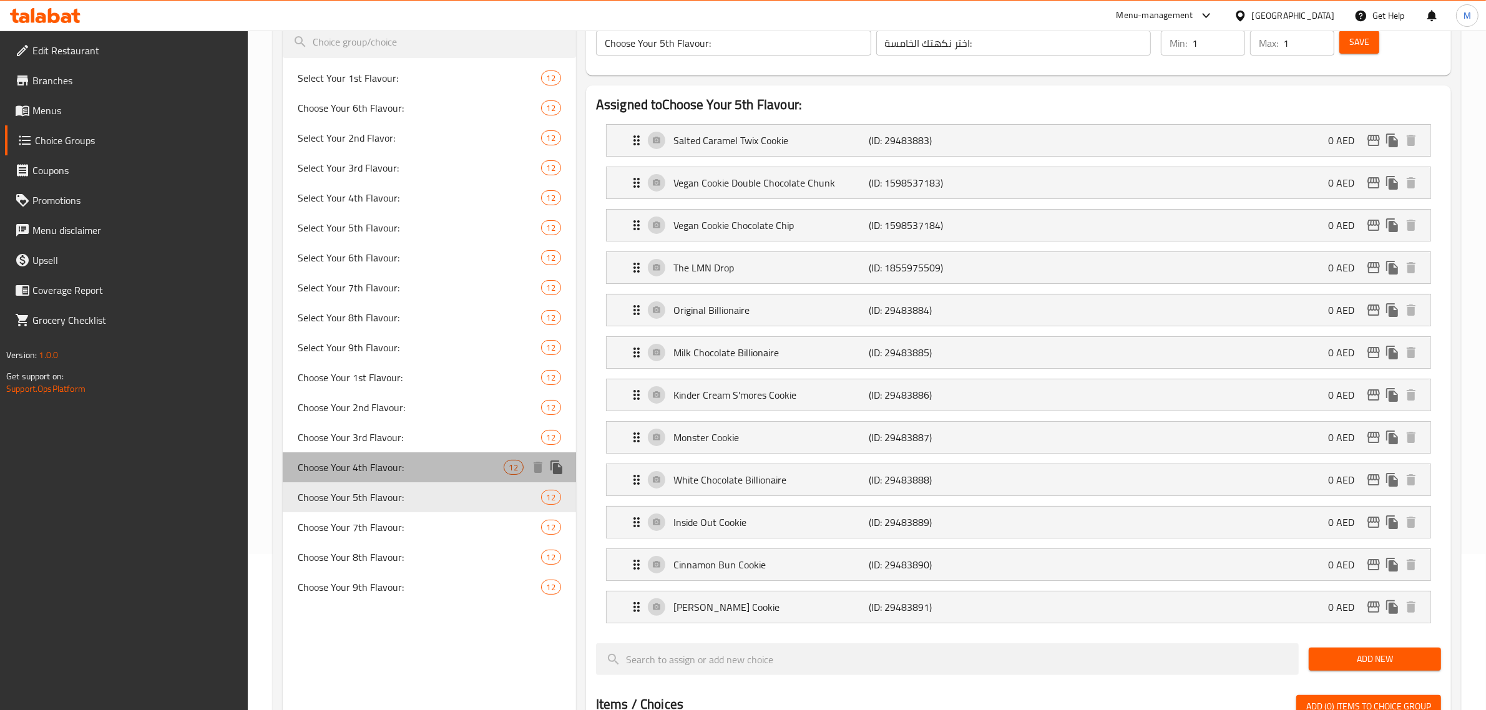
click at [385, 470] on span "Choose Your 4th Flavour:" at bounding box center [401, 467] width 206 height 15
type input "Choose Your 4th Flavour:"
type input "اختر نكهتك الرابعة:"
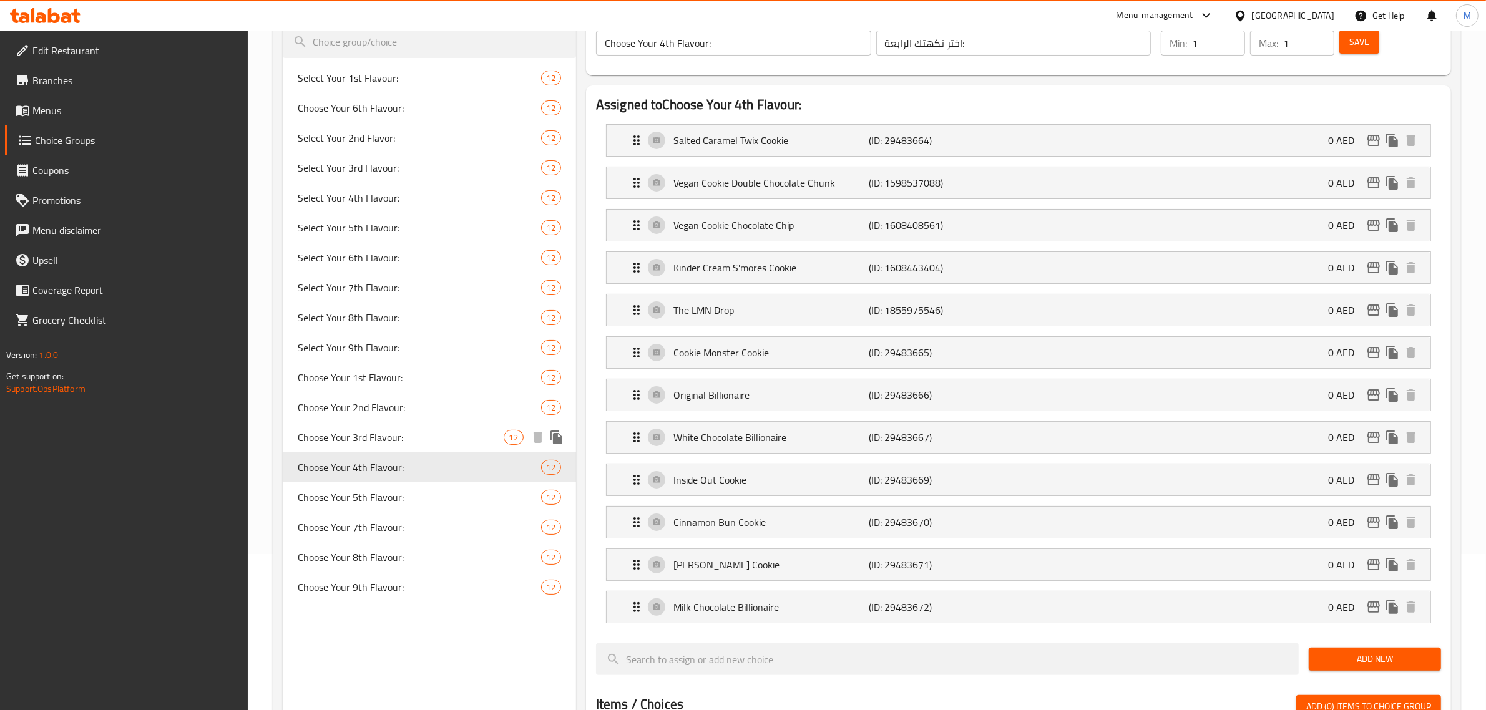
click at [381, 432] on span "Choose Your 3rd Flavour:" at bounding box center [401, 437] width 206 height 15
type input "Choose Your 3rd Flavour:"
type input "اختر نكهتك الثالثة:"
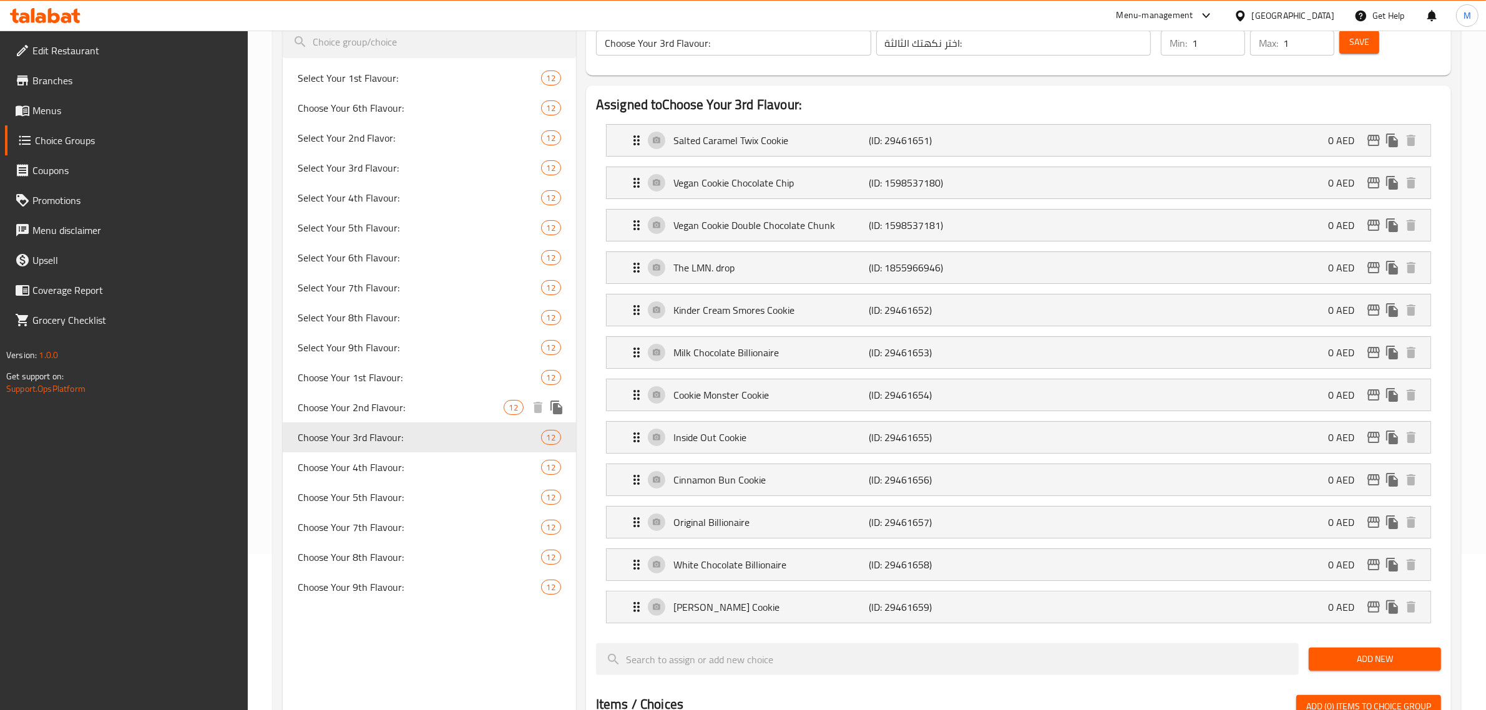
click at [386, 409] on span "Choose Your 2nd Flavour:" at bounding box center [401, 407] width 206 height 15
type input "Choose Your 2nd Flavour:"
type input "اختر النكهة الثانية:"
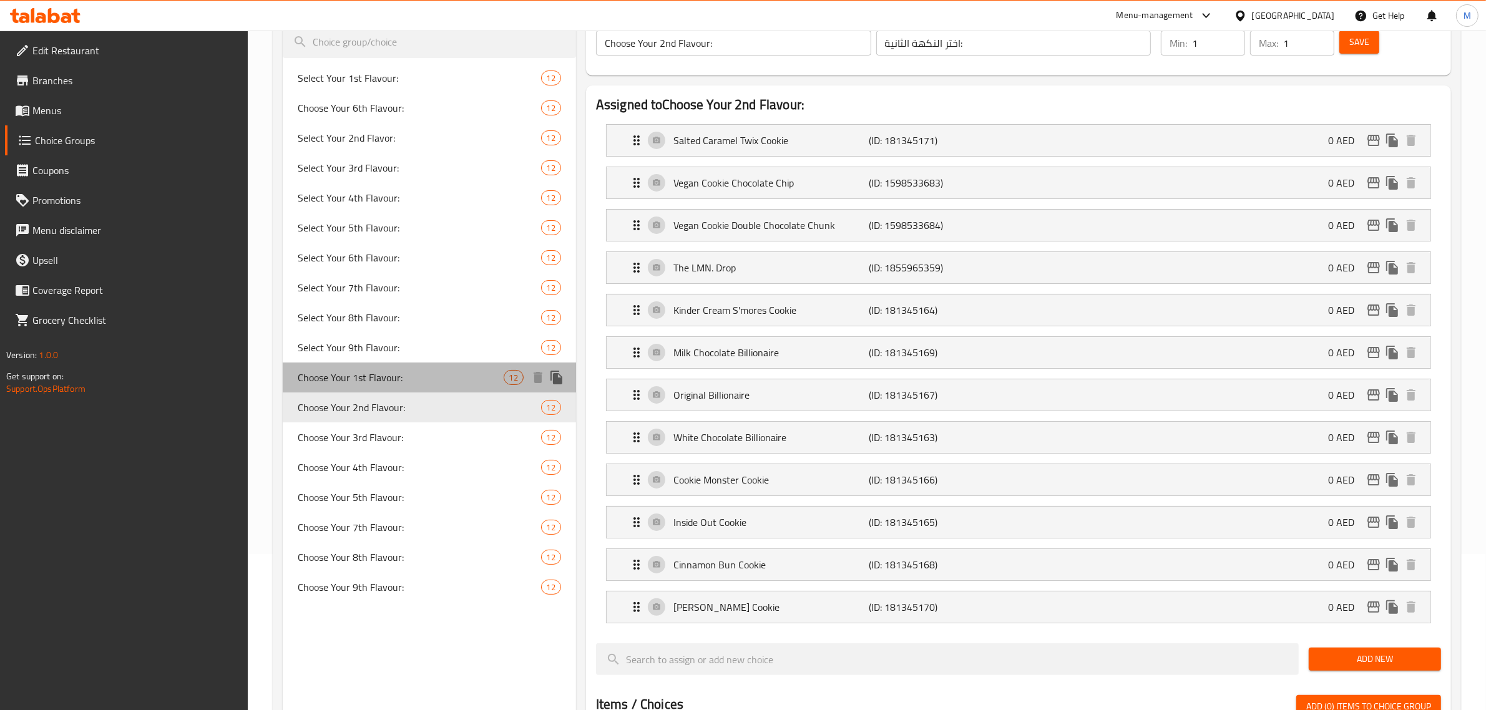
click at [395, 376] on span "Choose Your 1st Flavour:" at bounding box center [401, 377] width 206 height 15
type input "Choose Your 1st Flavour:"
type input "اختر نكهتك الأولى:"
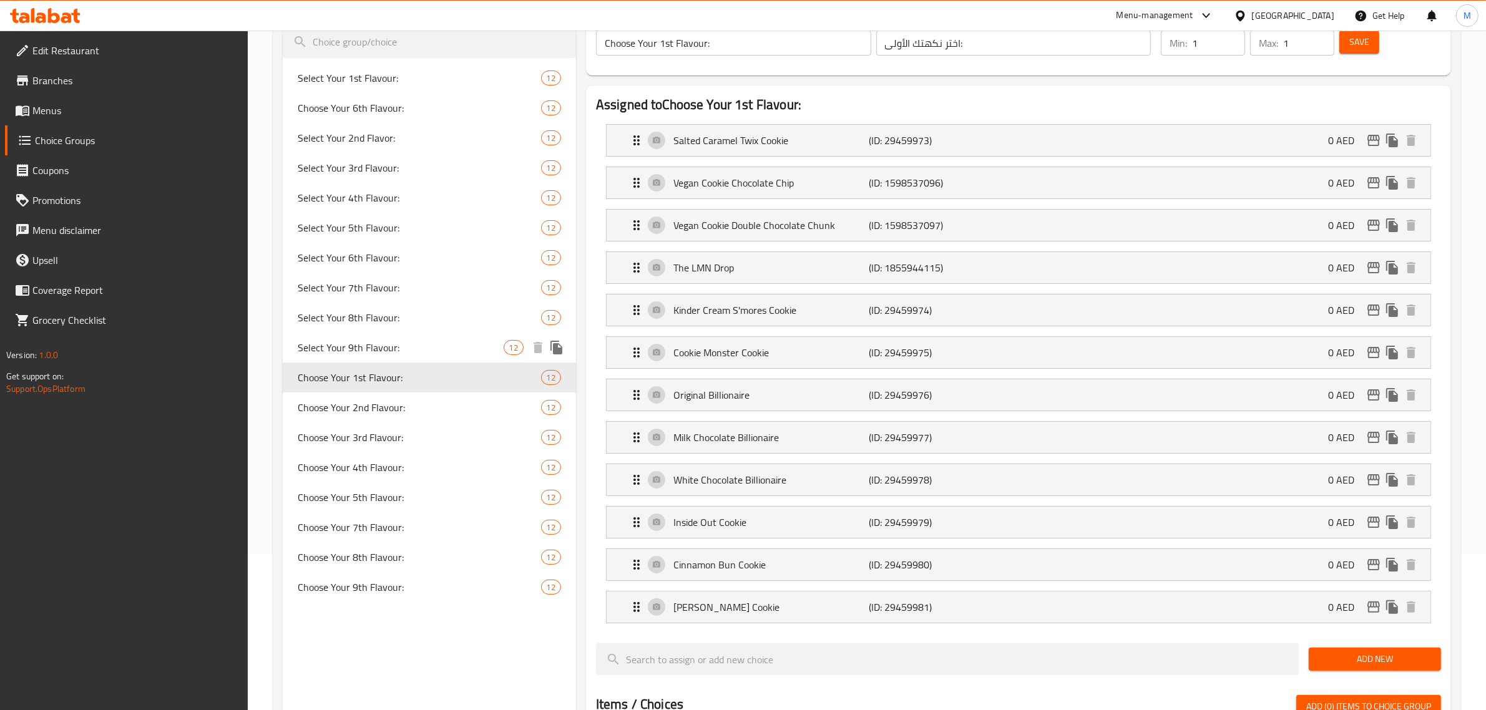
drag, startPoint x: 385, startPoint y: 347, endPoint x: 421, endPoint y: 320, distance: 45.1
click at [387, 347] on span "Select Your 9th Flavour:" at bounding box center [401, 347] width 206 height 15
type input "Select Your 9th Flavour:"
type input "اختر نكهتك التاسعة:"
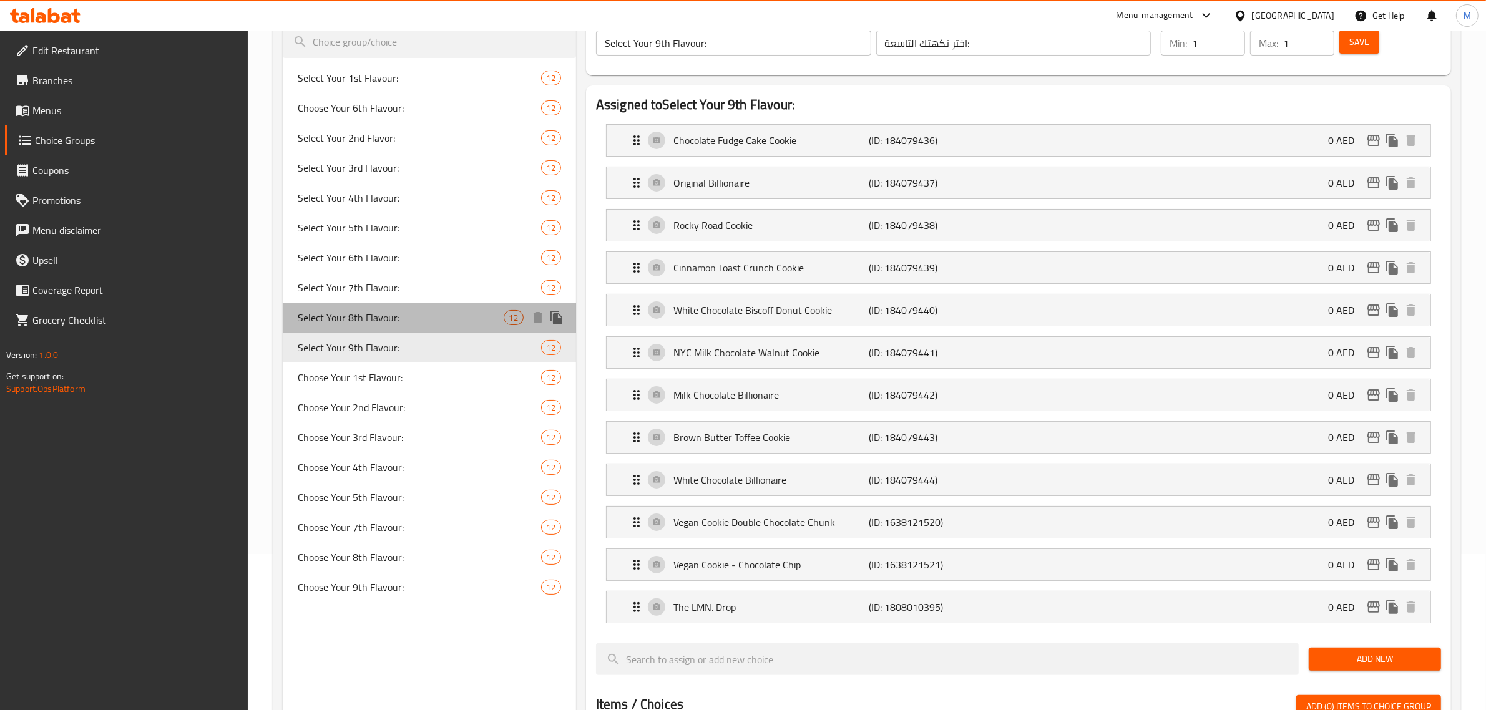
click at [411, 309] on div "Select Your 8th Flavour: 12" at bounding box center [429, 318] width 293 height 30
type input "Select Your 8th Flavour:"
type input "اختر نكهتك الثامنة:"
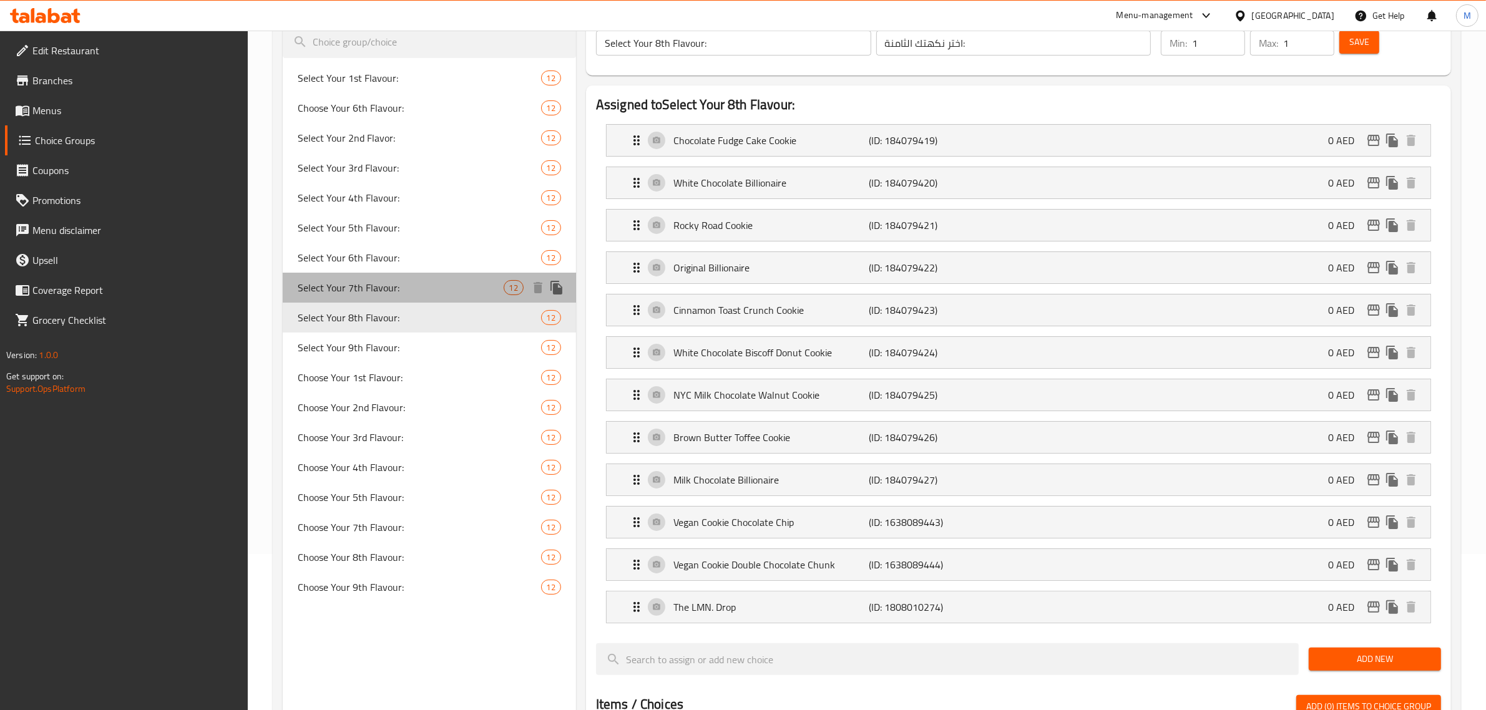
click at [419, 279] on div "Select Your 7th Flavour: 12" at bounding box center [429, 288] width 293 height 30
type input "Select Your 7th Flavour:"
type input "اختر نكهتك السابعة:"
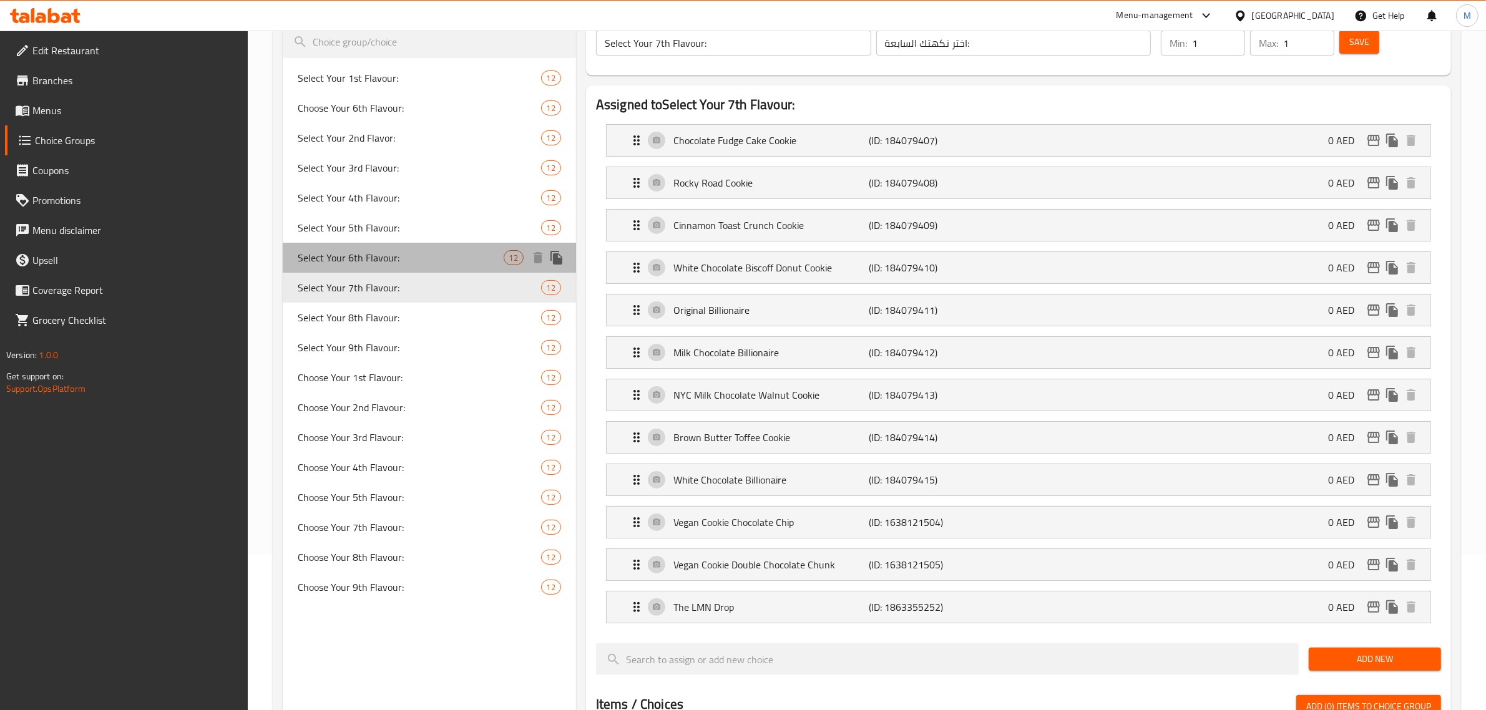
drag, startPoint x: 419, startPoint y: 260, endPoint x: 419, endPoint y: 253, distance: 6.9
click at [419, 260] on span "Select Your 6th Flavour:" at bounding box center [401, 257] width 206 height 15
type input "Select Your 6th Flavour:"
type input "اختر النكهة السادسة:"
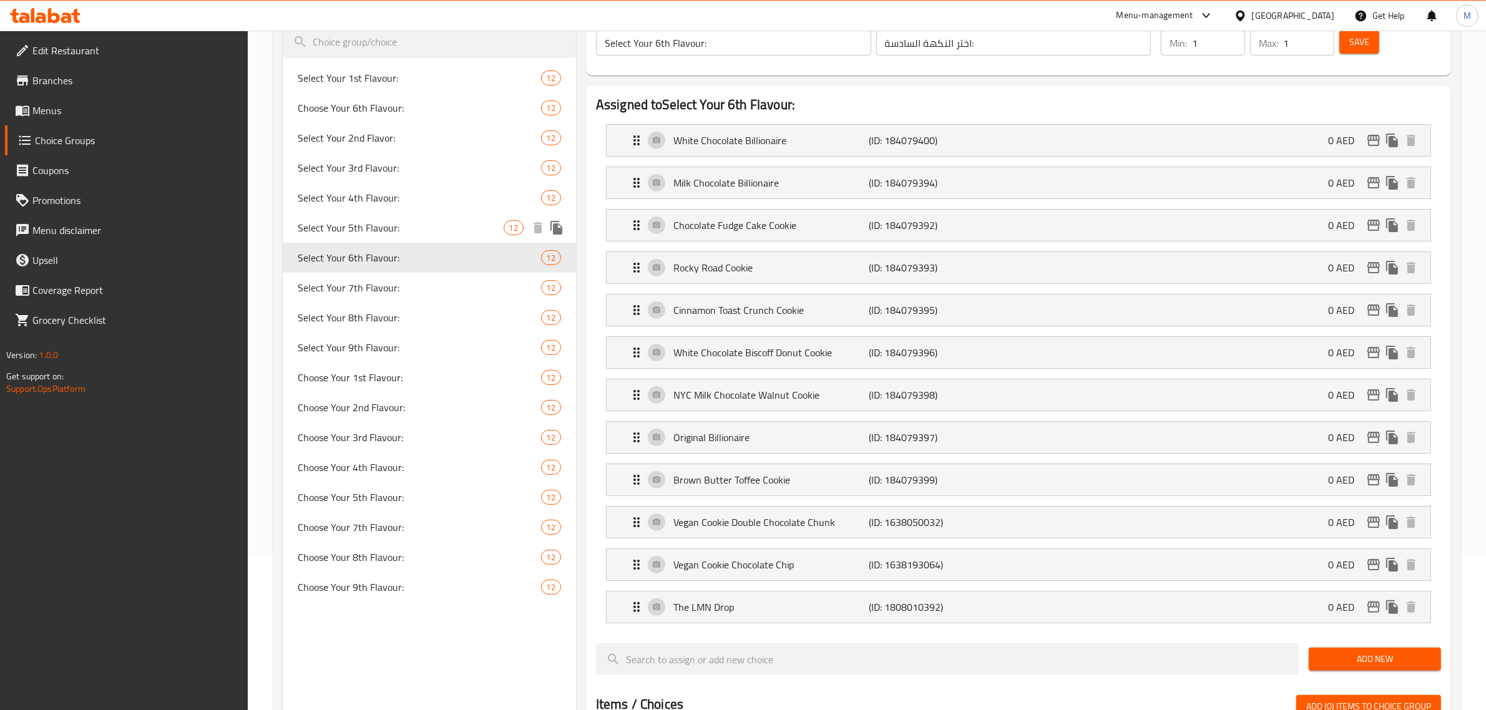
click at [413, 222] on span "Select Your 5th Flavour:" at bounding box center [401, 227] width 206 height 15
type input "Select Your 5th Flavour:"
type input "اختر النكهة الخامسة:"
click at [414, 207] on div "Select Your 4th Flavour: 12" at bounding box center [429, 198] width 293 height 30
type input "Select Your 4th Flavour:"
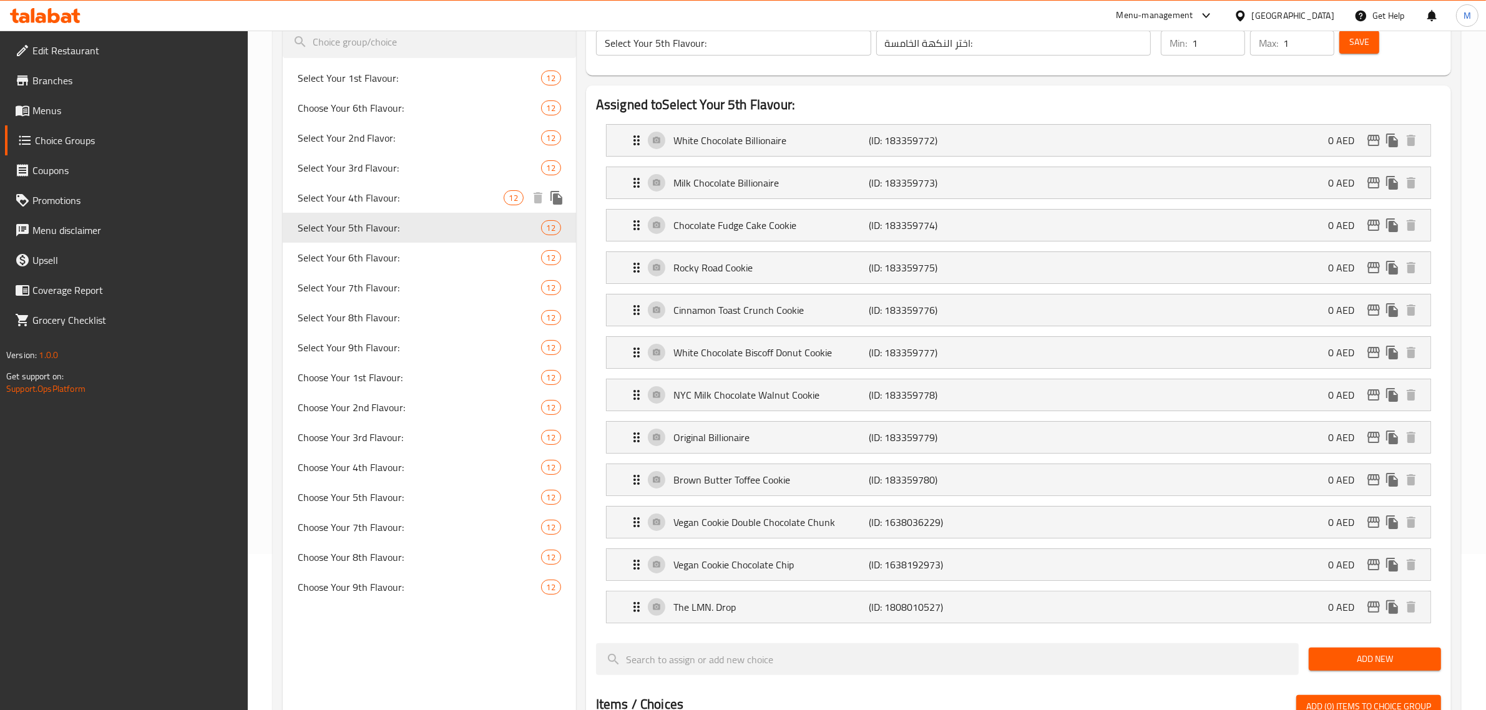
type input "اختر نكهتك الرابعه"
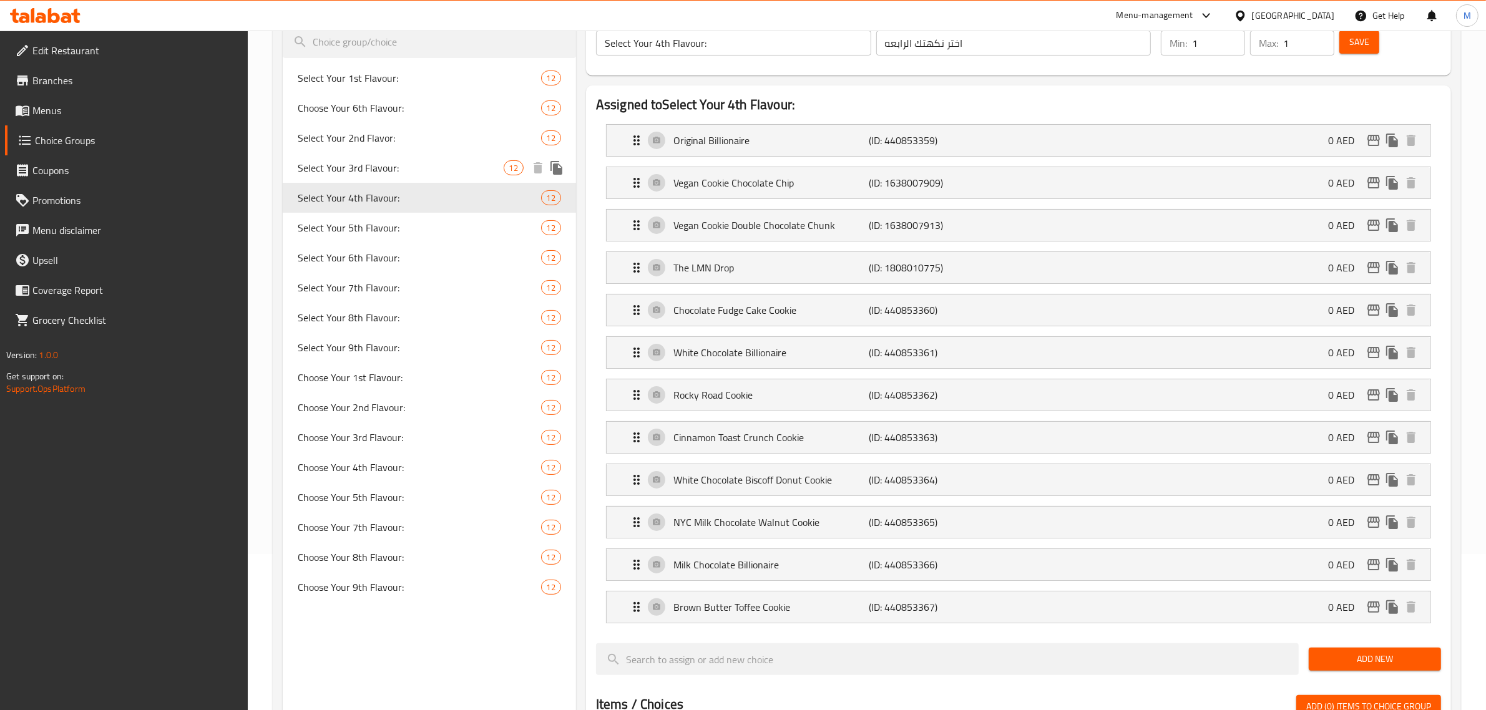
click at [406, 167] on span "Select Your 3rd Flavour:" at bounding box center [401, 167] width 206 height 15
type input "Select Your 3rd Flavour:"
type input "اختر نكهتك الثالثة:"
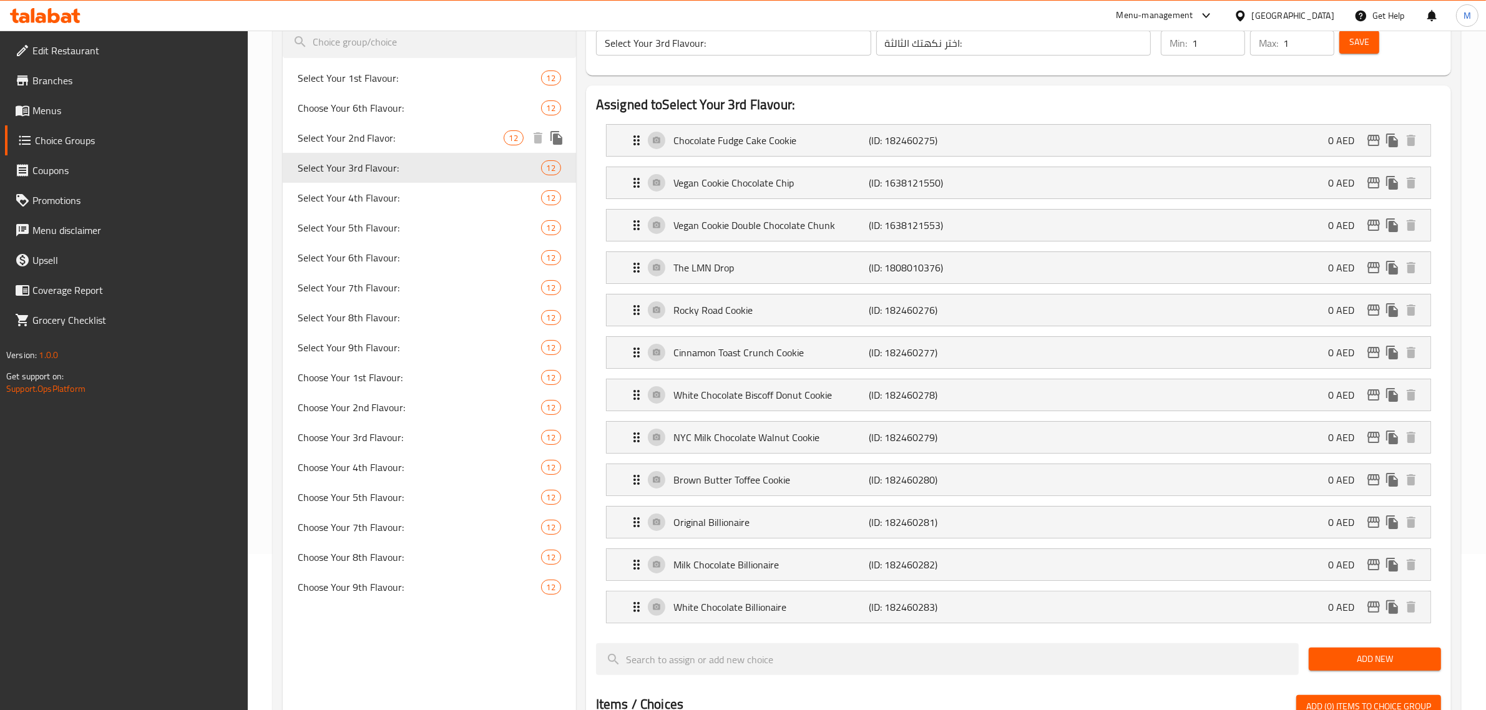
click at [419, 137] on span "Select Your 2nd Flavor:" at bounding box center [401, 137] width 206 height 15
type input "Select Your 2nd Flavor:"
type input "حدد النكهة الثانية الخاصة بك:"
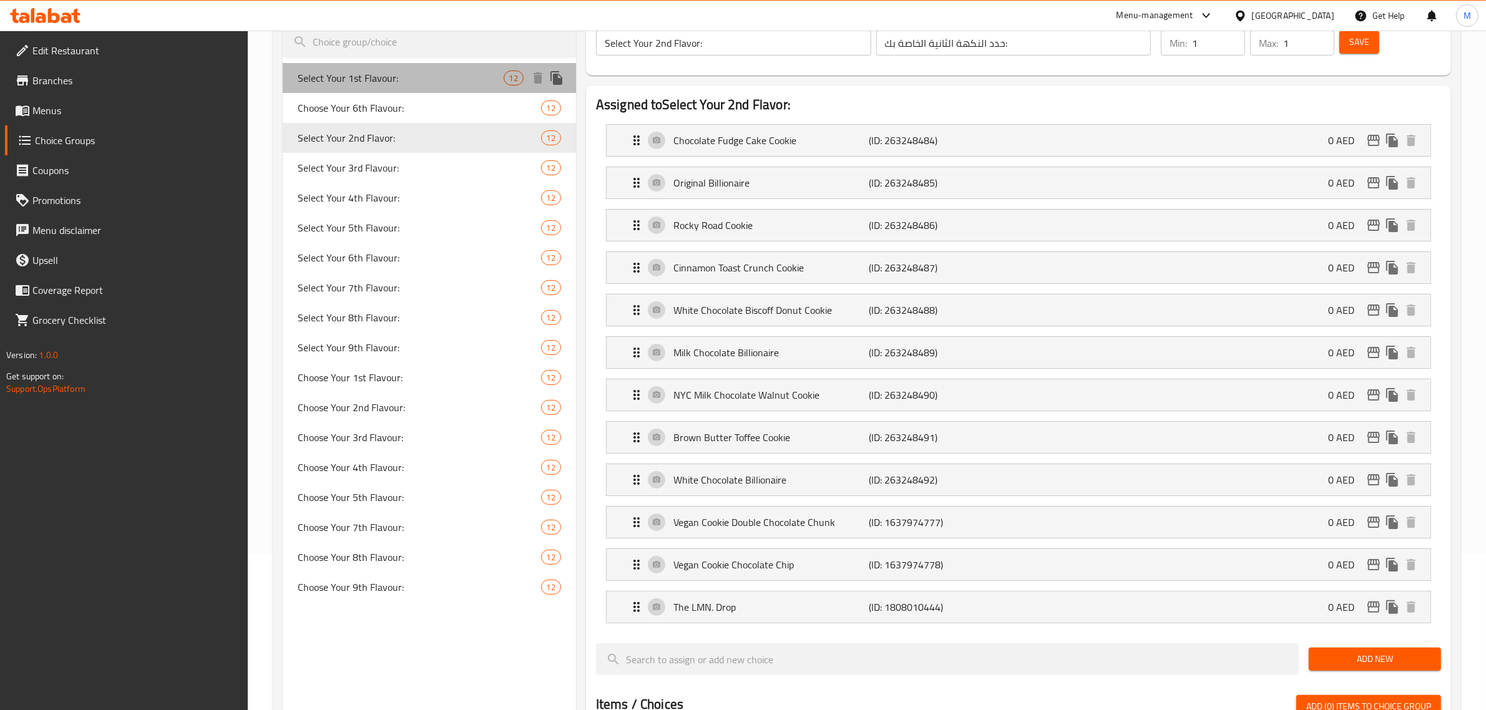
click at [414, 86] on div "Select Your 1st Flavour: 12" at bounding box center [429, 78] width 293 height 30
type input "Select Your 1st Flavour:"
type input "اختر النكهة الاولي:"
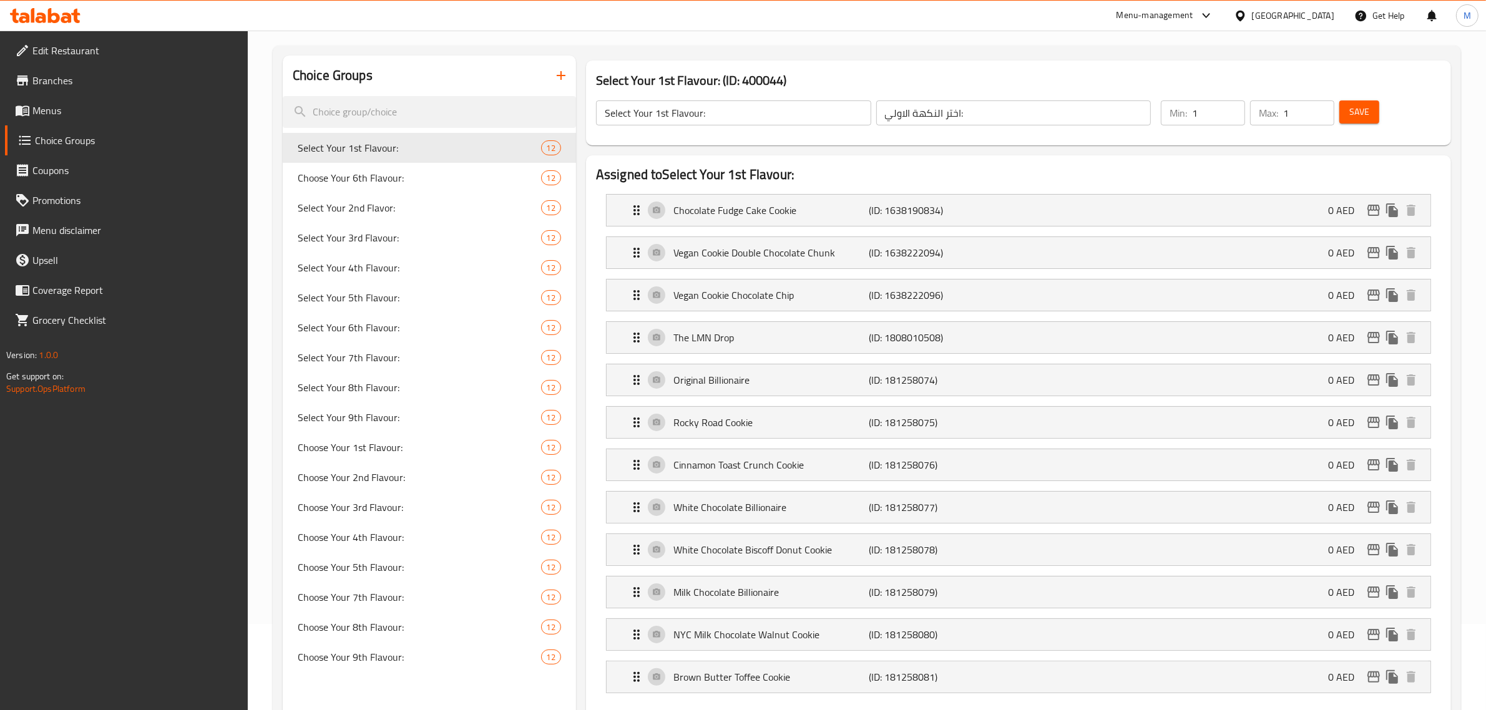
scroll to position [78, 0]
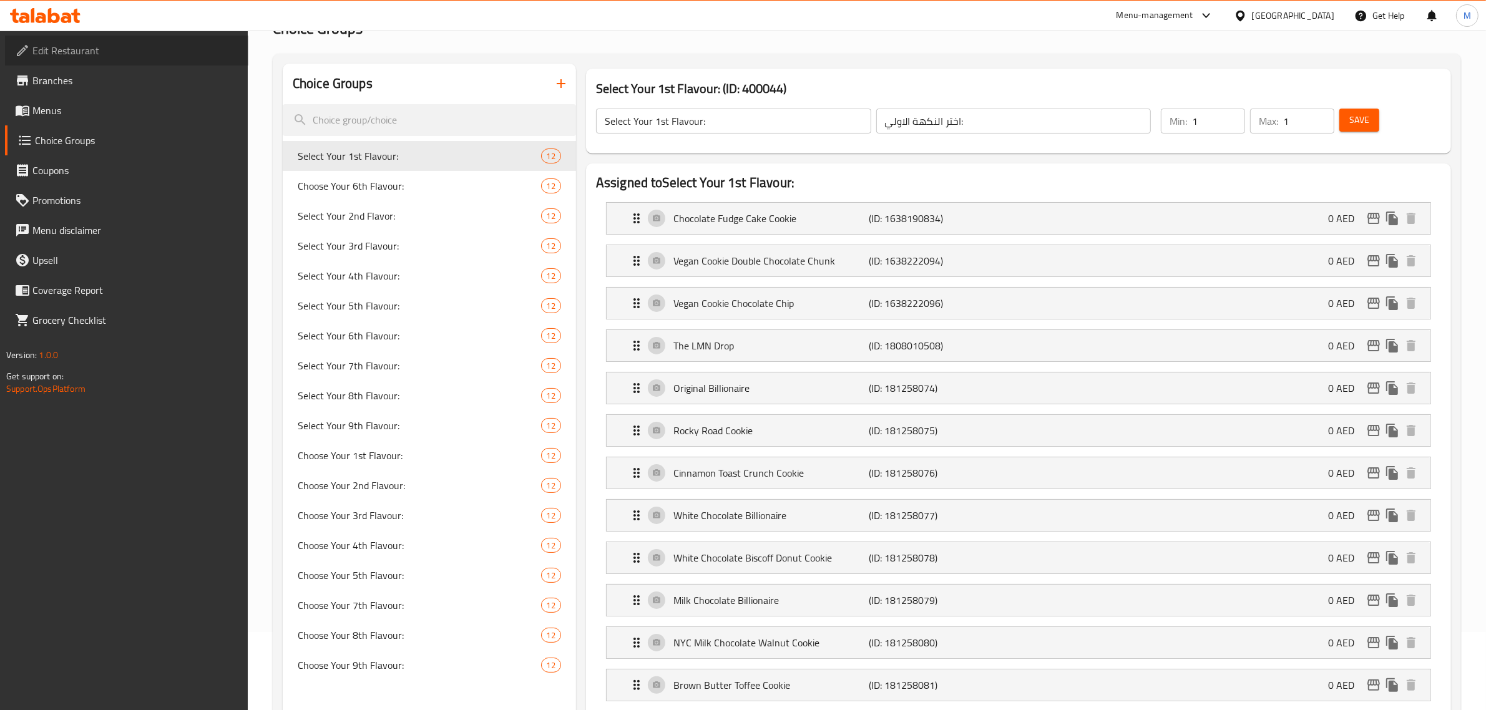
click at [120, 54] on span "Edit Restaurant" at bounding box center [135, 50] width 206 height 15
